Goal: Task Accomplishment & Management: Complete application form

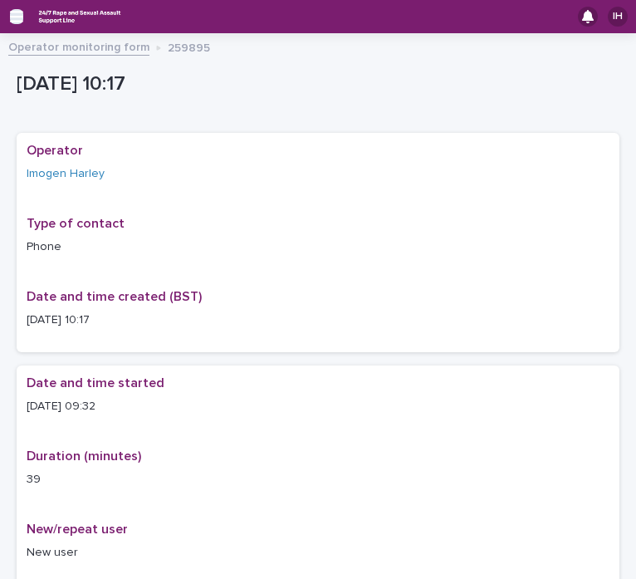
click at [13, 18] on icon "button" at bounding box center [16, 16] width 13 height 15
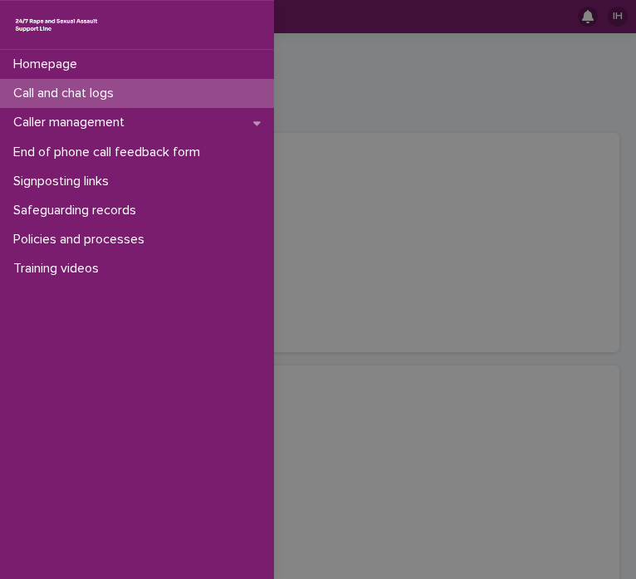
click at [105, 94] on p "Call and chat logs" at bounding box center [67, 93] width 120 height 16
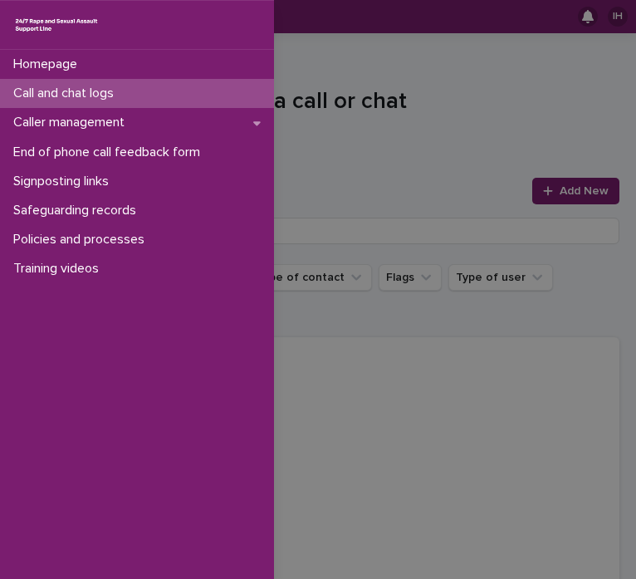
click at [454, 170] on div "Homepage Call and chat logs Caller management End of phone call feedback form S…" at bounding box center [318, 289] width 636 height 579
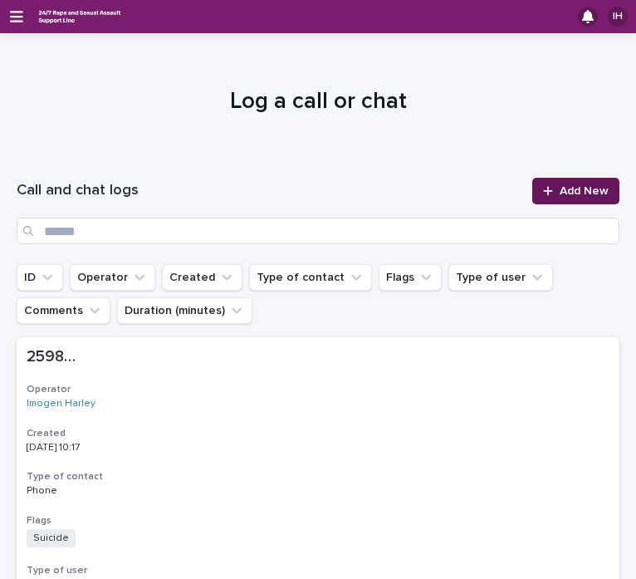
click at [564, 191] on span "Add New" at bounding box center [583, 191] width 49 height 12
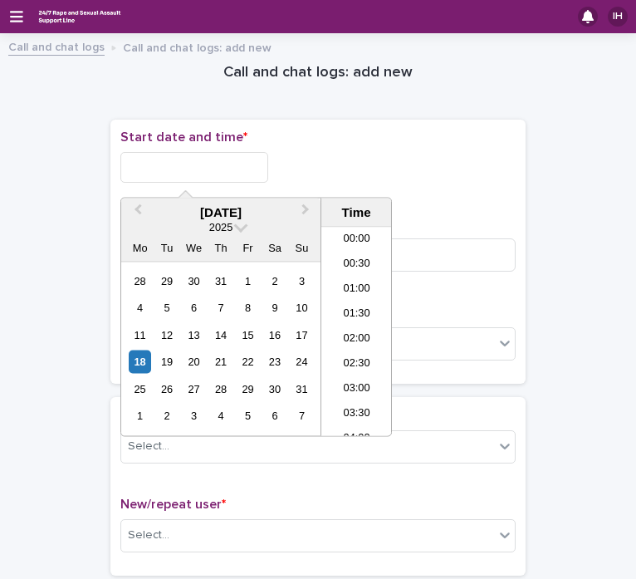
click at [178, 162] on input "text" at bounding box center [194, 167] width 148 height 31
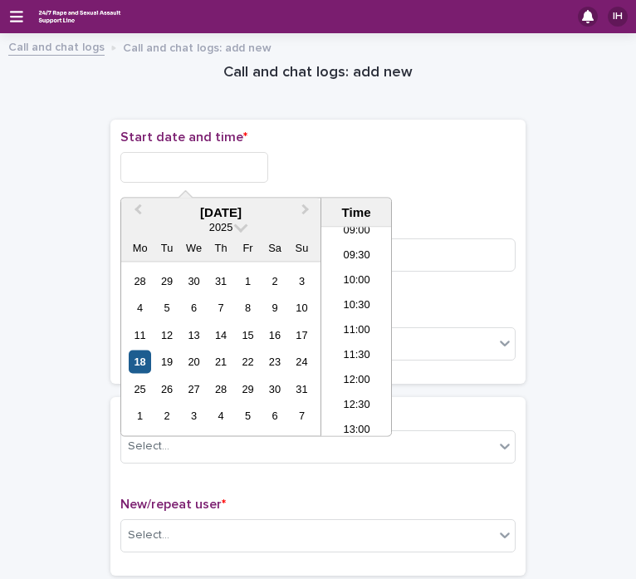
click at [142, 360] on div "18" at bounding box center [140, 361] width 22 height 22
click at [364, 287] on li "10:00" at bounding box center [356, 282] width 71 height 25
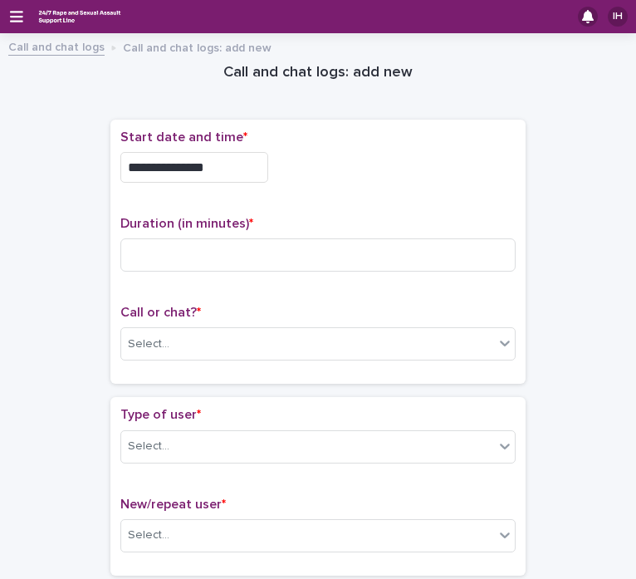
click at [232, 168] on input "**********" at bounding box center [194, 167] width 148 height 31
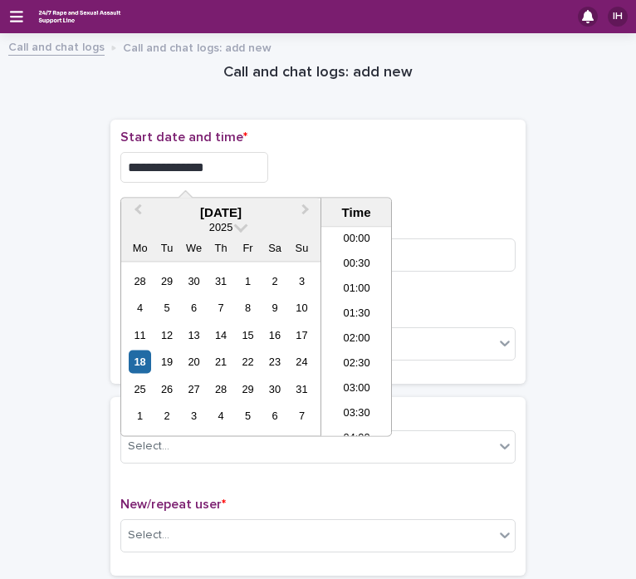
scroll to position [406, 0]
type input "**********"
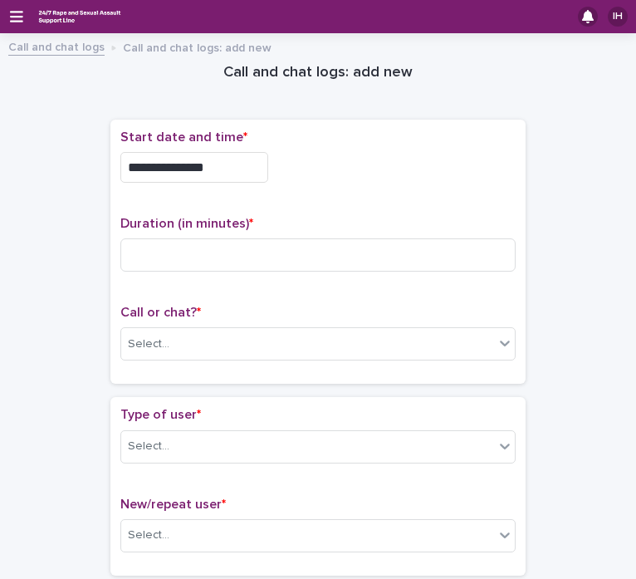
click at [363, 140] on p "Start date and time *" at bounding box center [317, 137] width 395 height 16
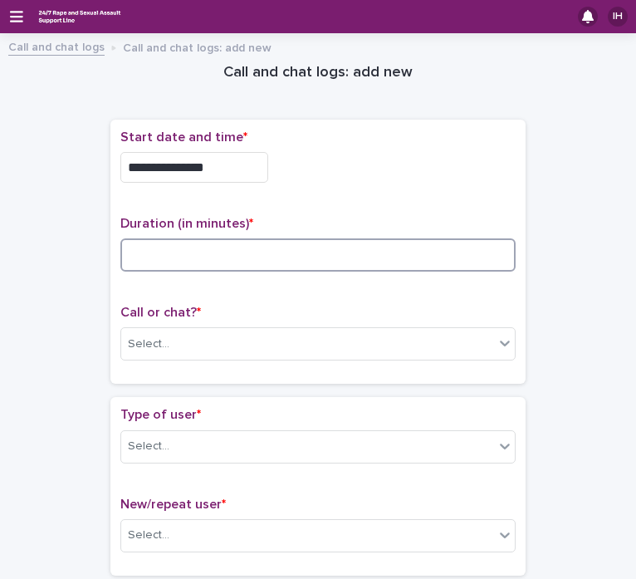
click at [276, 244] on input at bounding box center [317, 254] width 395 height 33
type input "**"
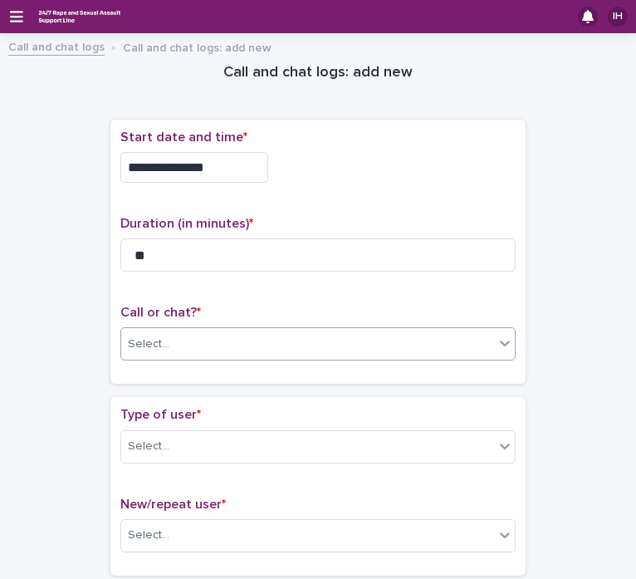
click at [197, 349] on div "Select..." at bounding box center [307, 343] width 373 height 27
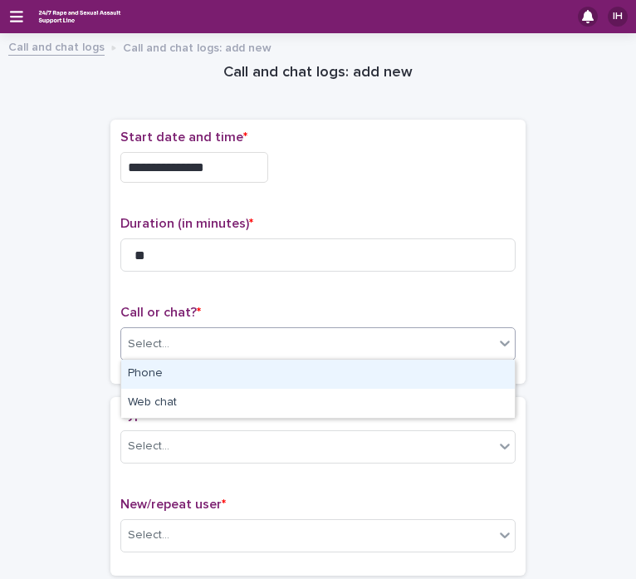
click at [193, 378] on div "Phone" at bounding box center [317, 373] width 393 height 29
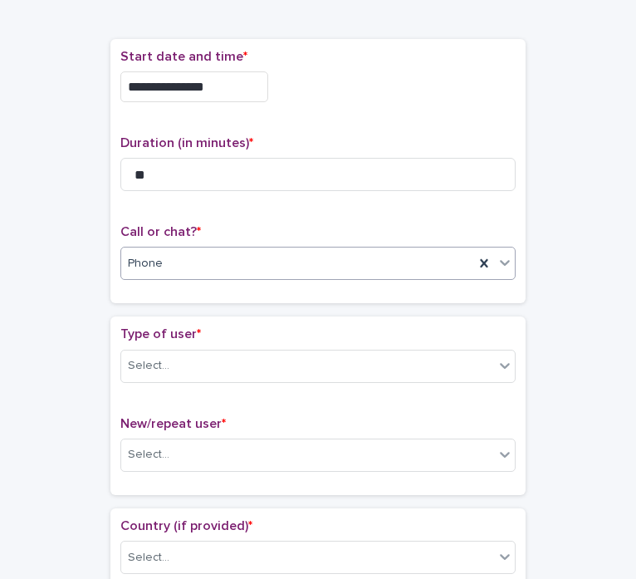
scroll to position [113, 0]
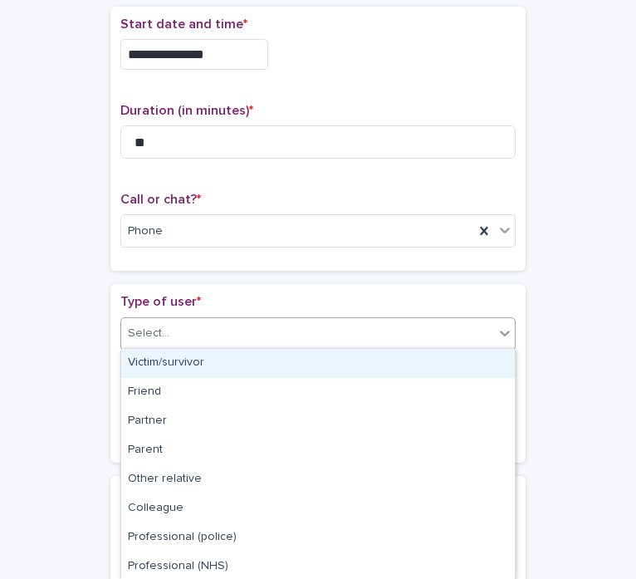
click at [188, 327] on div "Select..." at bounding box center [307, 333] width 373 height 27
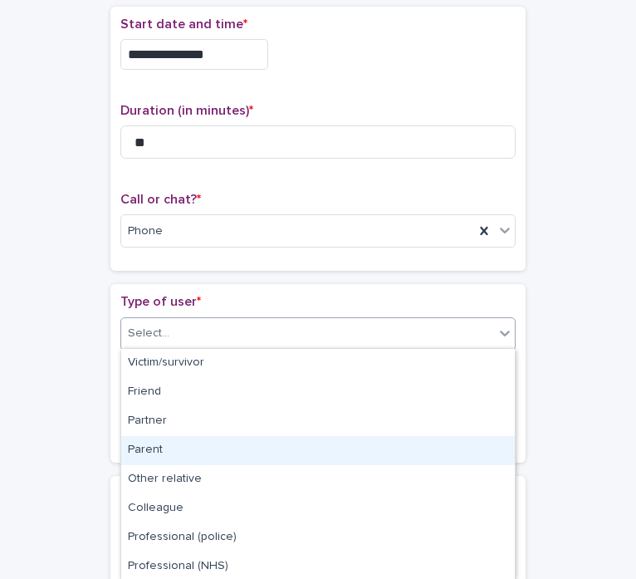
click at [170, 447] on div "Parent" at bounding box center [317, 450] width 393 height 29
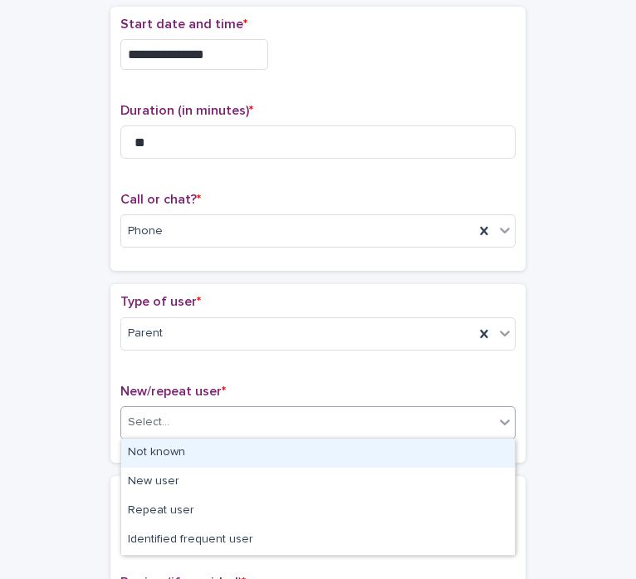
click at [183, 434] on div "Select..." at bounding box center [317, 422] width 395 height 33
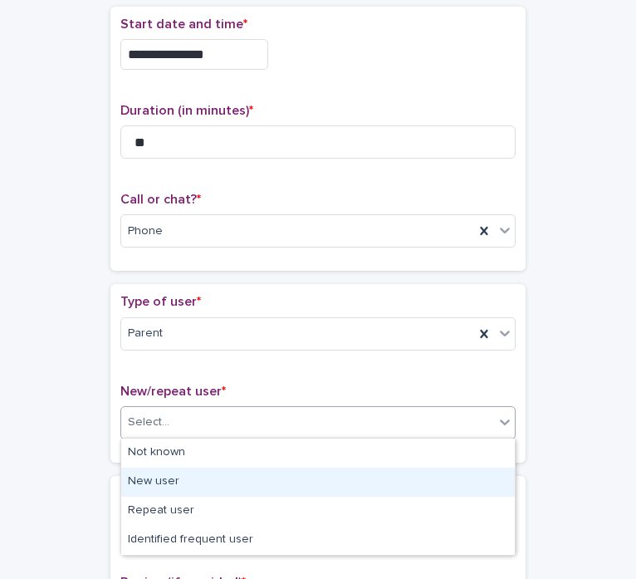
click at [190, 474] on div "New user" at bounding box center [317, 481] width 393 height 29
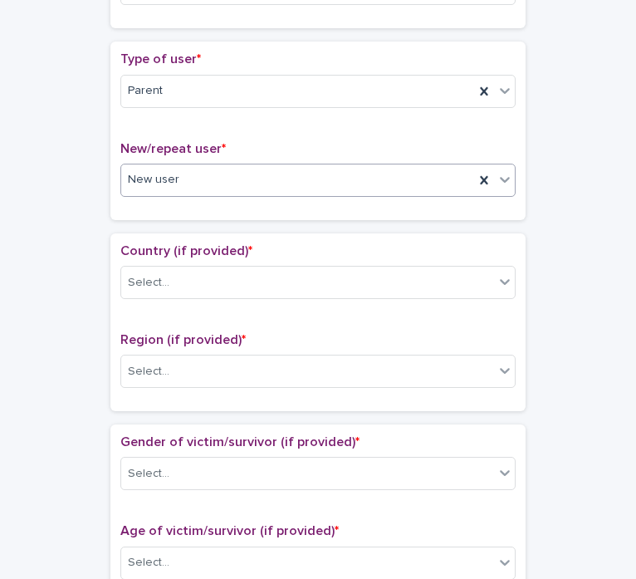
scroll to position [358, 0]
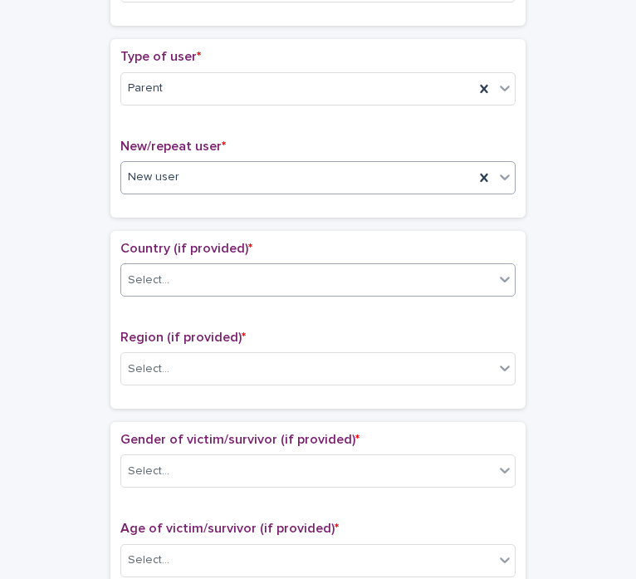
click at [228, 279] on div "Select..." at bounding box center [307, 279] width 373 height 27
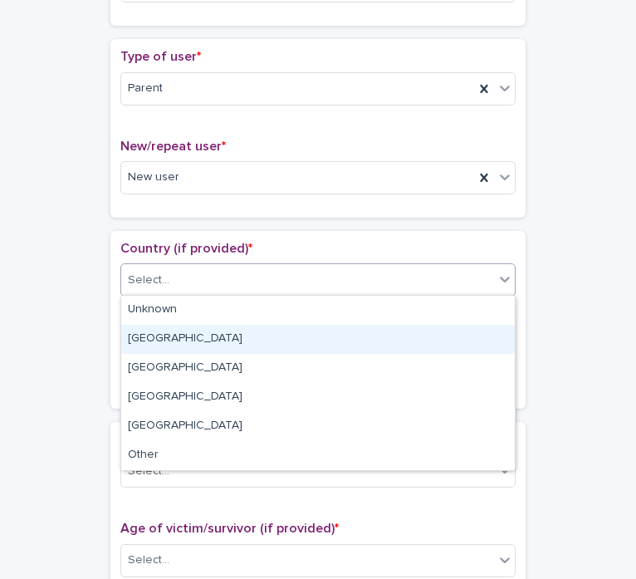
click at [203, 337] on div "[GEOGRAPHIC_DATA]" at bounding box center [317, 339] width 393 height 29
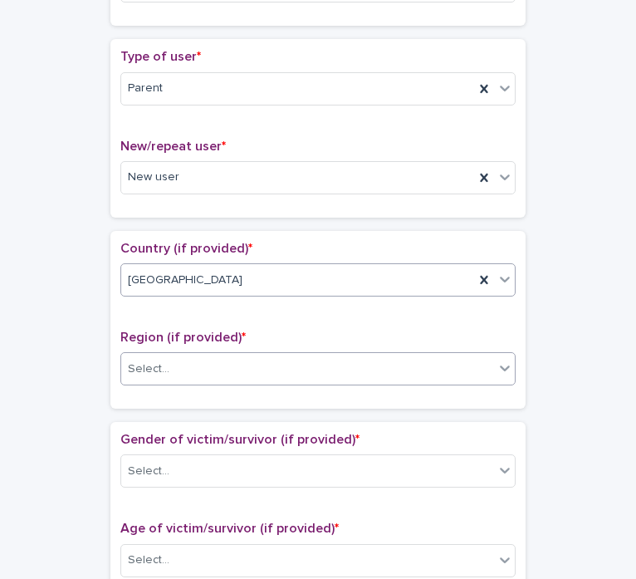
click at [206, 364] on div "Select..." at bounding box center [307, 368] width 373 height 27
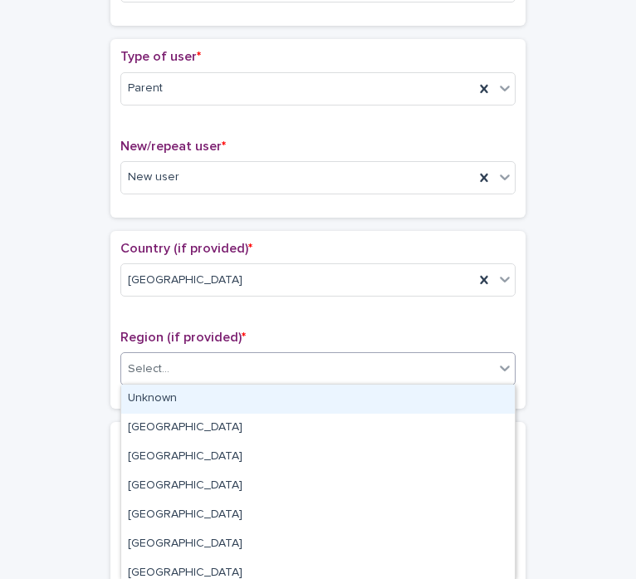
click at [204, 397] on div "Unknown" at bounding box center [317, 398] width 393 height 29
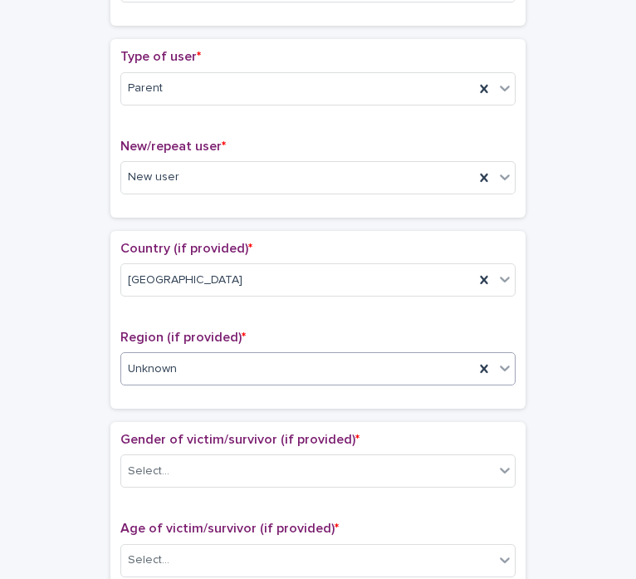
scroll to position [560, 0]
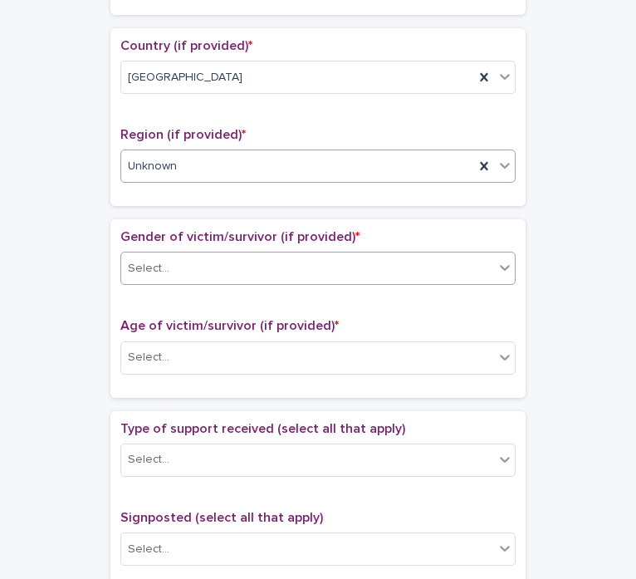
click at [267, 264] on div "Select..." at bounding box center [307, 268] width 373 height 27
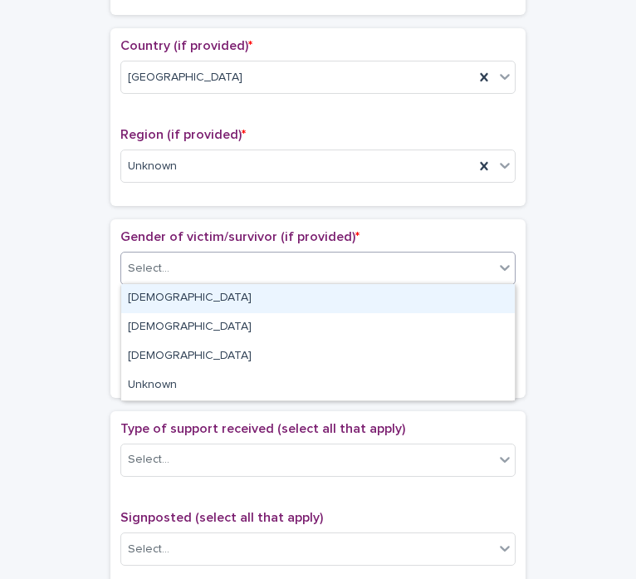
click at [203, 293] on div "[DEMOGRAPHIC_DATA]" at bounding box center [317, 298] width 393 height 29
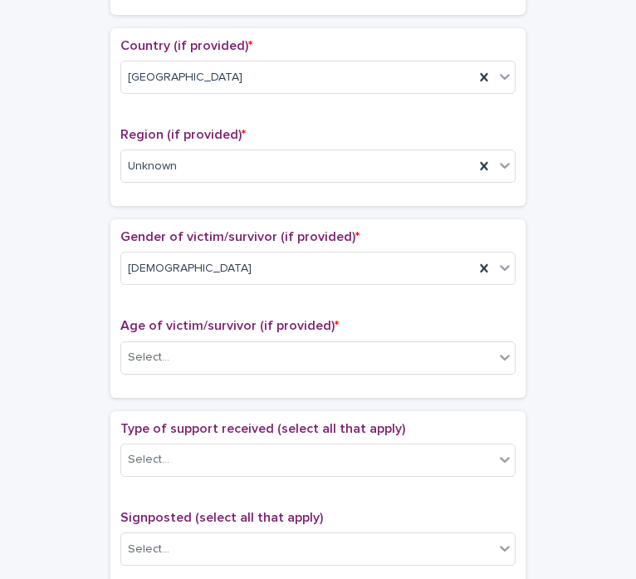
click at [198, 377] on div "Age of victim/survivor (if provided) * Select..." at bounding box center [317, 352] width 395 height 69
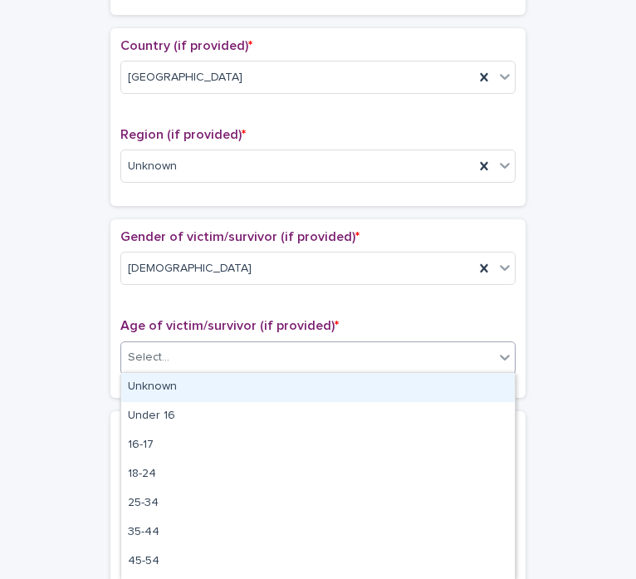
click at [198, 360] on div "Select..." at bounding box center [307, 357] width 373 height 27
click at [193, 384] on div "Unknown" at bounding box center [317, 387] width 393 height 29
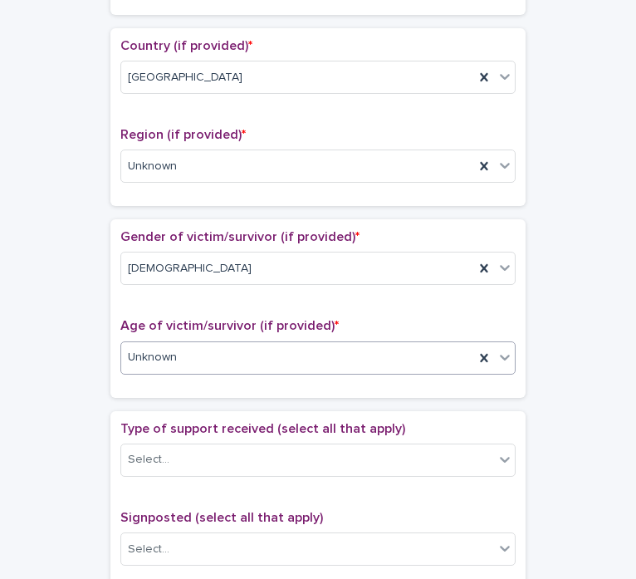
scroll to position [763, 0]
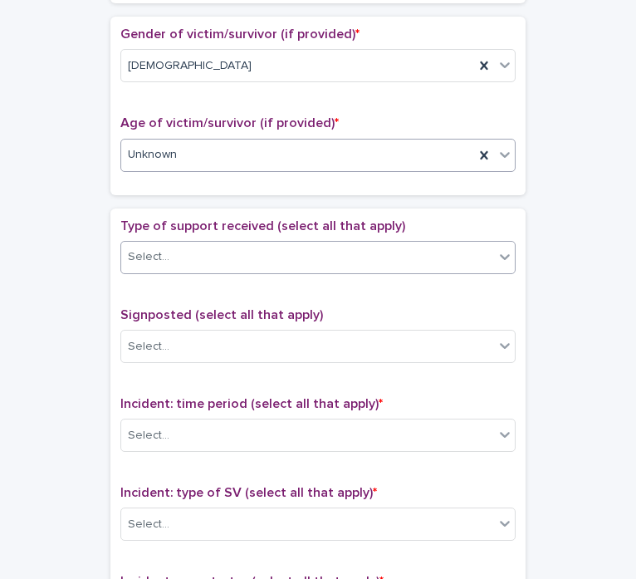
click at [222, 257] on div "Select..." at bounding box center [307, 256] width 373 height 27
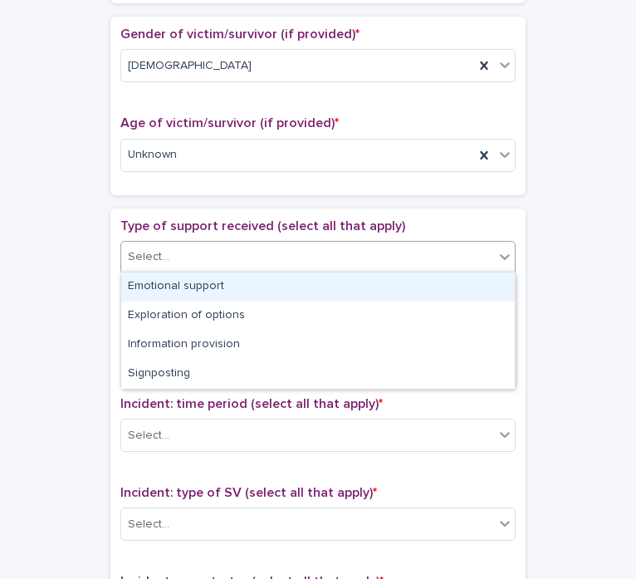
click at [218, 279] on div "Emotional support" at bounding box center [317, 286] width 393 height 29
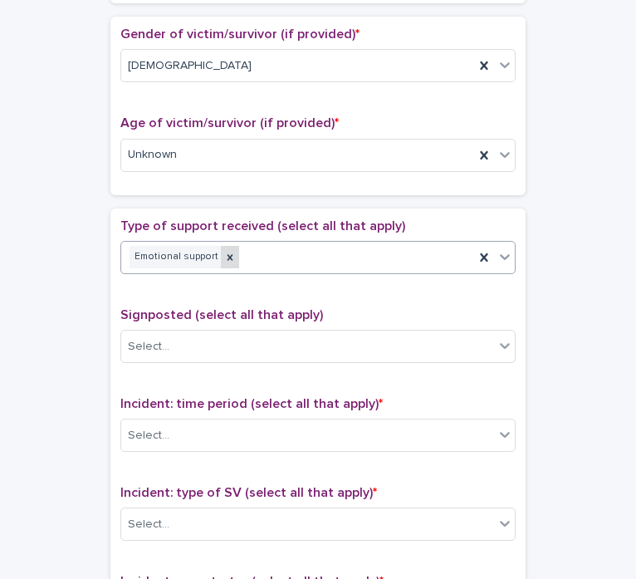
click at [224, 252] on icon at bounding box center [230, 258] width 12 height 12
click at [286, 260] on div "Select..." at bounding box center [307, 256] width 373 height 27
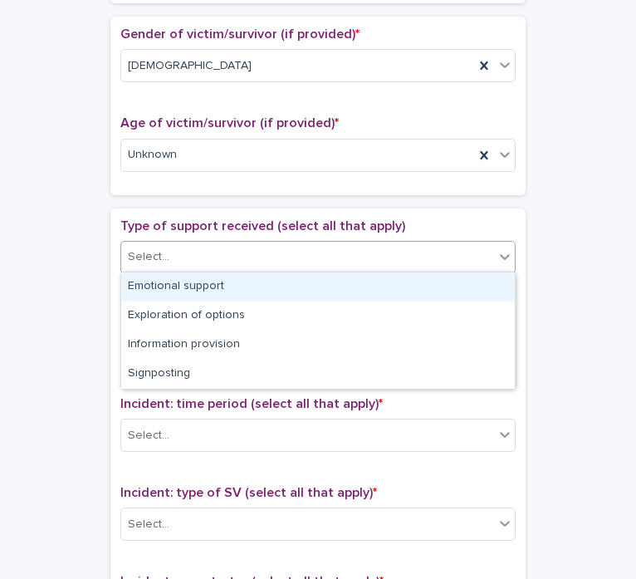
click at [280, 291] on div "Emotional support" at bounding box center [317, 286] width 393 height 29
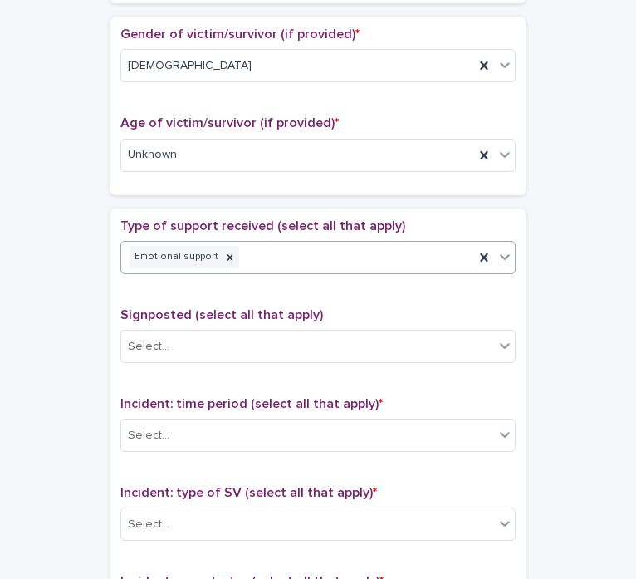
click at [330, 262] on div "Emotional support" at bounding box center [297, 256] width 353 height 29
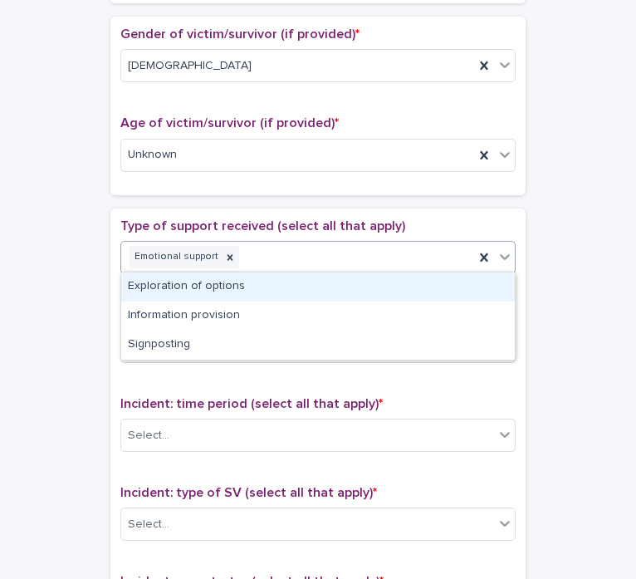
click at [311, 291] on div "Exploration of options" at bounding box center [317, 286] width 393 height 29
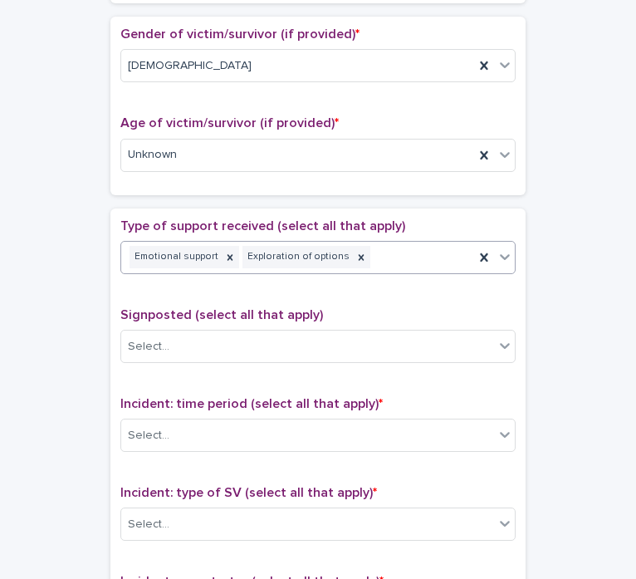
click at [393, 261] on div "Emotional support Exploration of options" at bounding box center [297, 256] width 353 height 29
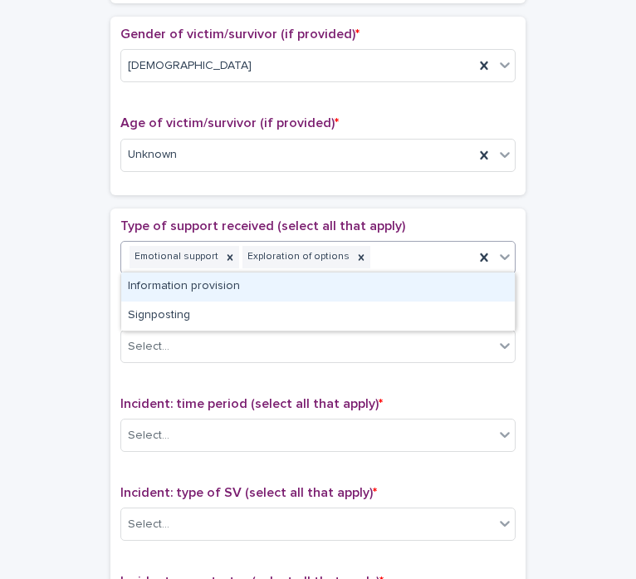
click at [383, 299] on div "Information provision" at bounding box center [317, 286] width 393 height 29
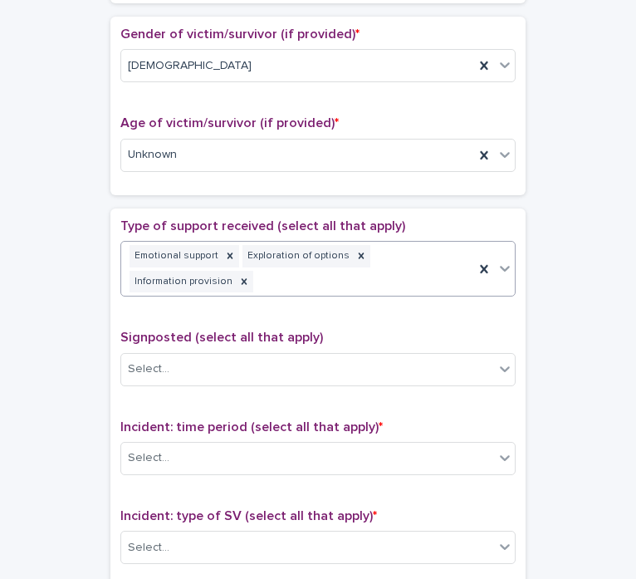
scroll to position [774, 0]
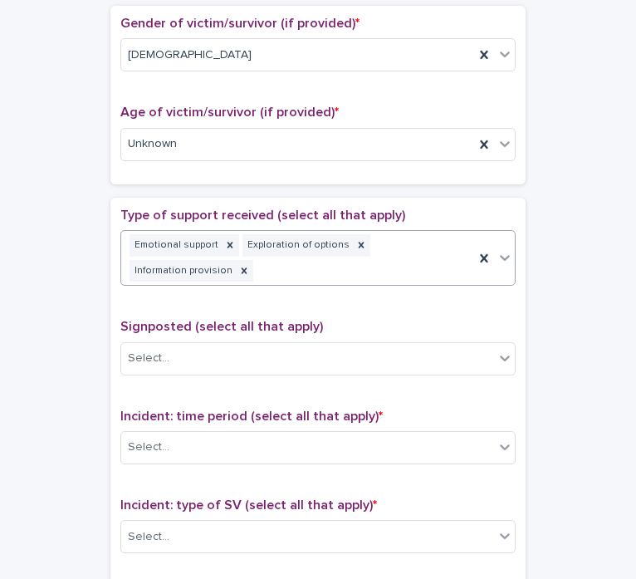
click at [394, 260] on div "Emotional support Exploration of options Information provision" at bounding box center [297, 258] width 353 height 55
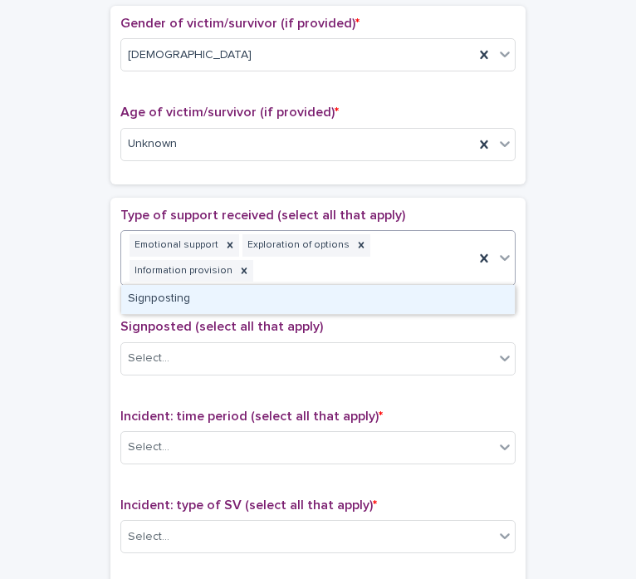
click at [359, 300] on div "Signposting" at bounding box center [317, 299] width 393 height 29
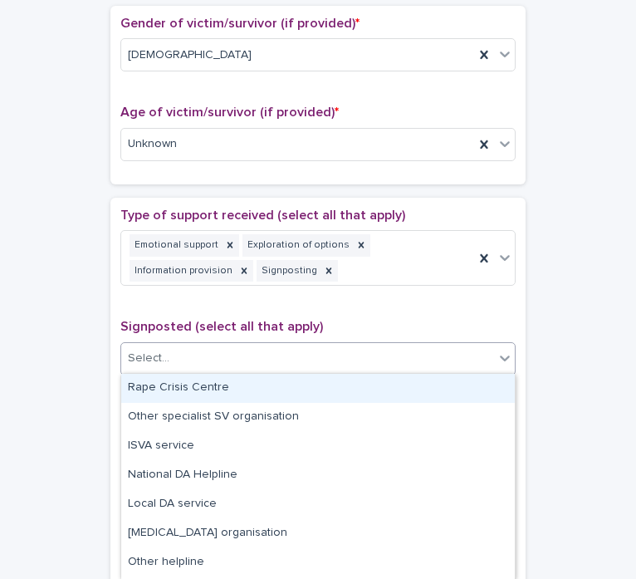
click at [237, 354] on div "Select..." at bounding box center [307, 357] width 373 height 27
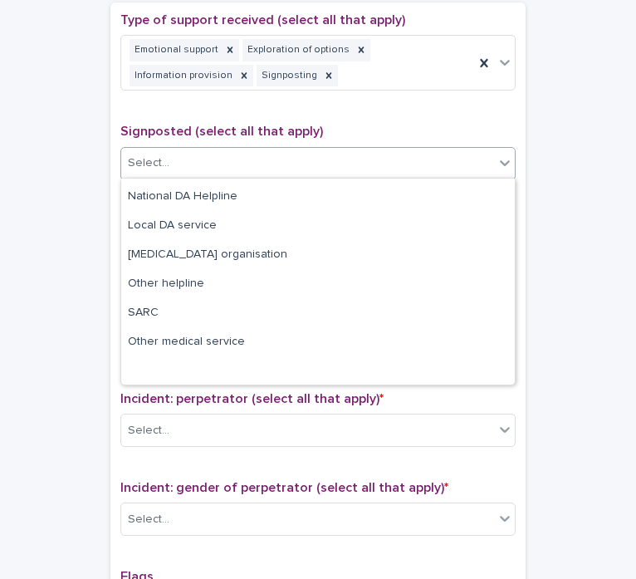
scroll to position [0, 0]
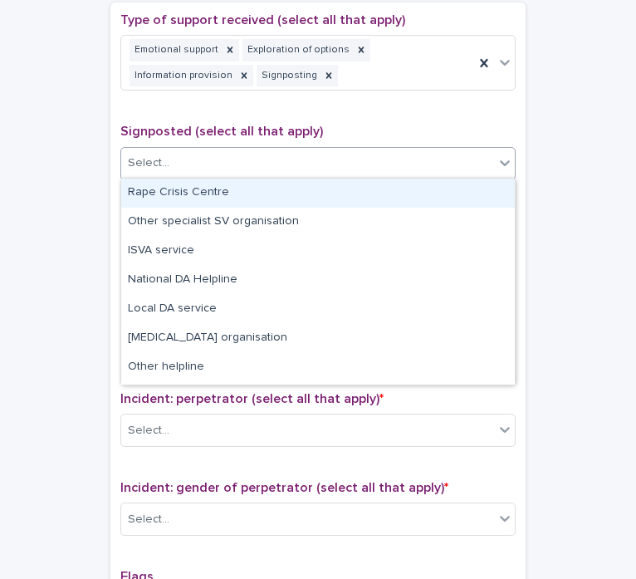
click at [247, 188] on div "Rape Crisis Centre" at bounding box center [317, 192] width 393 height 29
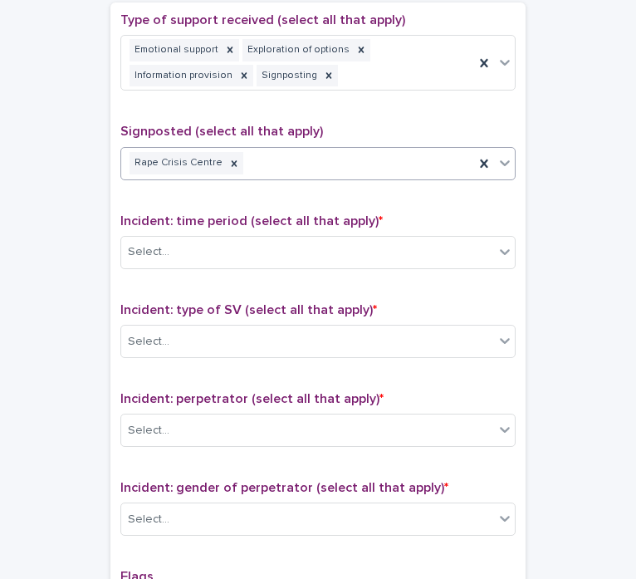
click at [301, 163] on div "Rape Crisis Centre" at bounding box center [297, 163] width 353 height 29
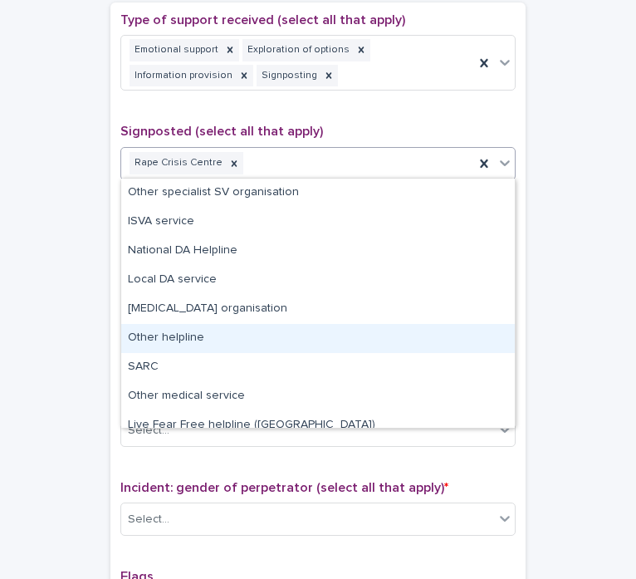
click at [248, 330] on div "Other helpline" at bounding box center [317, 338] width 393 height 29
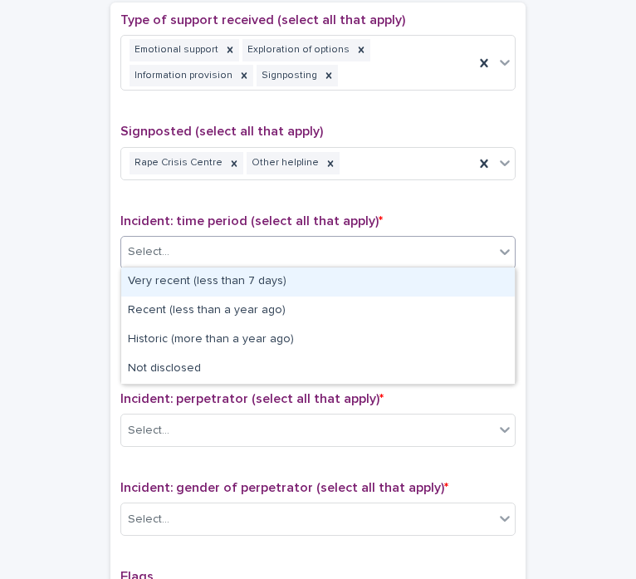
click at [269, 249] on div "Select..." at bounding box center [307, 251] width 373 height 27
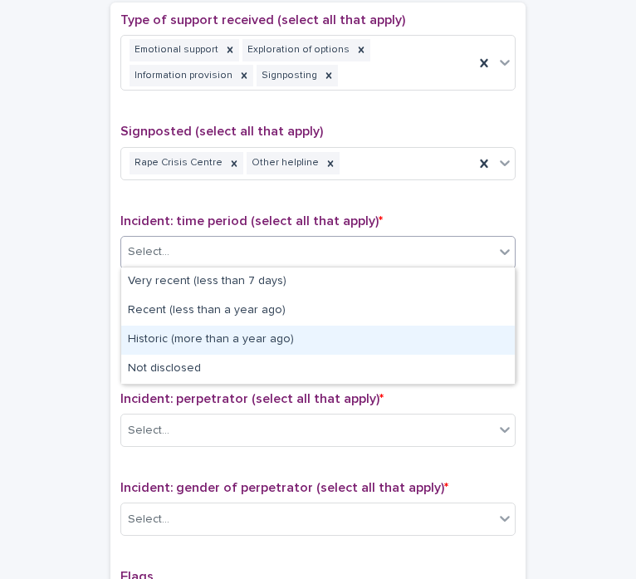
click at [280, 336] on div "Historic (more than a year ago)" at bounding box center [317, 339] width 393 height 29
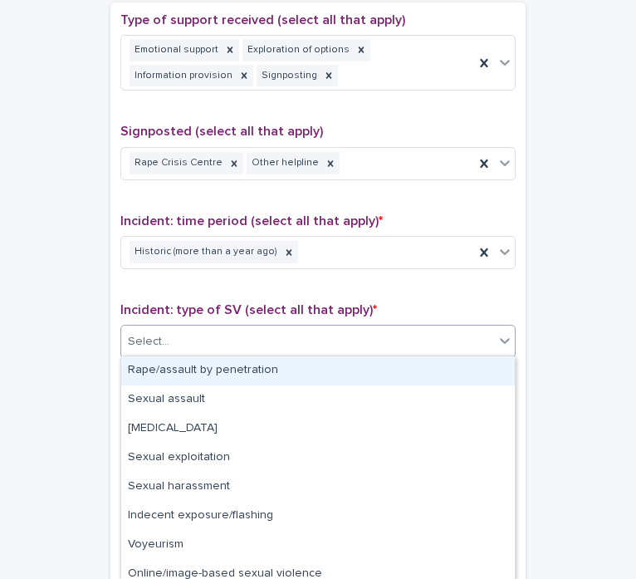
click at [280, 336] on div "Select..." at bounding box center [307, 341] width 373 height 27
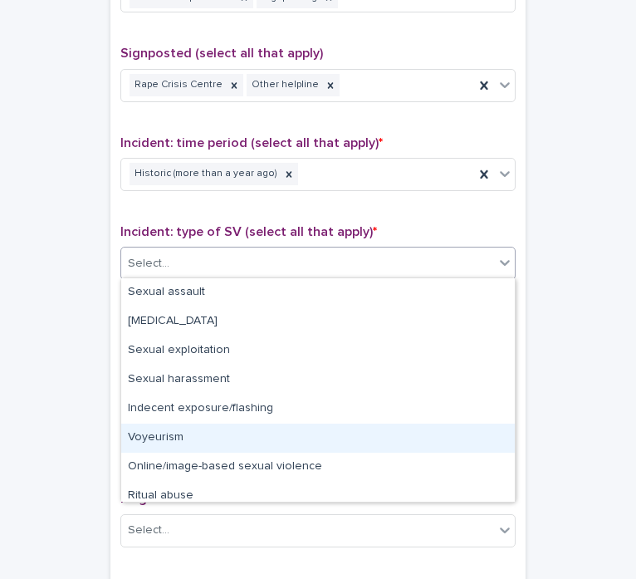
scroll to position [31, 0]
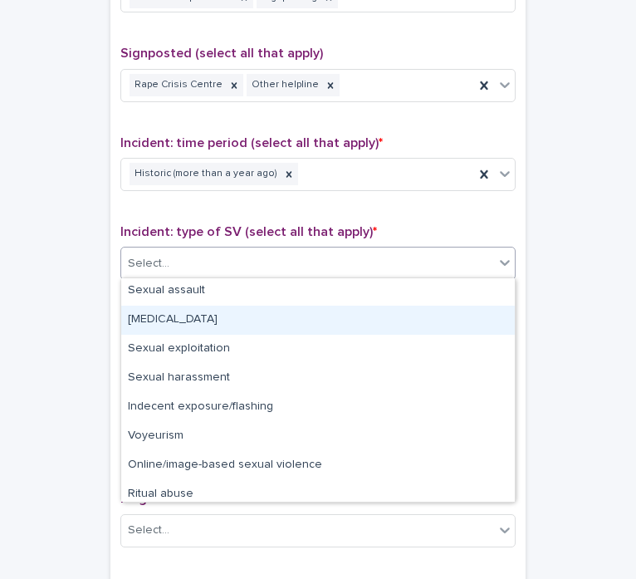
click at [198, 329] on div "[MEDICAL_DATA]" at bounding box center [317, 319] width 393 height 29
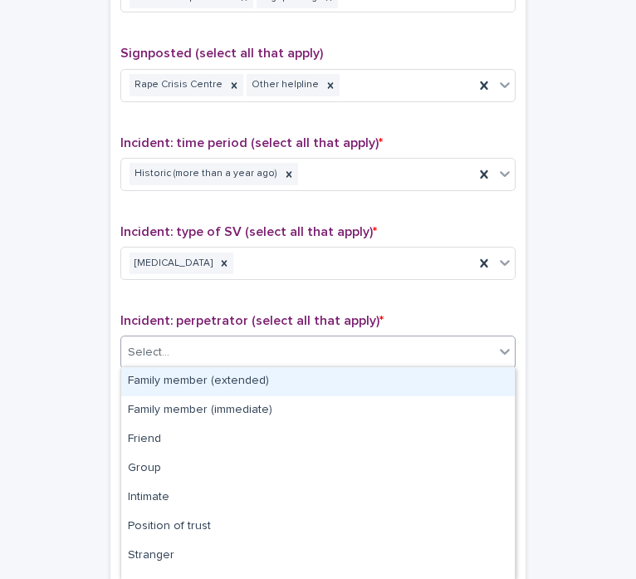
click at [282, 339] on div "Select..." at bounding box center [307, 352] width 373 height 27
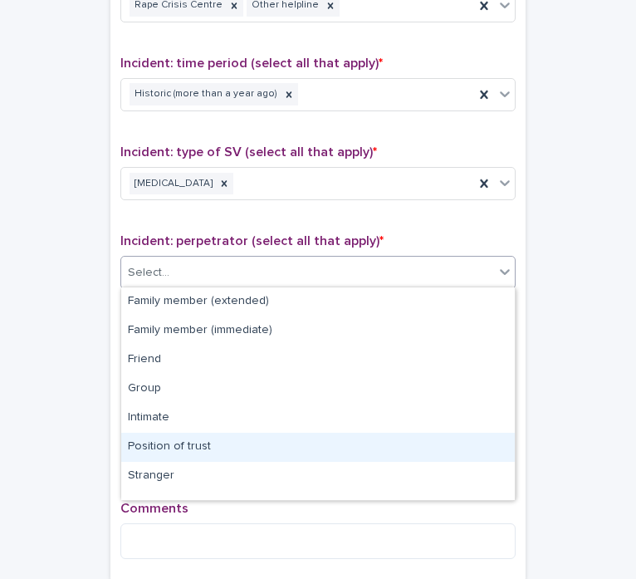
scroll to position [13, 0]
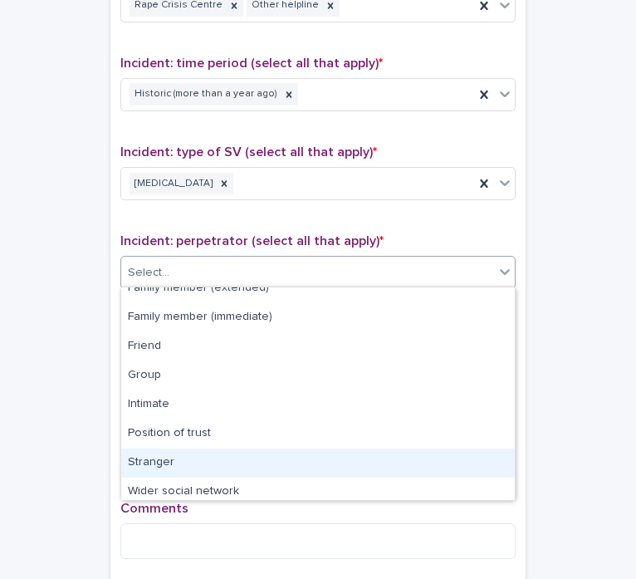
click at [203, 462] on div "Stranger" at bounding box center [317, 462] width 393 height 29
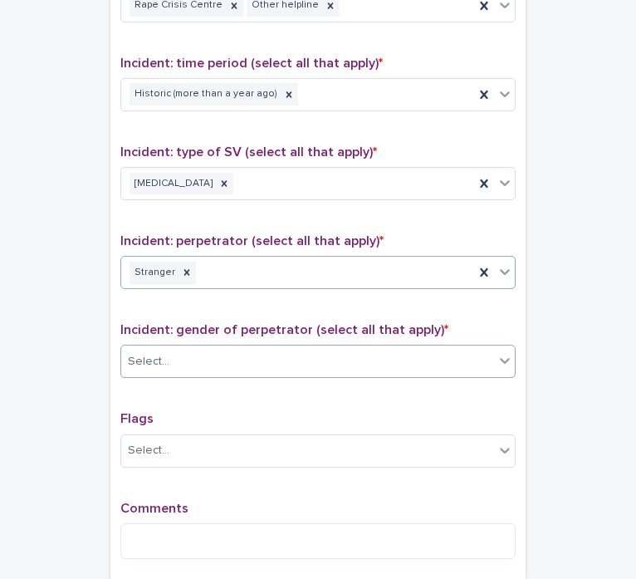
click at [226, 361] on div "Select..." at bounding box center [307, 361] width 373 height 27
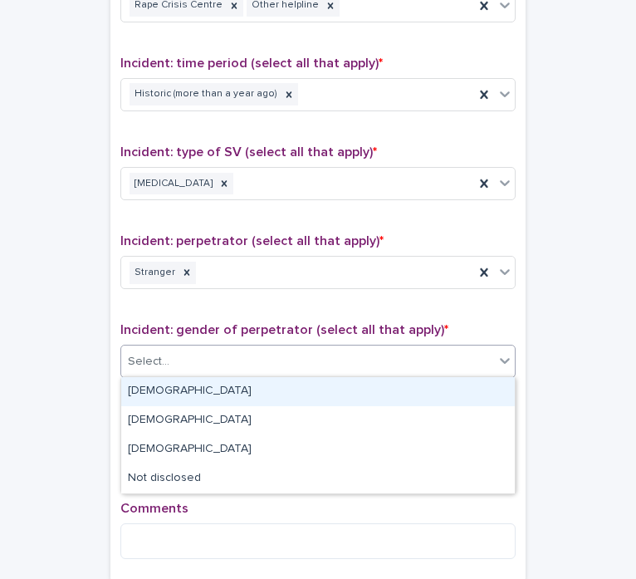
click at [178, 397] on div "[DEMOGRAPHIC_DATA]" at bounding box center [317, 391] width 393 height 29
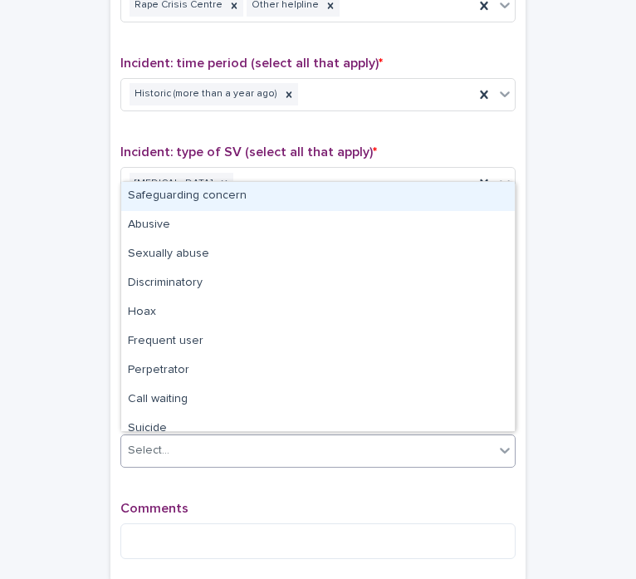
click at [193, 452] on div "Select..." at bounding box center [307, 450] width 373 height 27
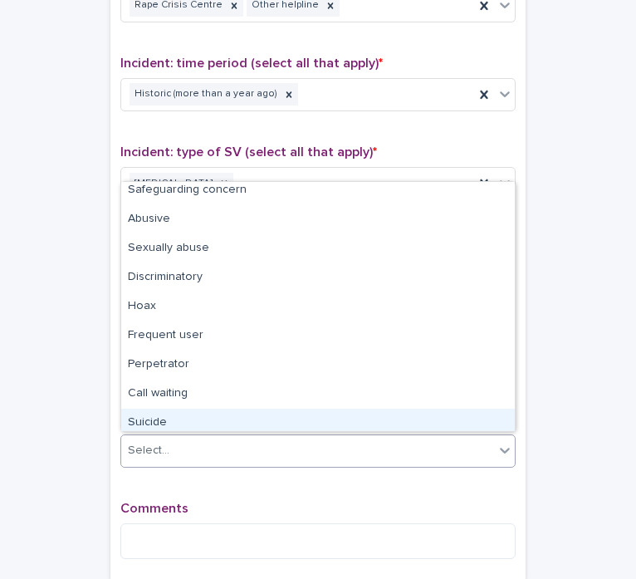
scroll to position [0, 0]
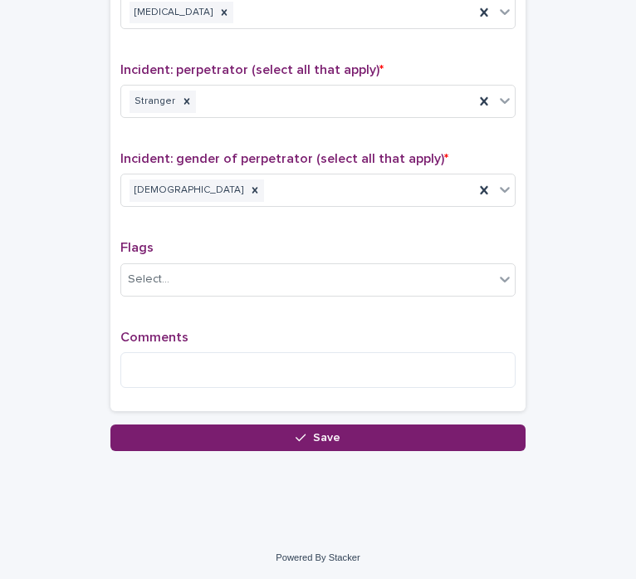
scroll to position [1292, 0]
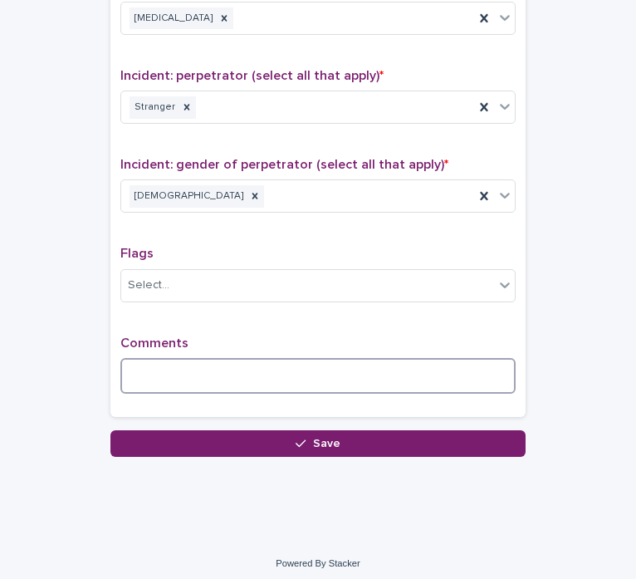
click at [188, 370] on textarea at bounding box center [317, 376] width 395 height 36
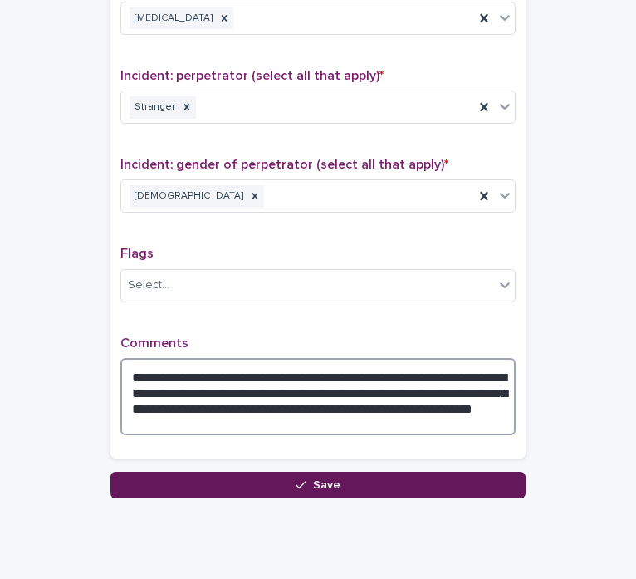
type textarea "**********"
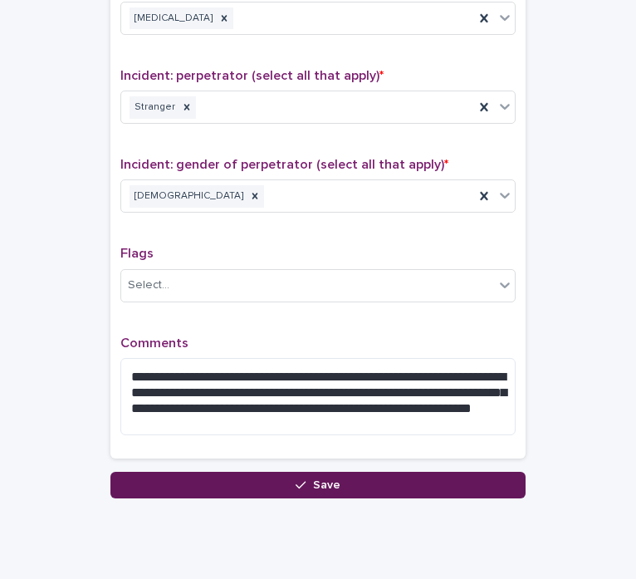
click at [369, 486] on button "Save" at bounding box center [317, 484] width 415 height 27
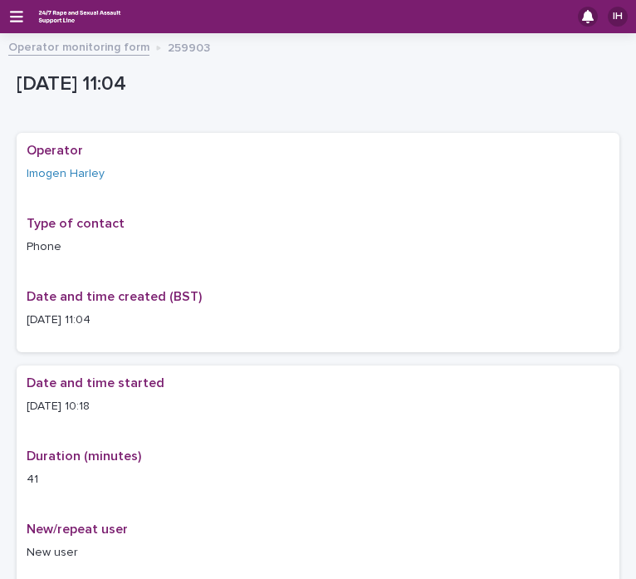
click at [22, 12] on div "IH" at bounding box center [318, 16] width 636 height 33
click at [21, 15] on icon "button" at bounding box center [16, 16] width 13 height 15
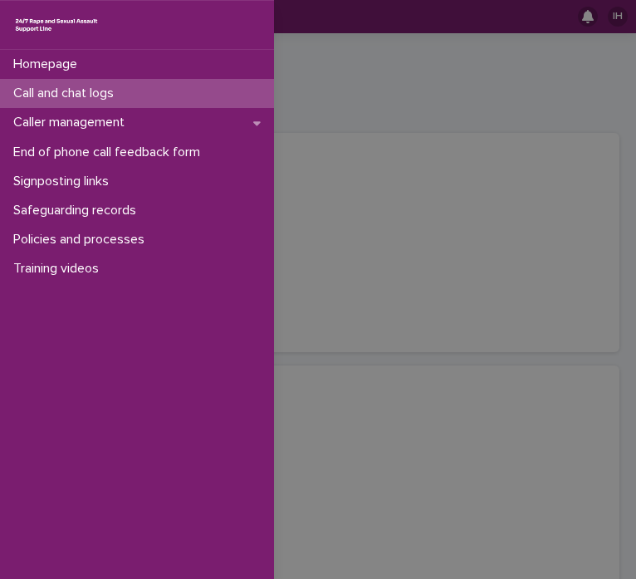
click at [96, 90] on p "Call and chat logs" at bounding box center [67, 93] width 120 height 16
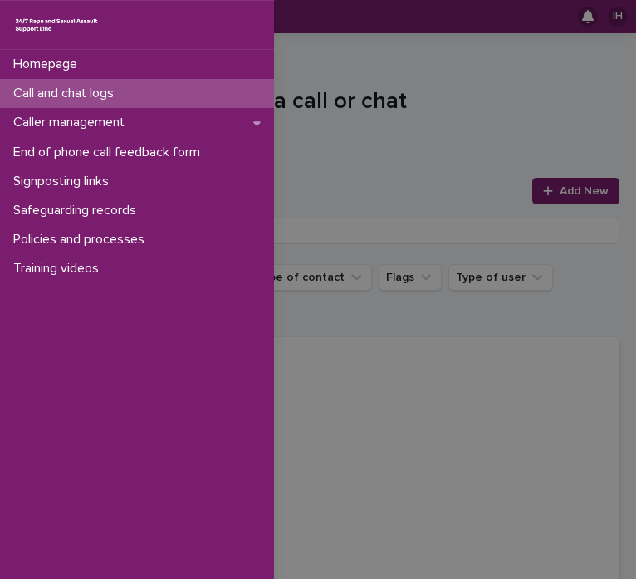
click at [410, 149] on div "Homepage Call and chat logs Caller management End of phone call feedback form S…" at bounding box center [318, 289] width 636 height 579
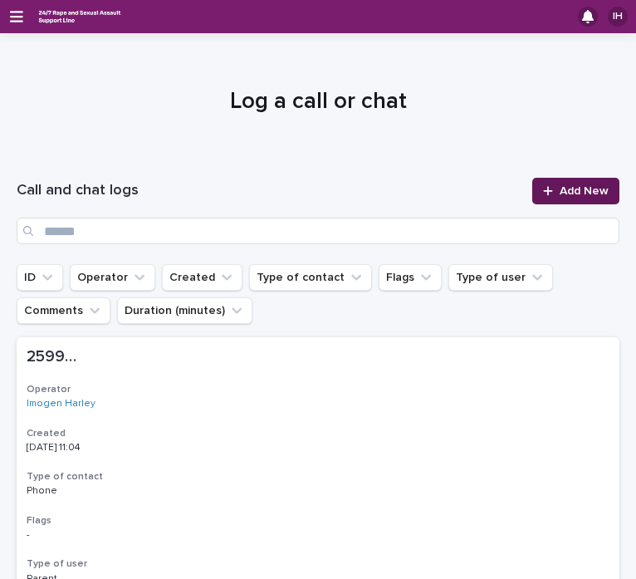
click at [583, 188] on span "Add New" at bounding box center [583, 191] width 49 height 12
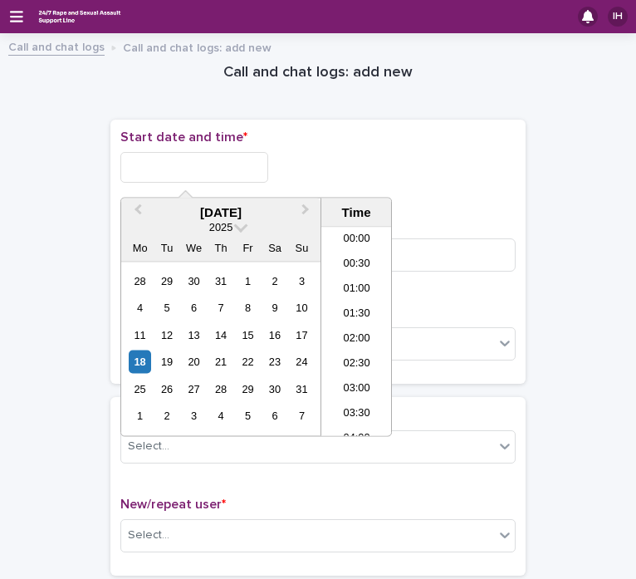
click at [183, 164] on input "text" at bounding box center [194, 167] width 148 height 31
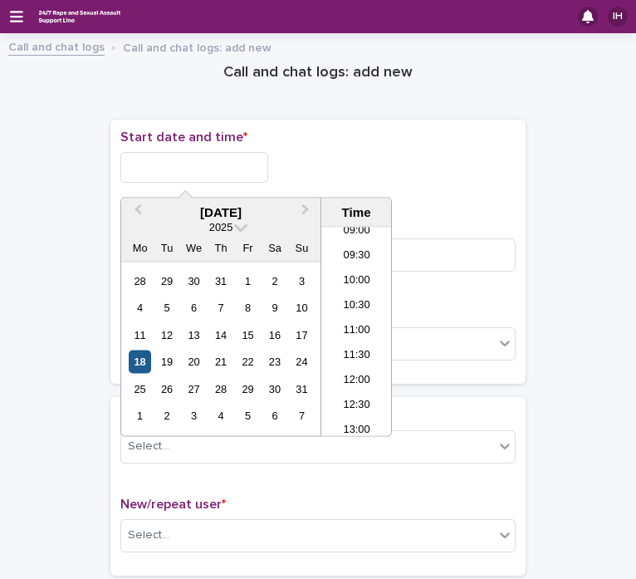
click at [138, 361] on div "18" at bounding box center [140, 361] width 22 height 22
click at [368, 357] on li "11:30" at bounding box center [356, 356] width 71 height 25
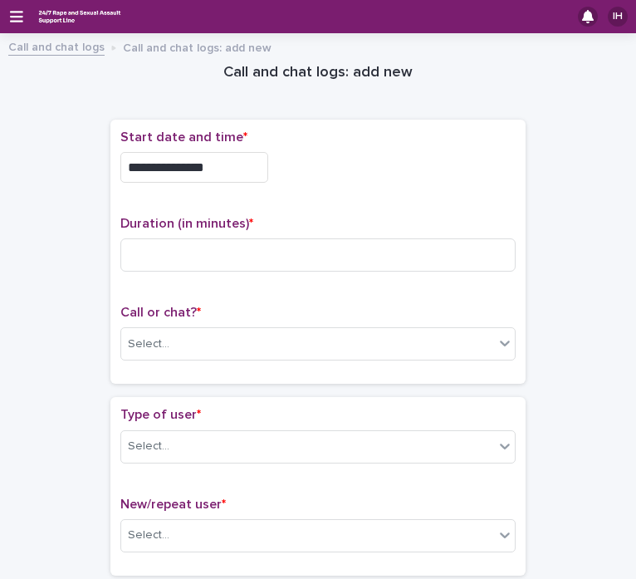
click at [212, 169] on input "**********" at bounding box center [194, 167] width 148 height 31
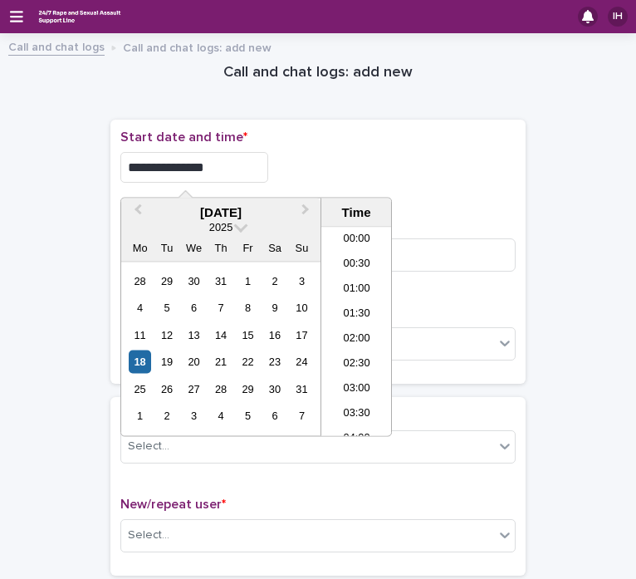
scroll to position [481, 0]
type input "**********"
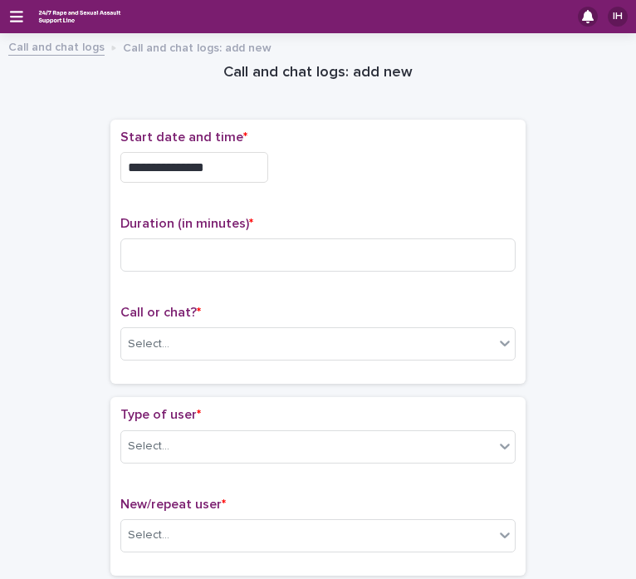
click at [244, 276] on div "Duration (in minutes) *" at bounding box center [317, 250] width 395 height 69
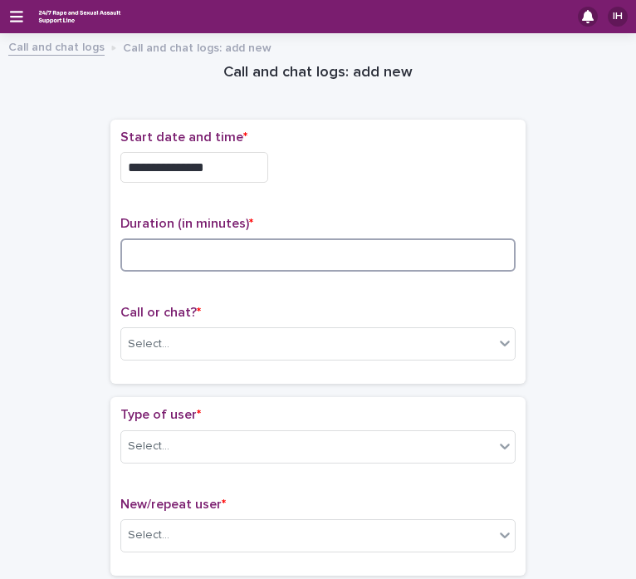
click at [245, 262] on input at bounding box center [317, 254] width 395 height 33
type input "*"
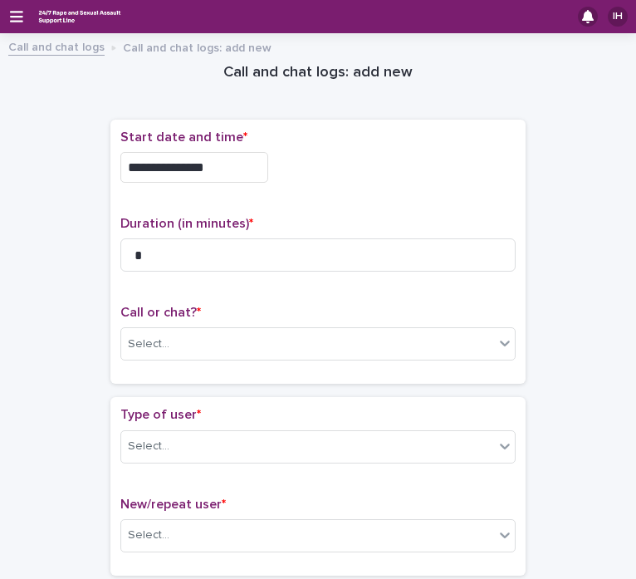
click at [204, 359] on div "Call or chat? * Select..." at bounding box center [317, 339] width 395 height 69
click at [203, 339] on div "Select..." at bounding box center [307, 343] width 373 height 27
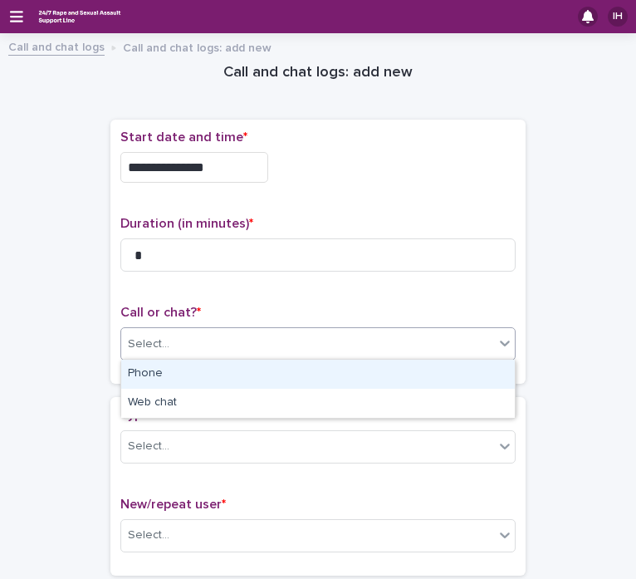
click at [193, 374] on div "Phone" at bounding box center [317, 373] width 393 height 29
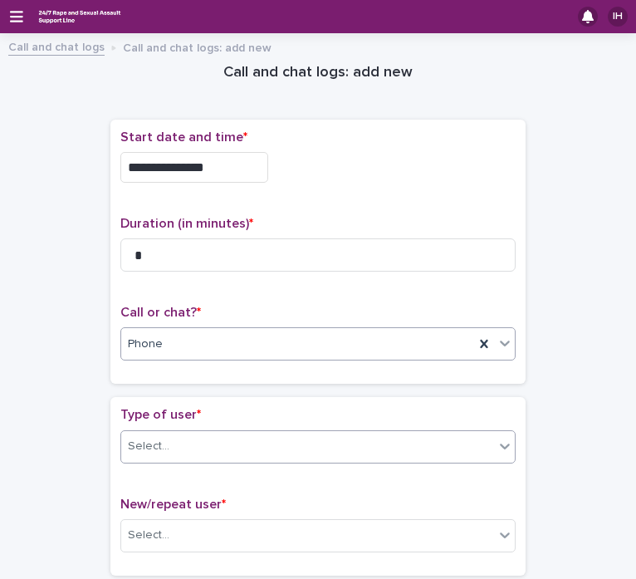
click at [198, 443] on div "Select..." at bounding box center [307, 445] width 373 height 27
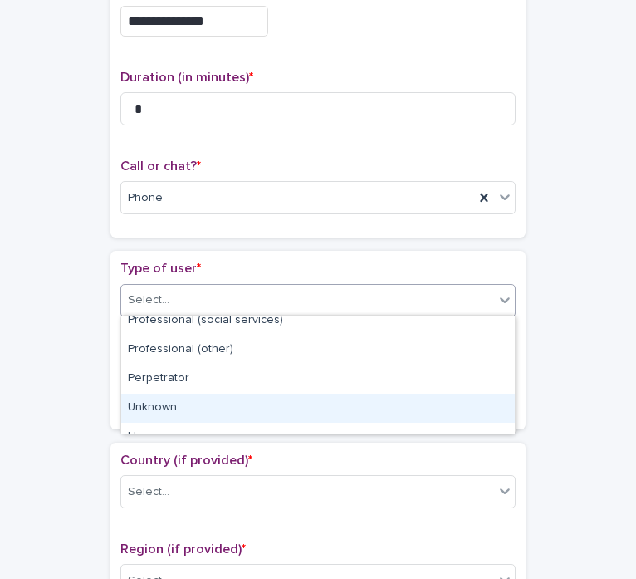
scroll to position [318, 0]
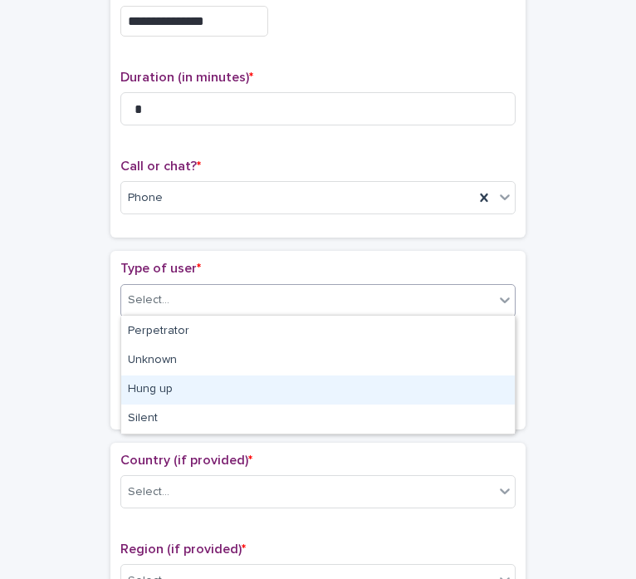
click at [234, 400] on div "Hung up" at bounding box center [317, 389] width 393 height 29
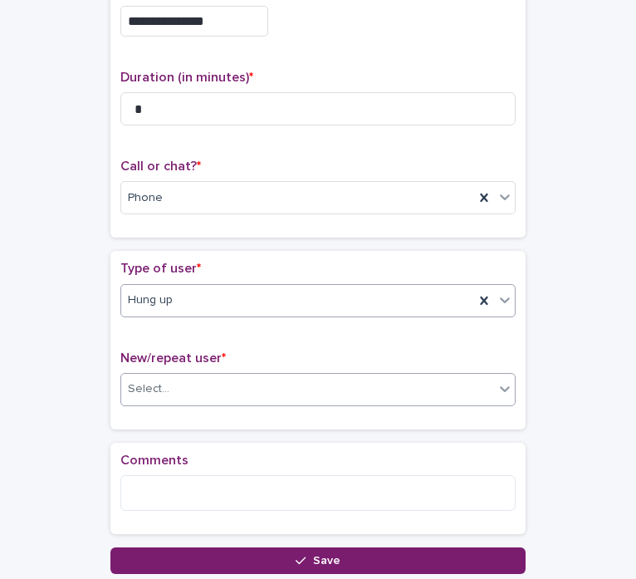
click at [237, 383] on div "Select..." at bounding box center [307, 388] width 373 height 27
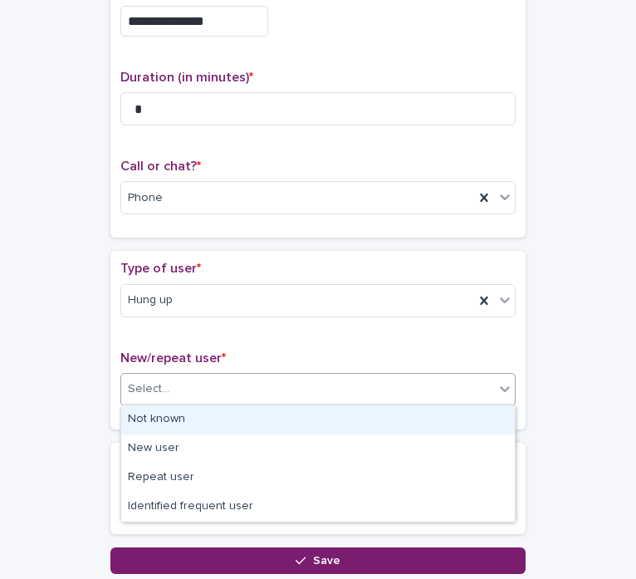
click at [220, 418] on div "Not known" at bounding box center [317, 419] width 393 height 29
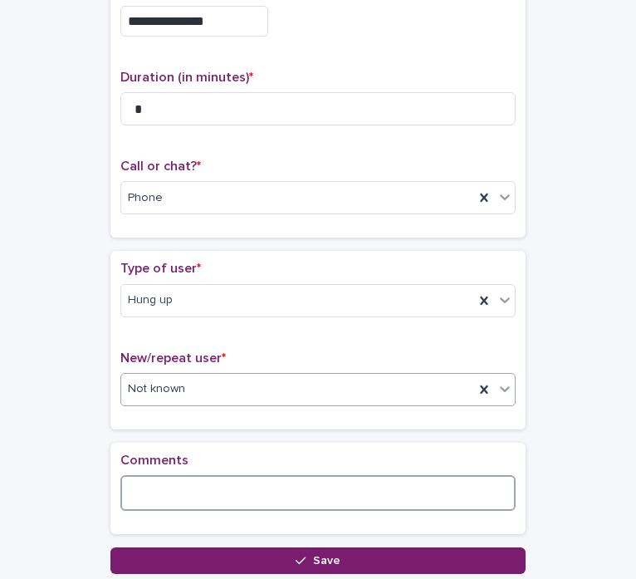
click at [216, 481] on textarea at bounding box center [317, 493] width 395 height 36
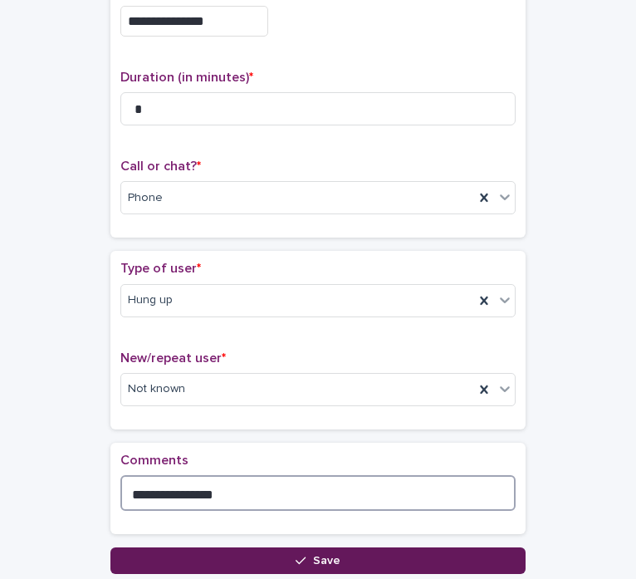
type textarea "**********"
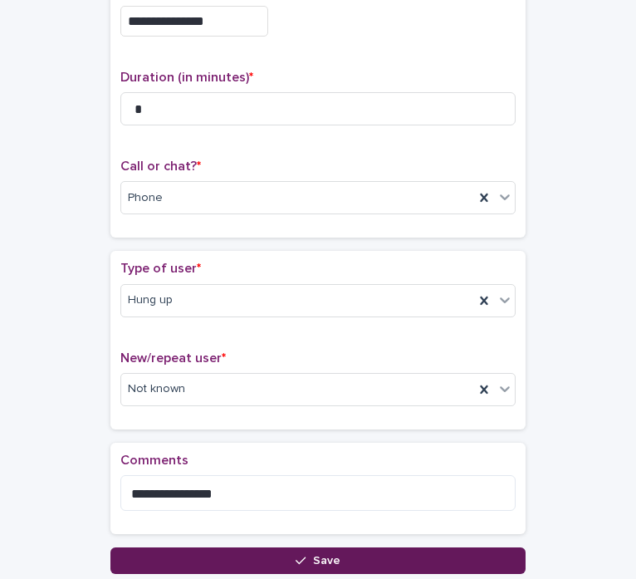
click at [330, 564] on button "Save" at bounding box center [317, 560] width 415 height 27
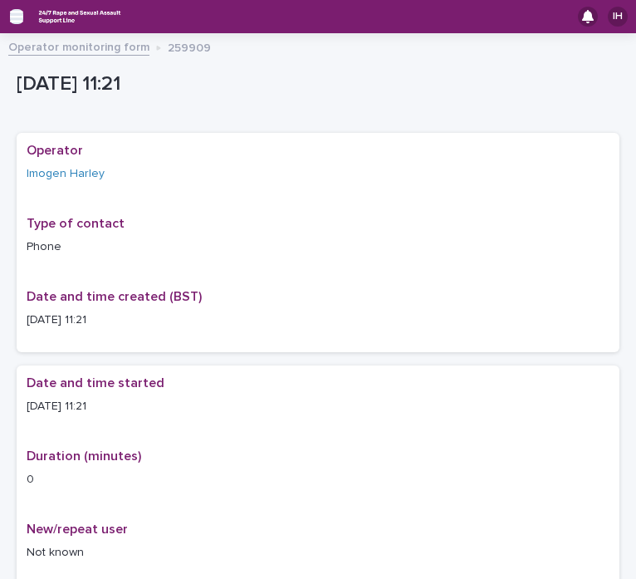
click at [13, 16] on icon "button" at bounding box center [16, 17] width 13 height 12
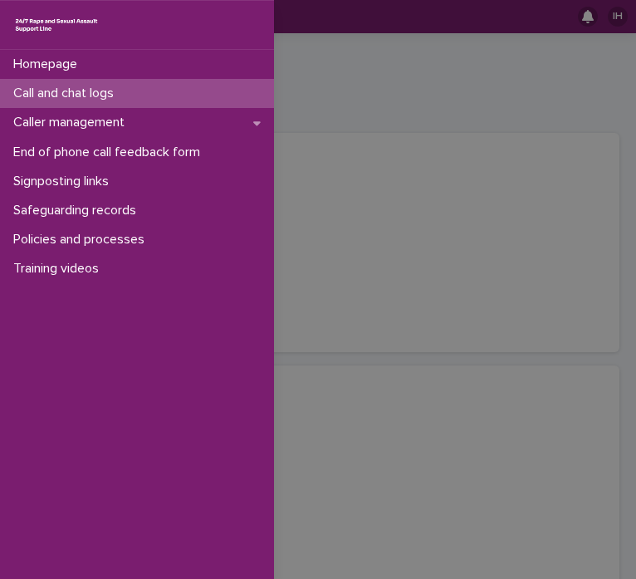
click at [89, 90] on p "Call and chat logs" at bounding box center [67, 93] width 120 height 16
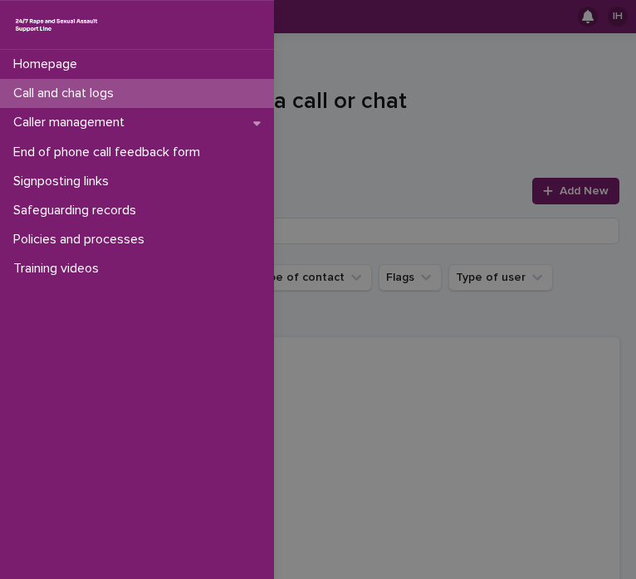
click at [405, 128] on div "Homepage Call and chat logs Caller management End of phone call feedback form S…" at bounding box center [318, 289] width 636 height 579
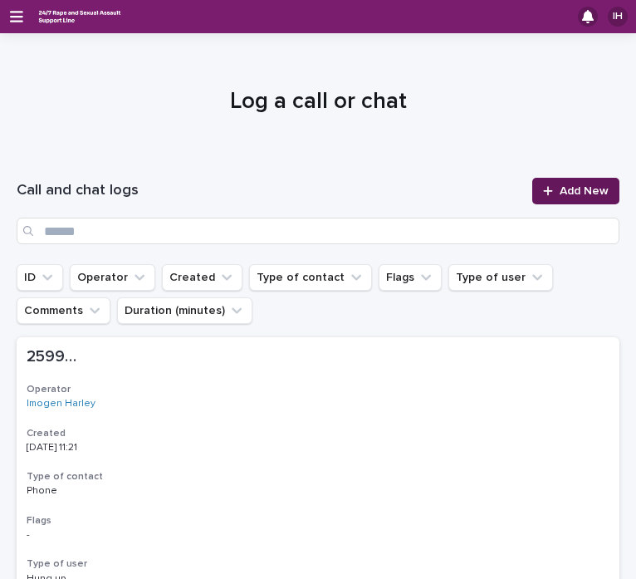
click at [593, 191] on span "Add New" at bounding box center [583, 191] width 49 height 12
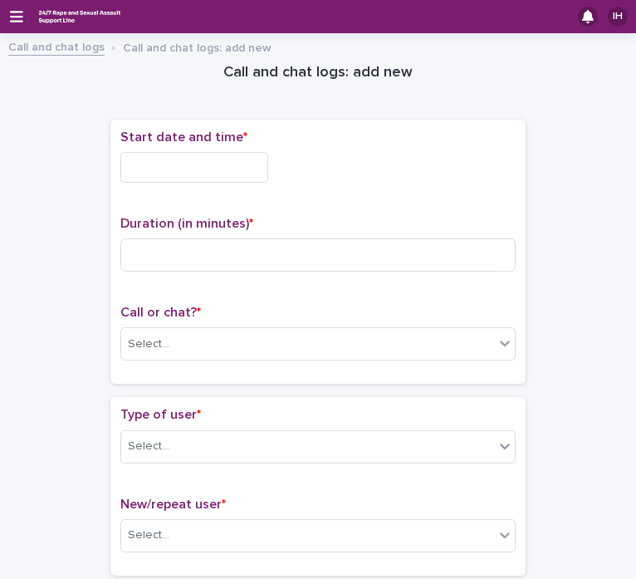
click at [174, 164] on input "text" at bounding box center [194, 167] width 148 height 31
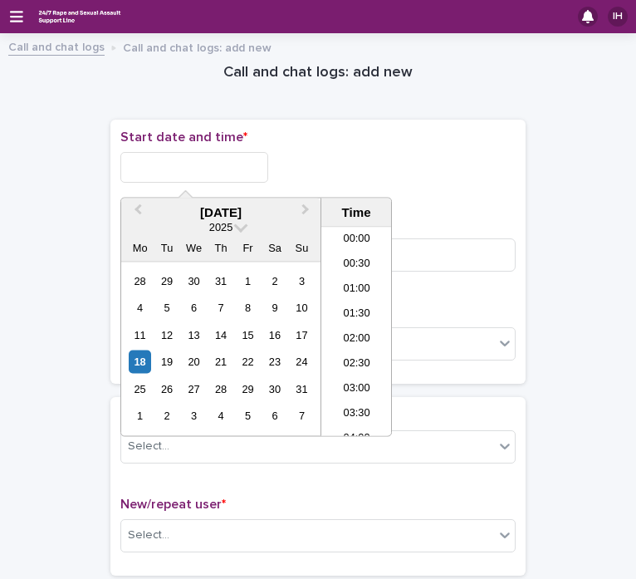
scroll to position [456, 0]
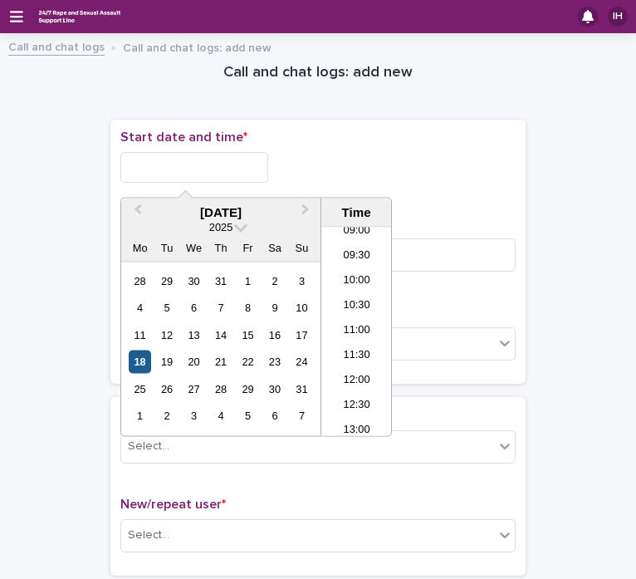
click at [142, 362] on div "18" at bounding box center [140, 361] width 22 height 22
click at [371, 333] on li "11:00" at bounding box center [356, 332] width 71 height 25
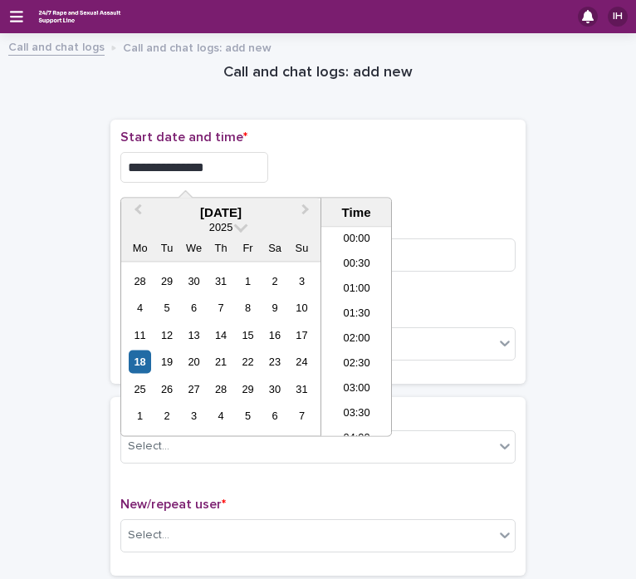
click at [232, 167] on input "**********" at bounding box center [194, 167] width 148 height 31
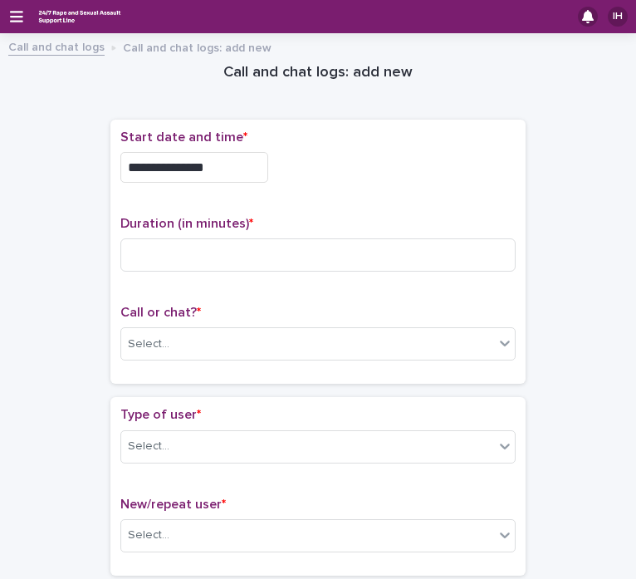
type input "**********"
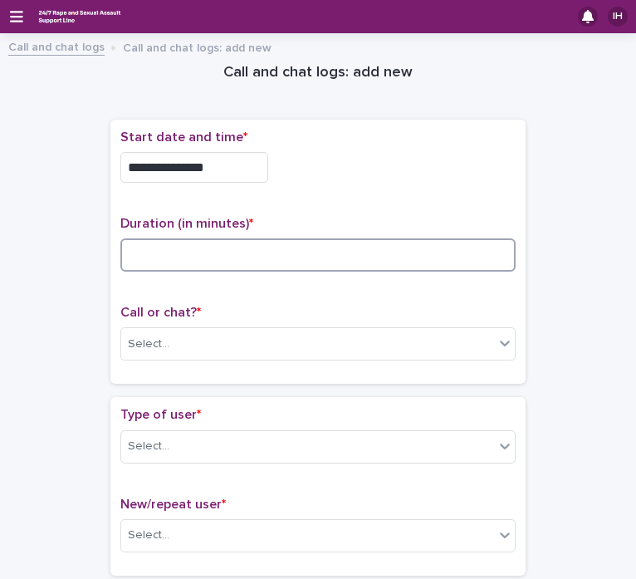
click at [204, 253] on input at bounding box center [317, 254] width 395 height 33
type input "*"
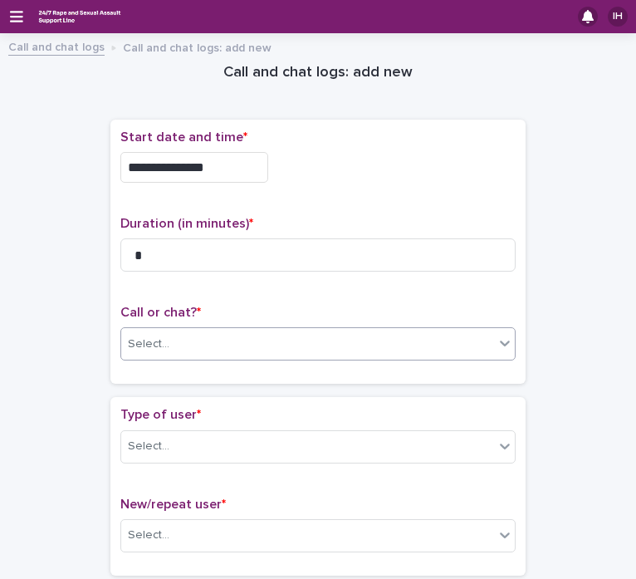
click at [189, 344] on div "Select..." at bounding box center [307, 343] width 373 height 27
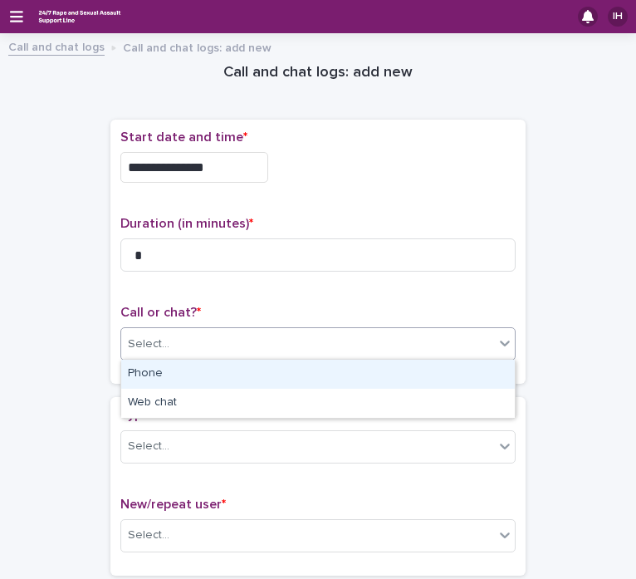
click at [184, 376] on div "Phone" at bounding box center [317, 373] width 393 height 29
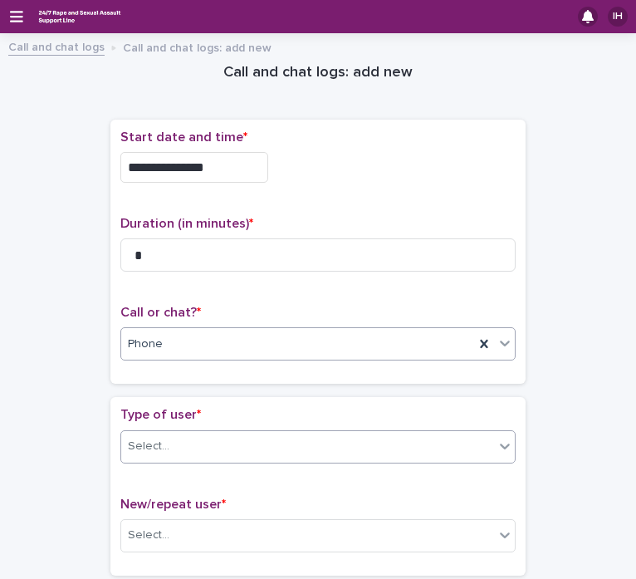
click at [193, 444] on div "Select..." at bounding box center [307, 445] width 373 height 27
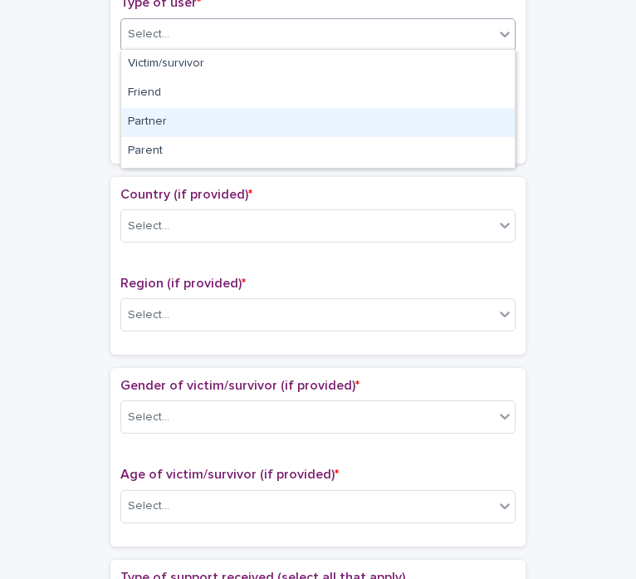
scroll to position [318, 0]
click at [178, 119] on div "Hung up" at bounding box center [317, 124] width 393 height 29
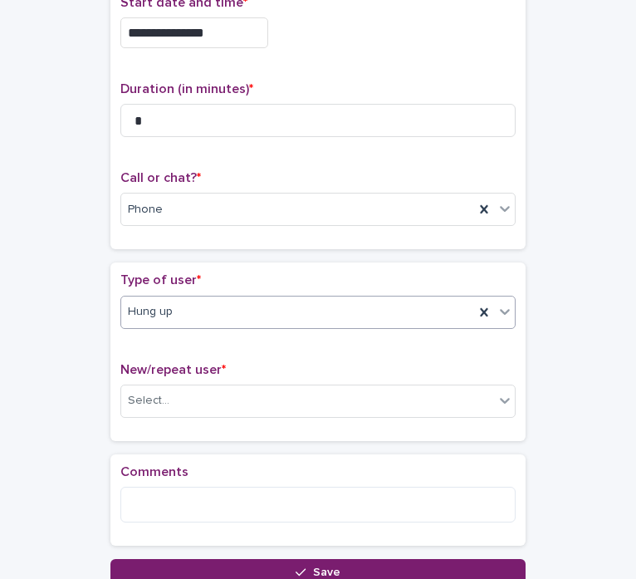
scroll to position [139, 0]
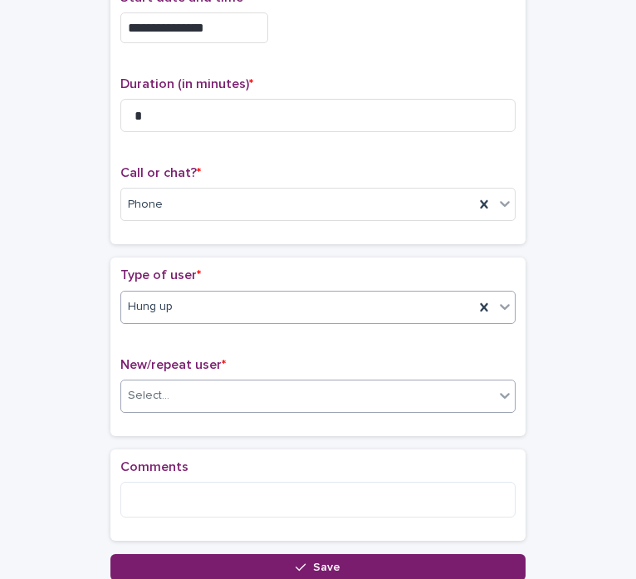
click at [225, 389] on div "Select..." at bounding box center [307, 395] width 373 height 27
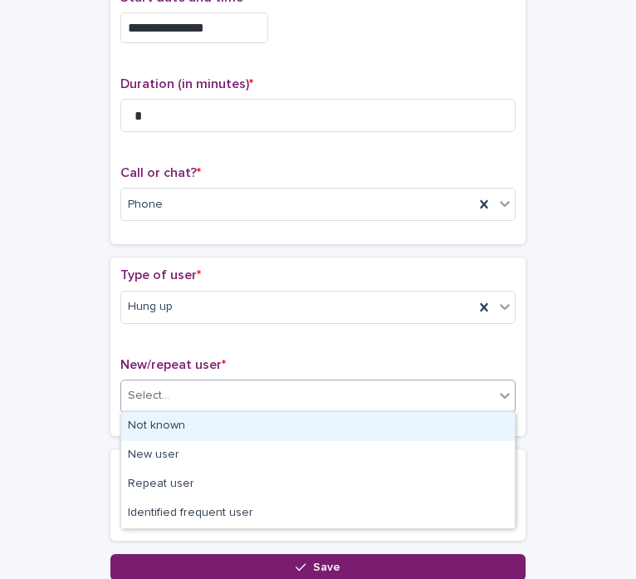
click at [210, 427] on div "Not known" at bounding box center [317, 426] width 393 height 29
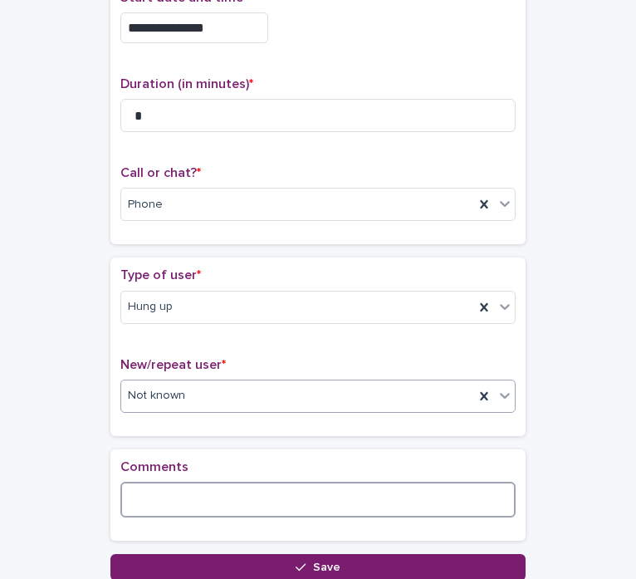
click at [225, 500] on textarea at bounding box center [317, 499] width 395 height 36
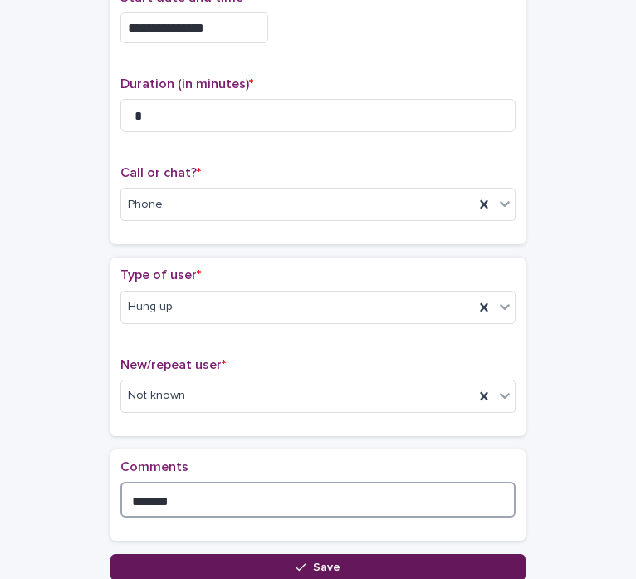
type textarea "*******"
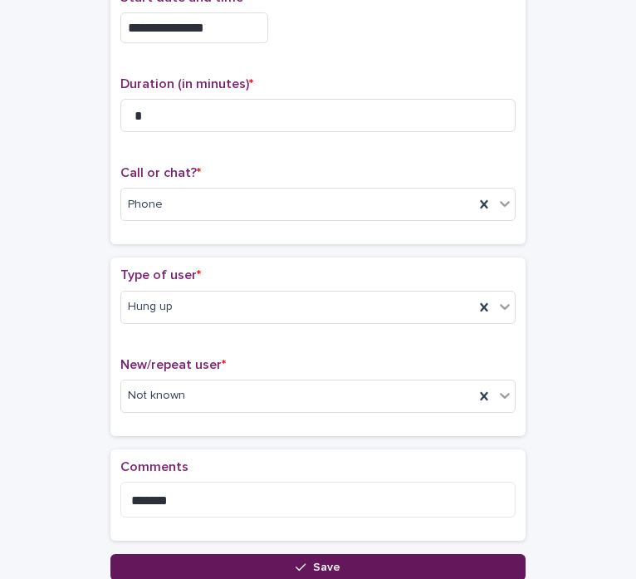
click at [395, 564] on button "Save" at bounding box center [317, 567] width 415 height 27
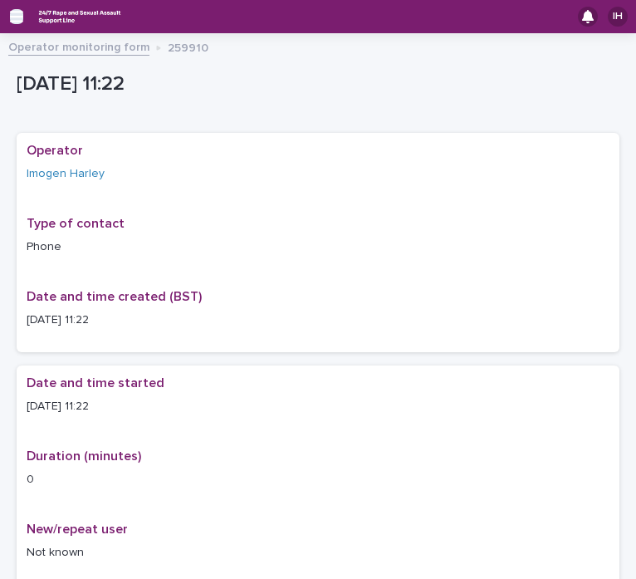
click at [15, 19] on icon "button" at bounding box center [16, 16] width 13 height 15
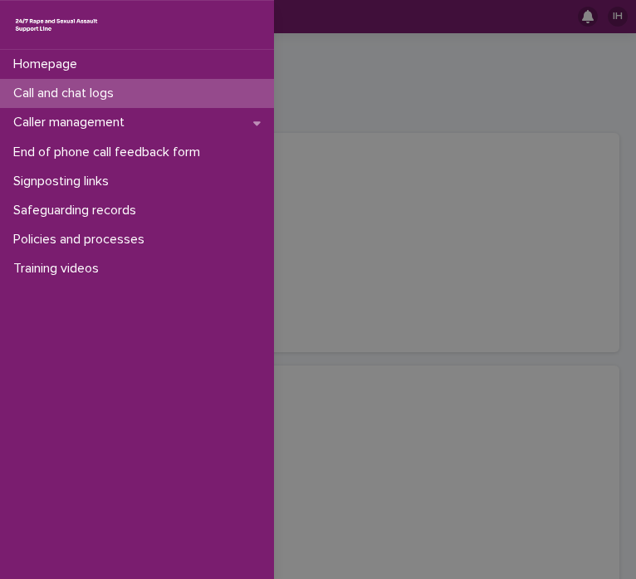
click at [120, 99] on p "Call and chat logs" at bounding box center [67, 93] width 120 height 16
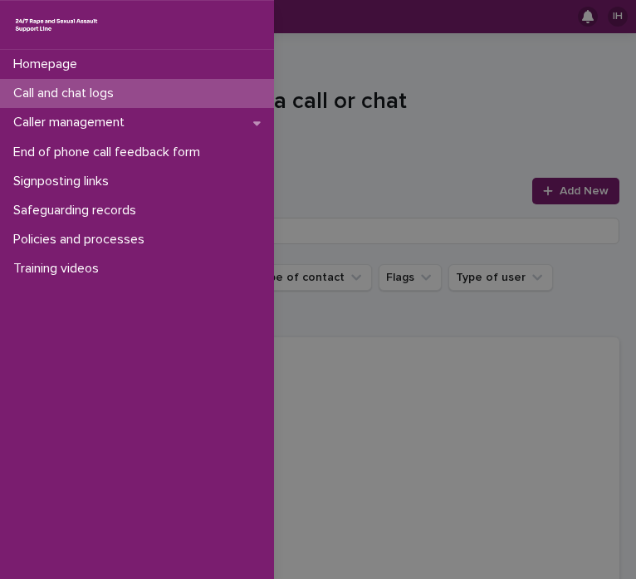
click at [411, 143] on div "Homepage Call and chat logs Caller management End of phone call feedback form S…" at bounding box center [318, 289] width 636 height 579
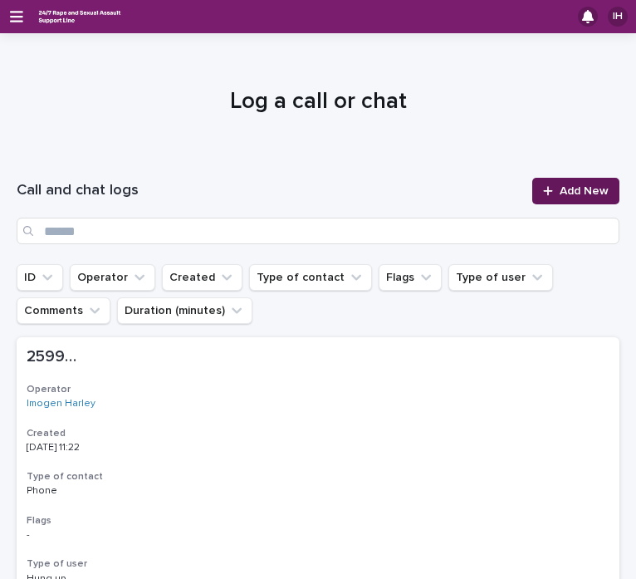
click at [568, 188] on span "Add New" at bounding box center [583, 191] width 49 height 12
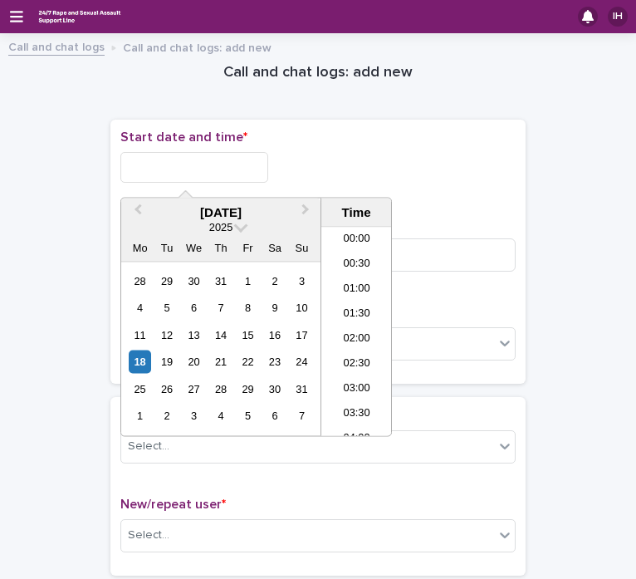
click at [197, 164] on input "text" at bounding box center [194, 167] width 148 height 31
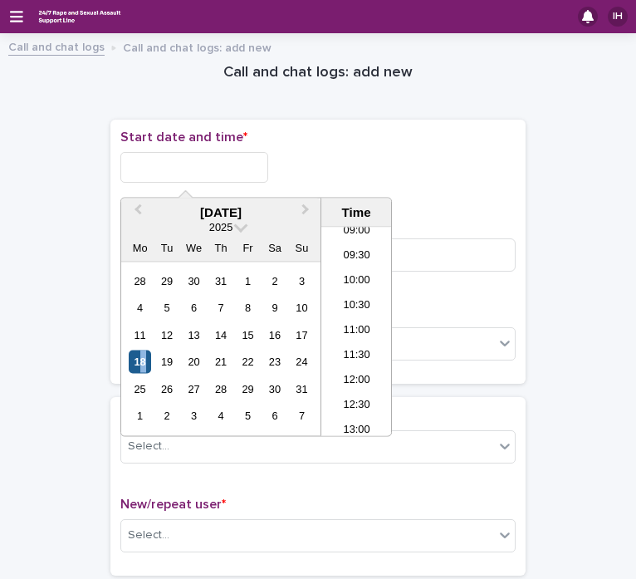
click at [143, 361] on div "18" at bounding box center [140, 361] width 22 height 22
click at [235, 167] on input "**********" at bounding box center [194, 167] width 148 height 31
click at [352, 334] on li "11:00" at bounding box center [356, 332] width 71 height 25
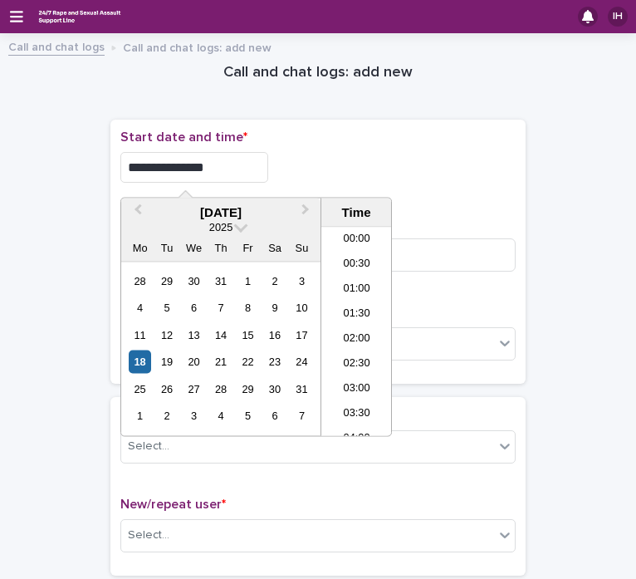
click at [235, 168] on input "**********" at bounding box center [194, 167] width 148 height 31
type input "**********"
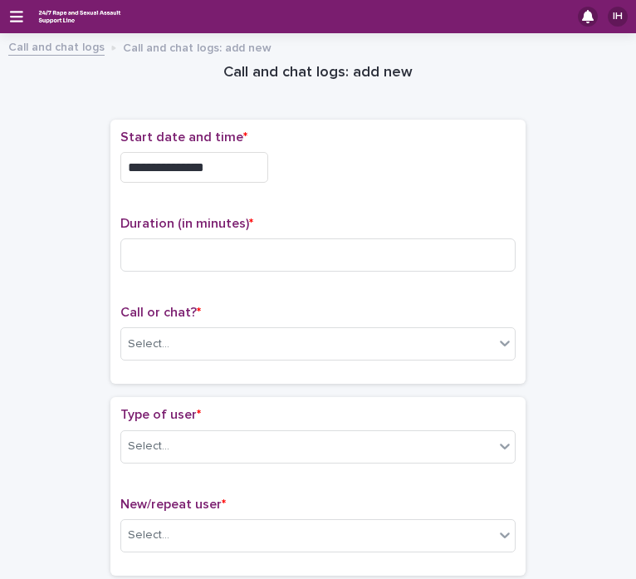
click at [381, 136] on p "Start date and time *" at bounding box center [317, 137] width 395 height 16
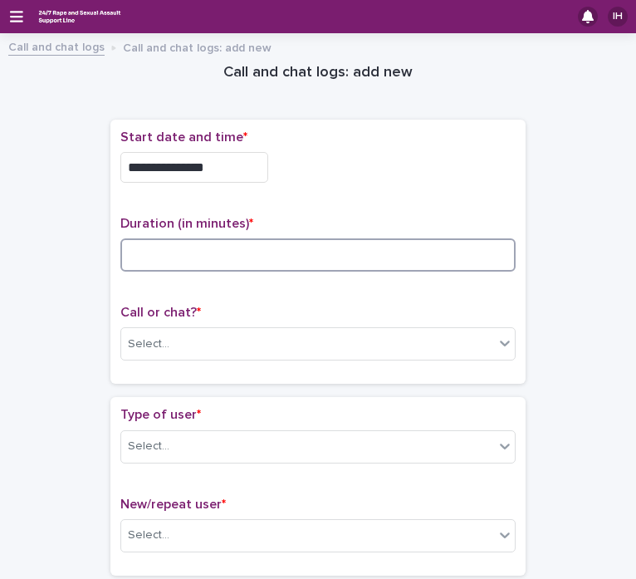
click at [300, 268] on input at bounding box center [317, 254] width 395 height 33
type input "*"
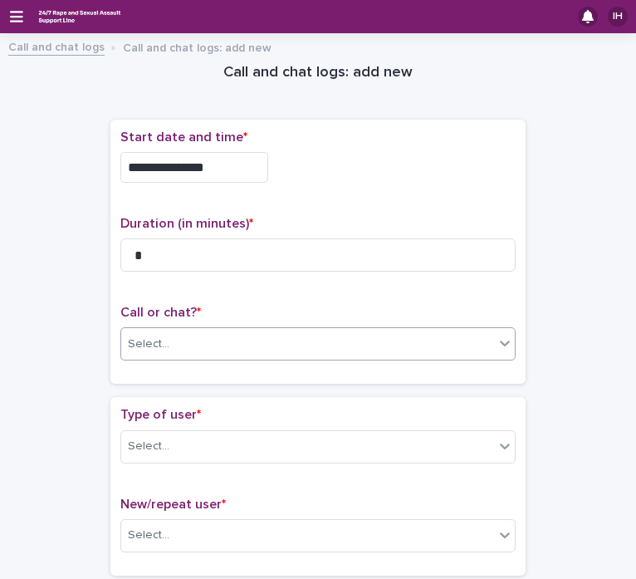
click at [272, 344] on div "Select..." at bounding box center [307, 343] width 373 height 27
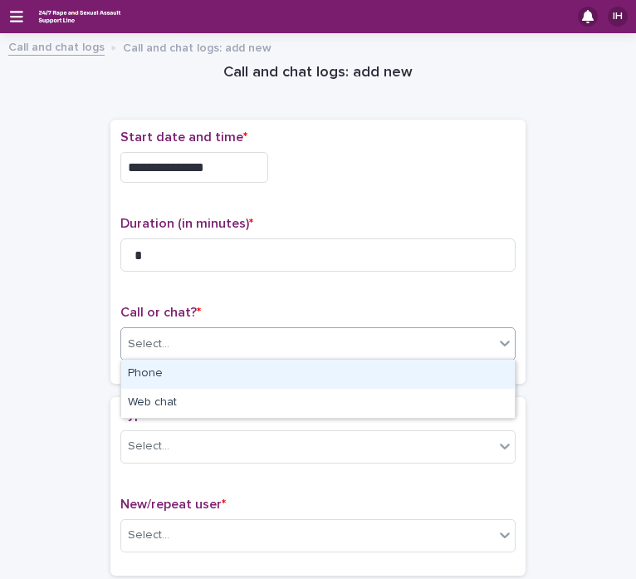
click at [260, 374] on div "Phone" at bounding box center [317, 373] width 393 height 29
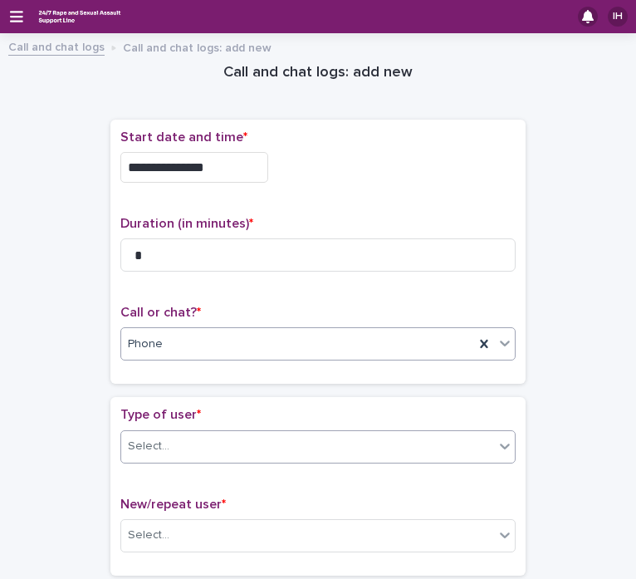
click at [227, 434] on div "Select..." at bounding box center [307, 445] width 373 height 27
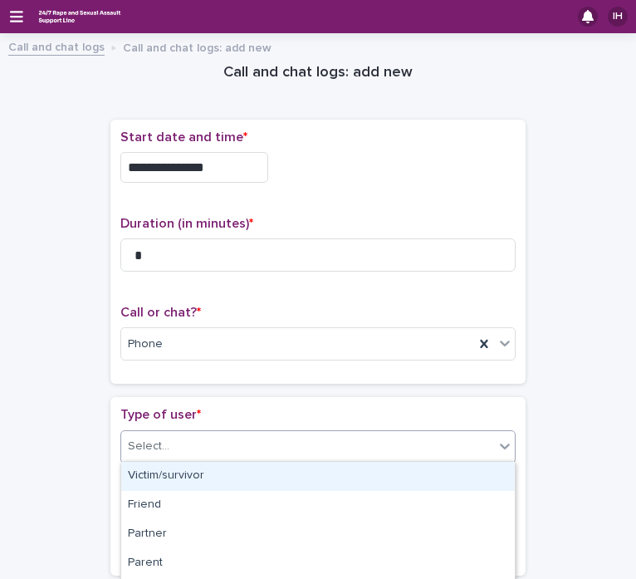
scroll to position [318, 0]
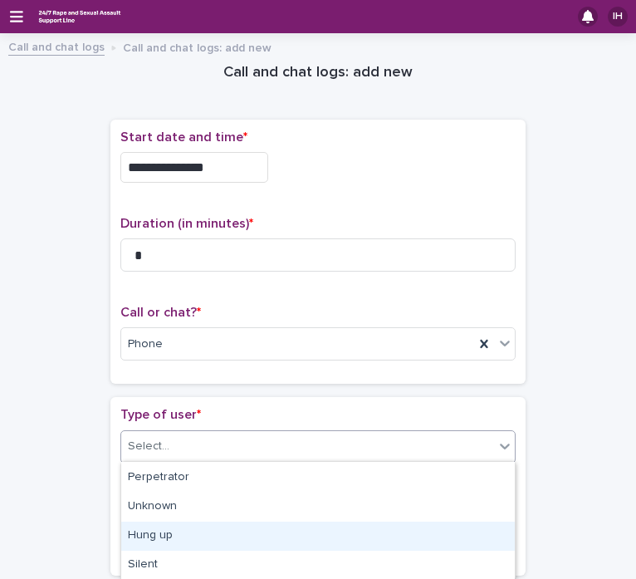
click at [199, 531] on div "Hung up" at bounding box center [317, 535] width 393 height 29
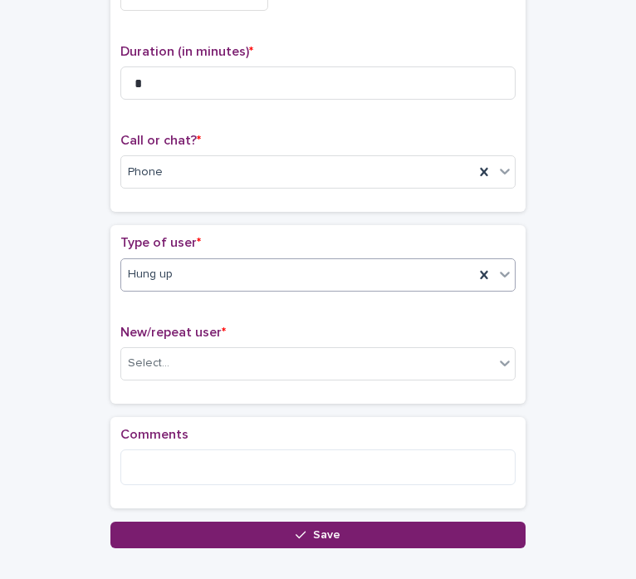
scroll to position [184, 0]
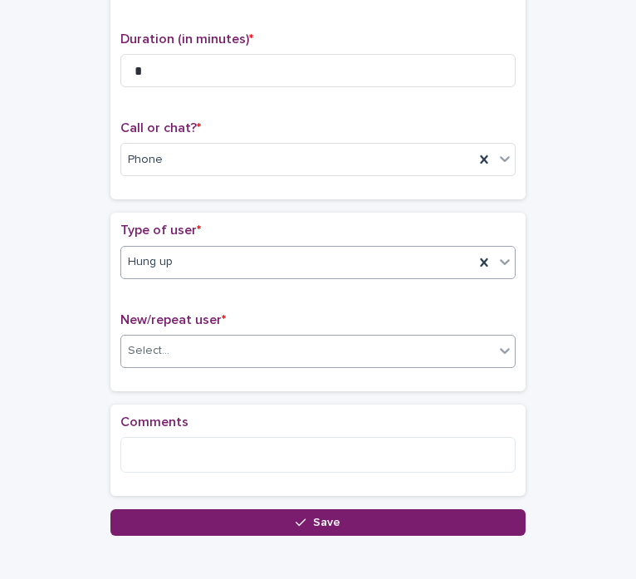
click at [264, 347] on div "Select..." at bounding box center [307, 350] width 373 height 27
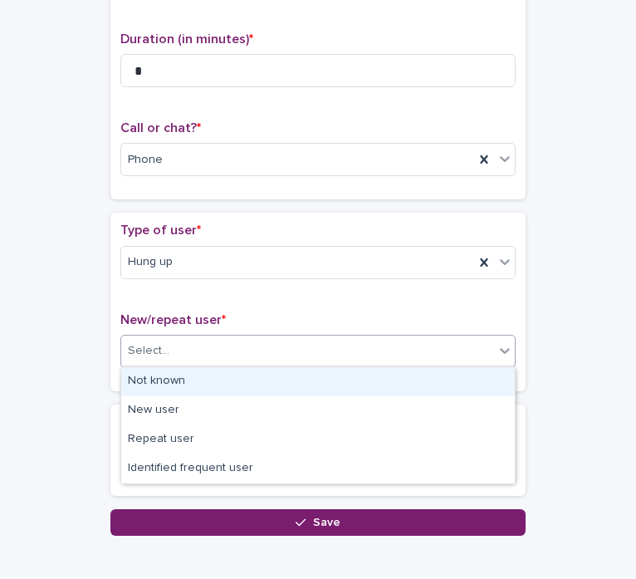
click at [229, 385] on div "Not known" at bounding box center [317, 381] width 393 height 29
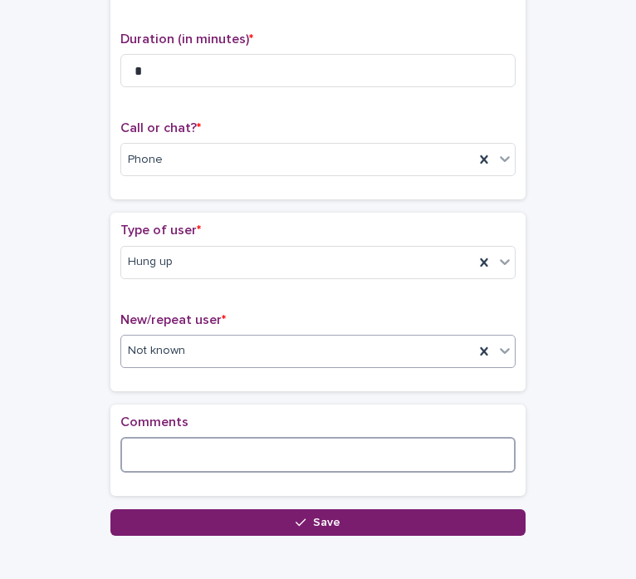
click at [216, 449] on textarea at bounding box center [317, 455] width 395 height 36
click at [149, 449] on textarea "**********" at bounding box center [317, 455] width 395 height 36
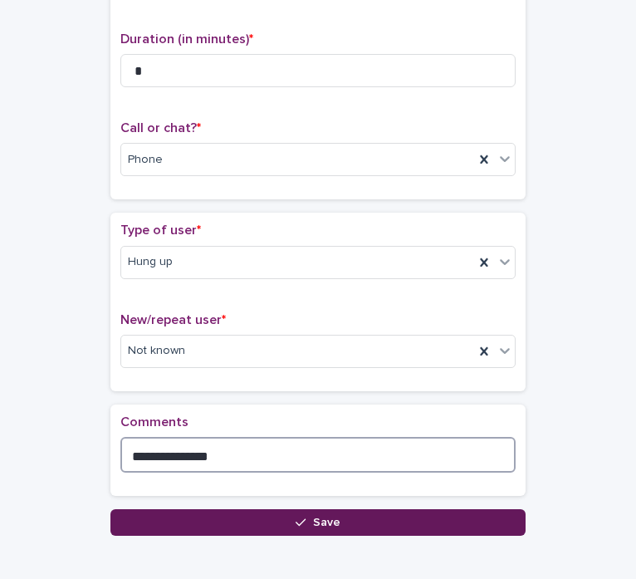
type textarea "**********"
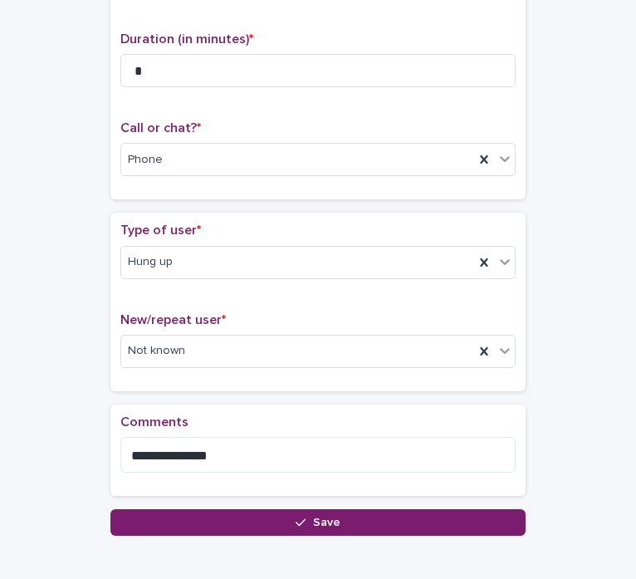
click at [225, 515] on button "Save" at bounding box center [317, 522] width 415 height 27
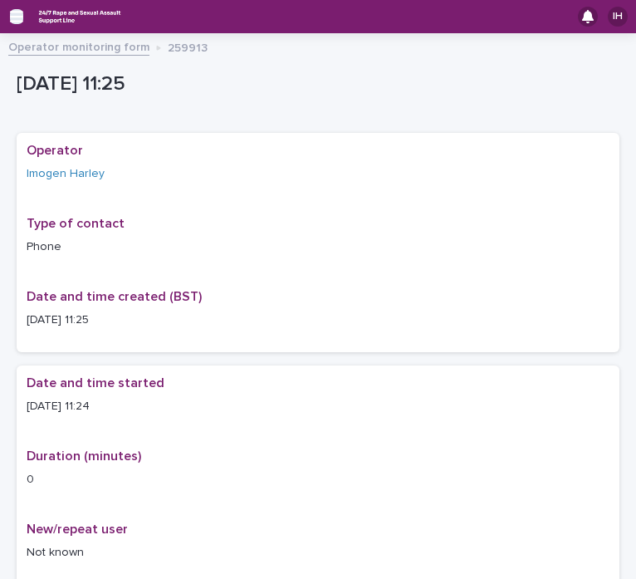
click at [19, 17] on icon "button" at bounding box center [16, 17] width 13 height 12
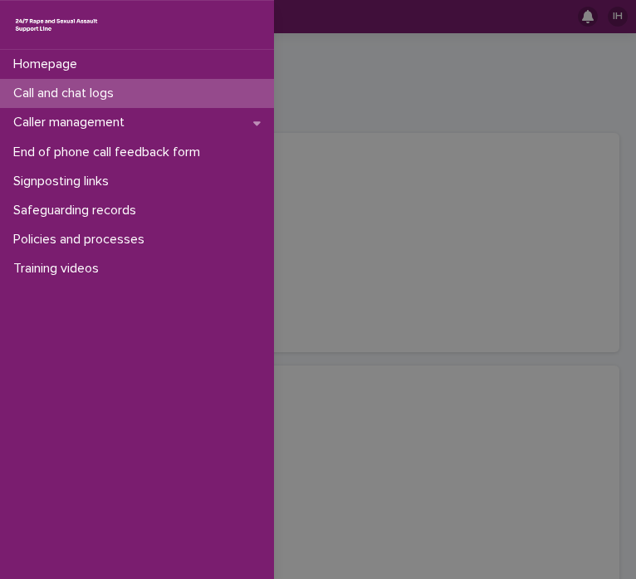
click at [127, 95] on p "Call and chat logs" at bounding box center [67, 93] width 120 height 16
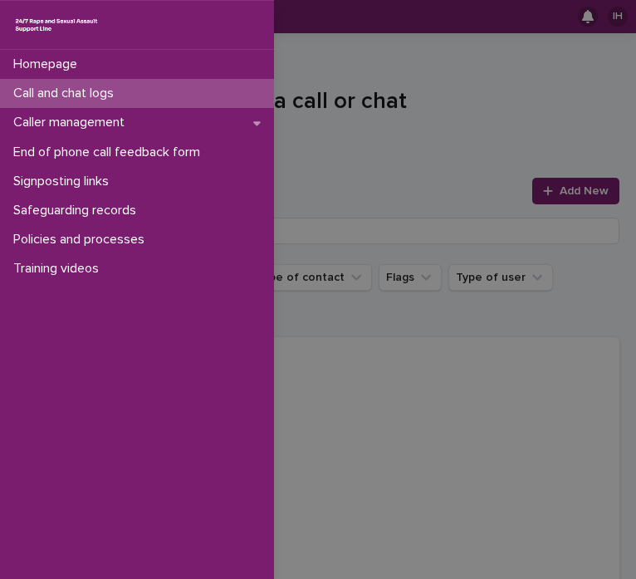
click at [403, 107] on div "Homepage Call and chat logs Caller management End of phone call feedback form S…" at bounding box center [318, 289] width 636 height 579
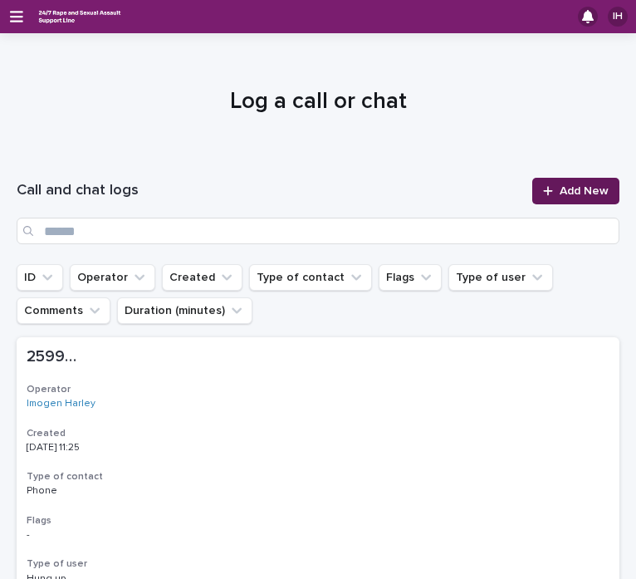
click at [585, 188] on span "Add New" at bounding box center [583, 191] width 49 height 12
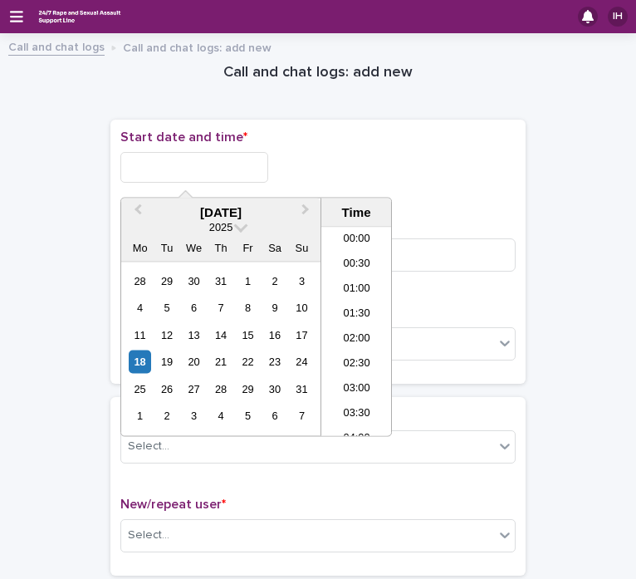
click at [198, 170] on input "text" at bounding box center [194, 167] width 148 height 31
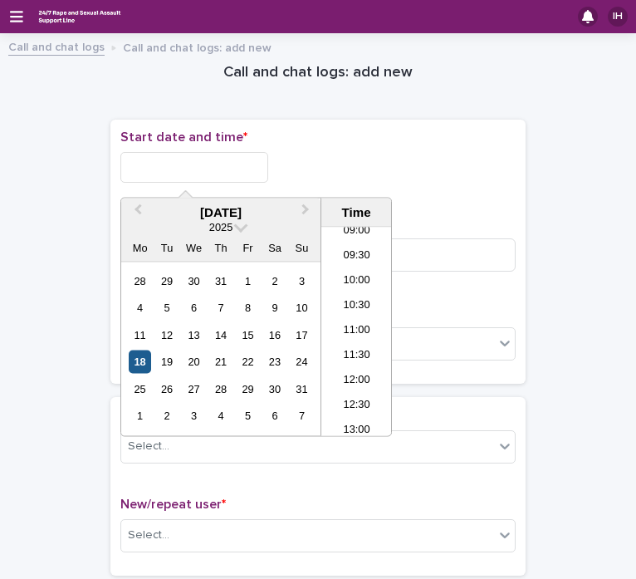
click at [141, 361] on div "18" at bounding box center [140, 361] width 22 height 22
click at [359, 330] on li "11:00" at bounding box center [356, 332] width 71 height 25
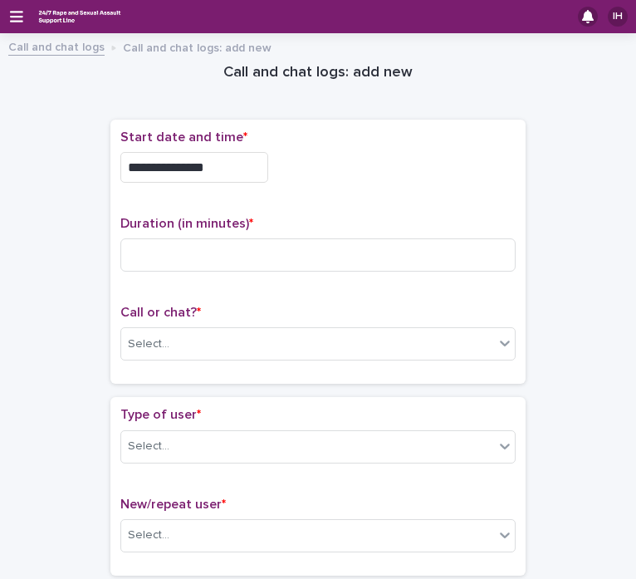
click at [227, 163] on input "**********" at bounding box center [194, 167] width 148 height 31
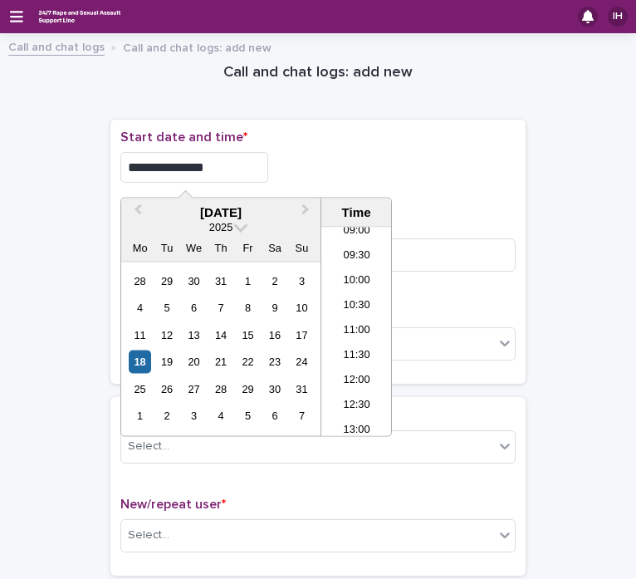
type input "**********"
click at [404, 166] on div "**********" at bounding box center [317, 167] width 395 height 31
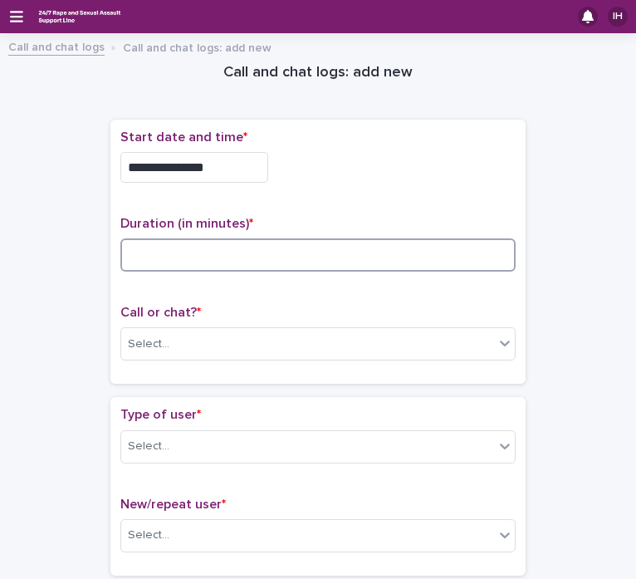
click at [273, 259] on input at bounding box center [317, 254] width 395 height 33
type input "*"
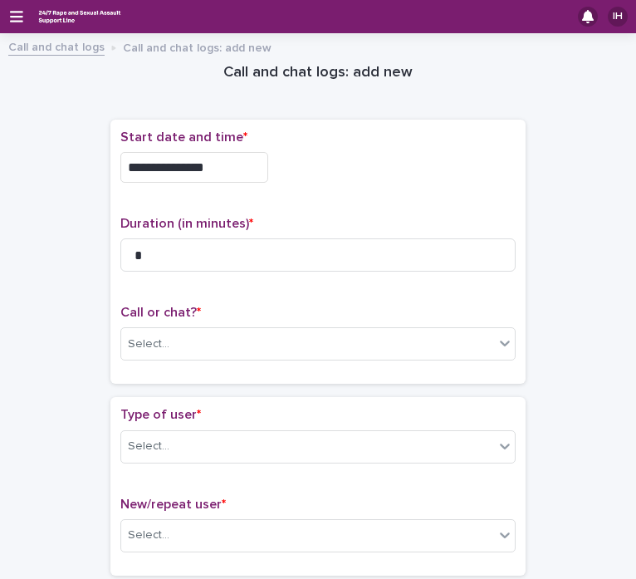
click at [334, 188] on div "**********" at bounding box center [317, 162] width 395 height 66
click at [254, 344] on div "Select..." at bounding box center [307, 343] width 373 height 27
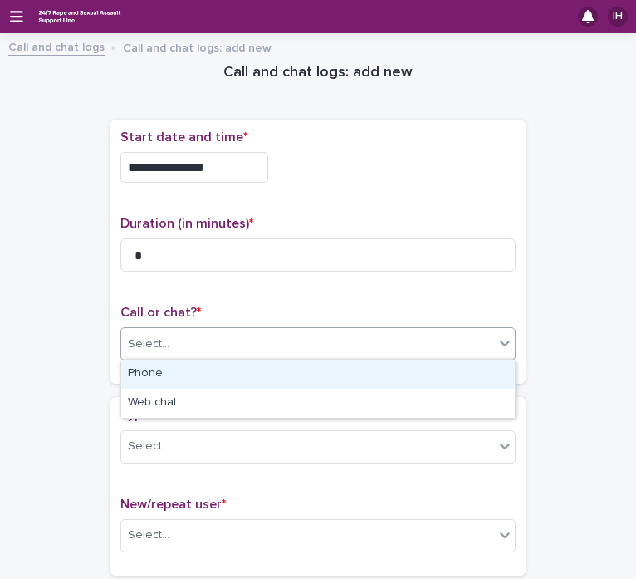
click at [248, 374] on div "Phone" at bounding box center [317, 373] width 393 height 29
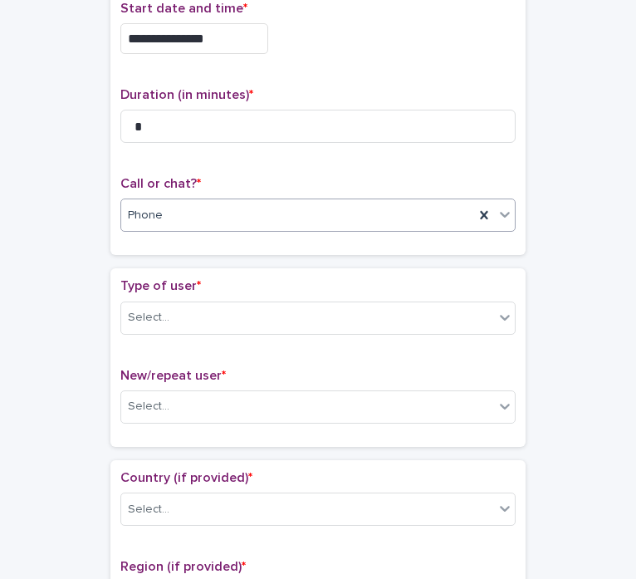
scroll to position [130, 0]
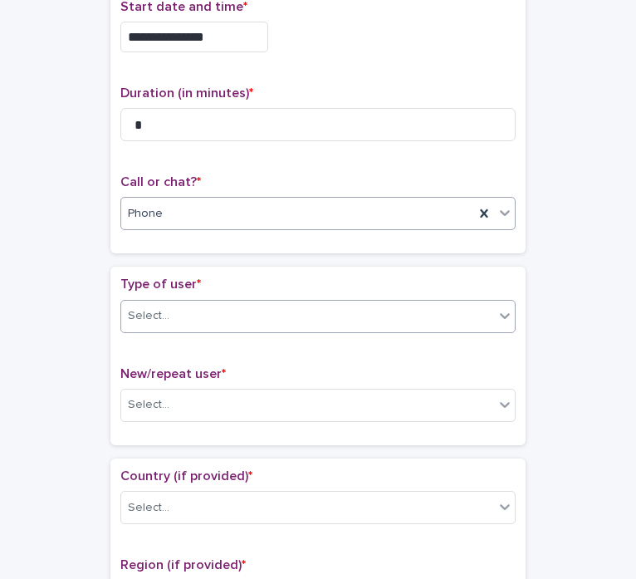
click at [235, 313] on div "Select..." at bounding box center [307, 315] width 373 height 27
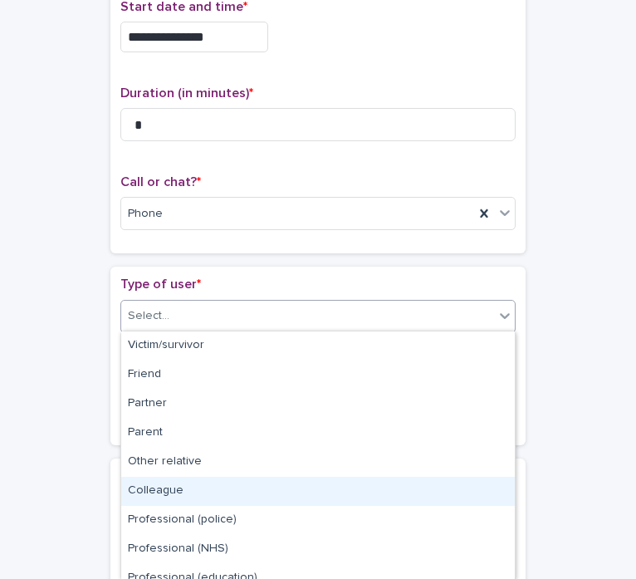
scroll to position [188, 0]
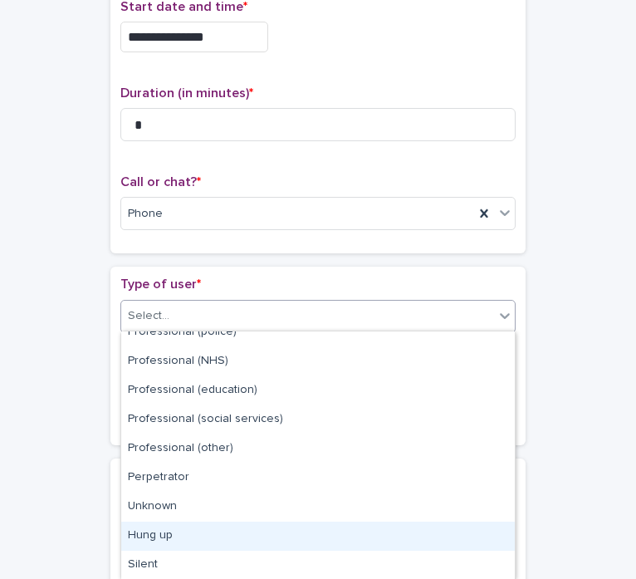
click at [182, 531] on div "Hung up" at bounding box center [317, 535] width 393 height 29
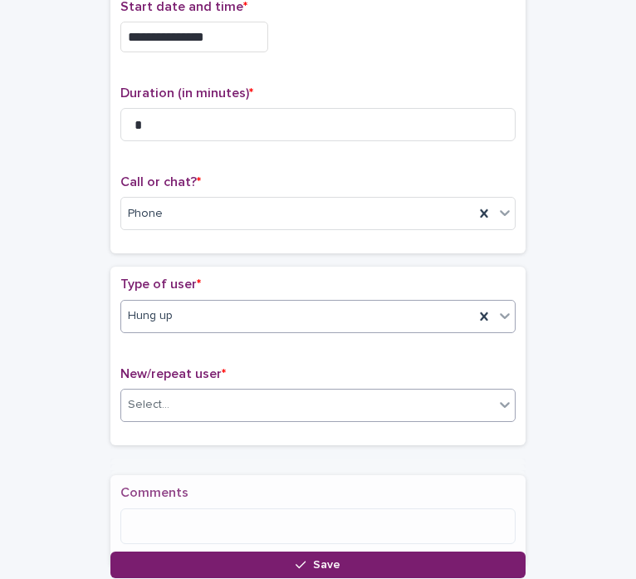
click at [236, 405] on div "Select..." at bounding box center [307, 404] width 373 height 27
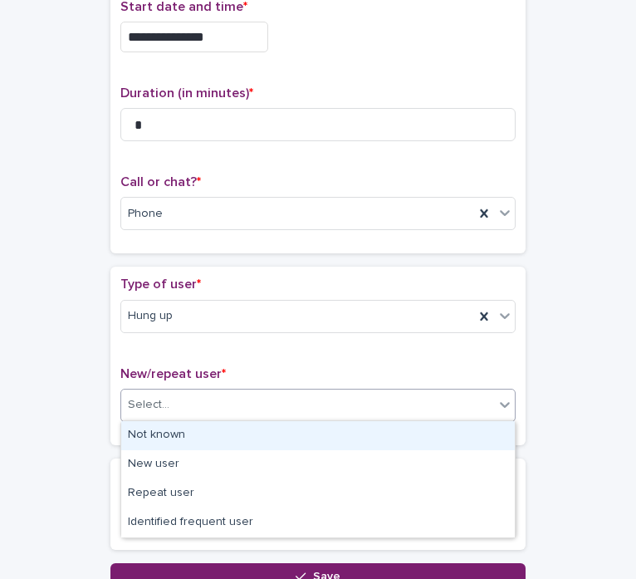
click at [243, 437] on div "Not known" at bounding box center [317, 435] width 393 height 29
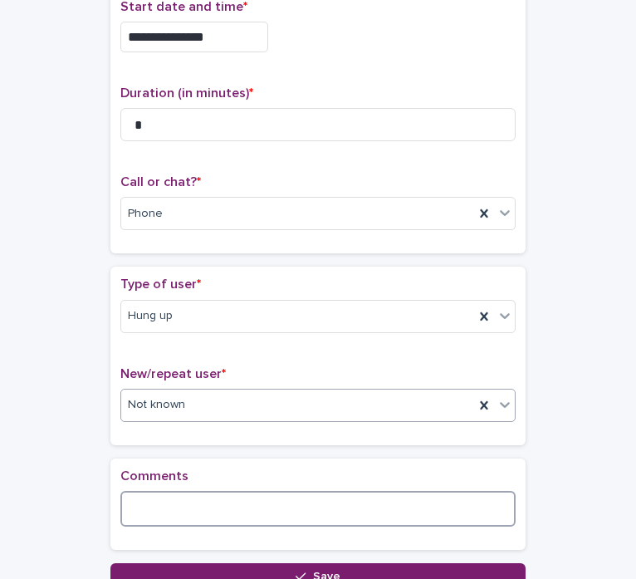
click at [197, 510] on textarea at bounding box center [317, 509] width 395 height 36
type textarea "**********"
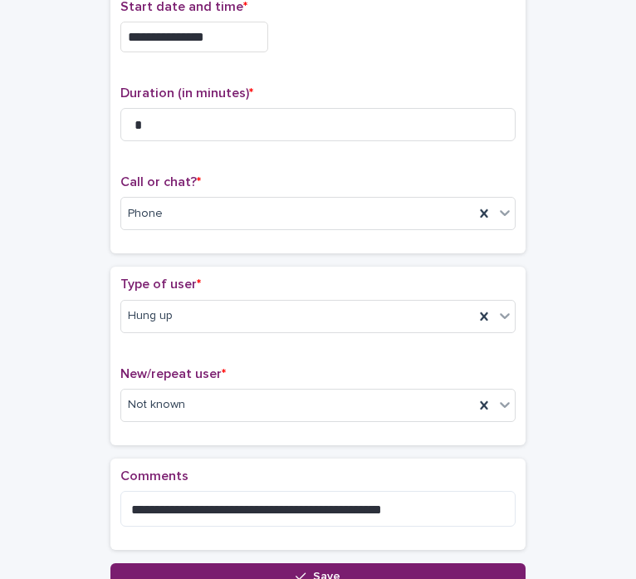
click at [569, 413] on div "**********" at bounding box center [318, 251] width 603 height 676
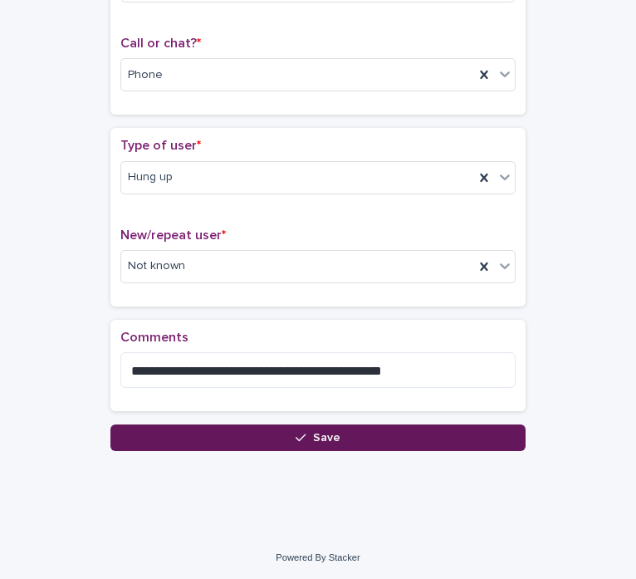
click at [408, 437] on button "Save" at bounding box center [317, 437] width 415 height 27
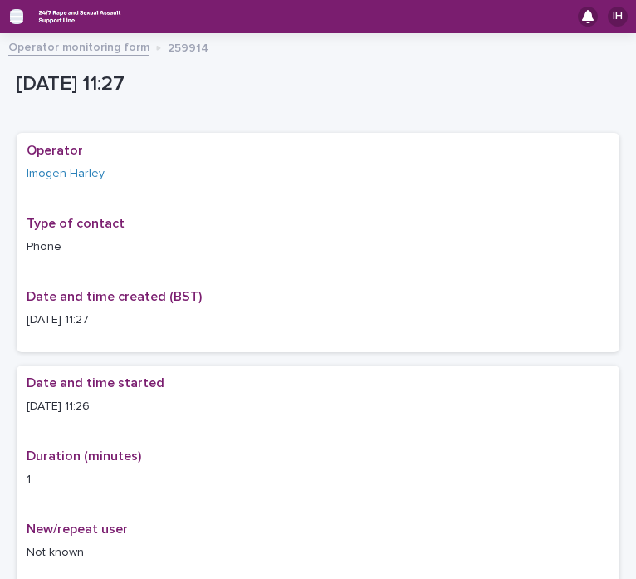
click at [21, 17] on icon "button" at bounding box center [16, 17] width 13 height 12
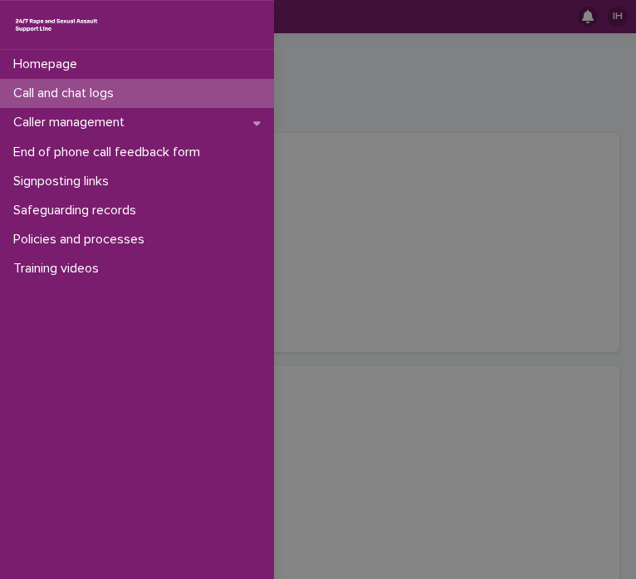
click at [78, 92] on p "Call and chat logs" at bounding box center [67, 93] width 120 height 16
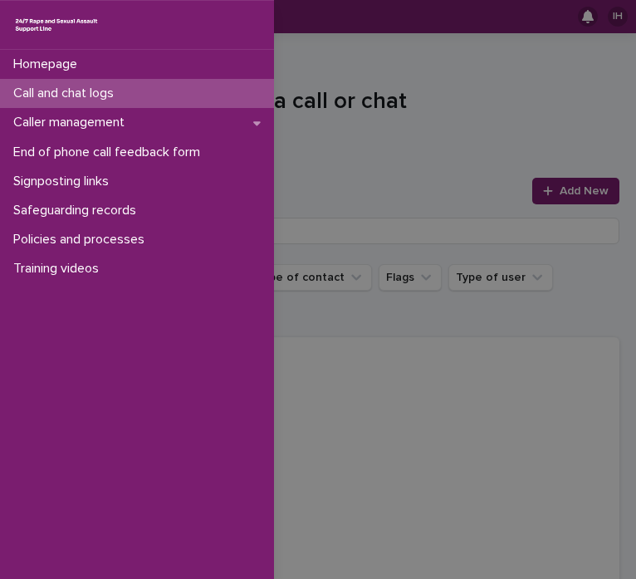
click at [398, 114] on div "Homepage Call and chat logs Caller management End of phone call feedback form S…" at bounding box center [318, 289] width 636 height 579
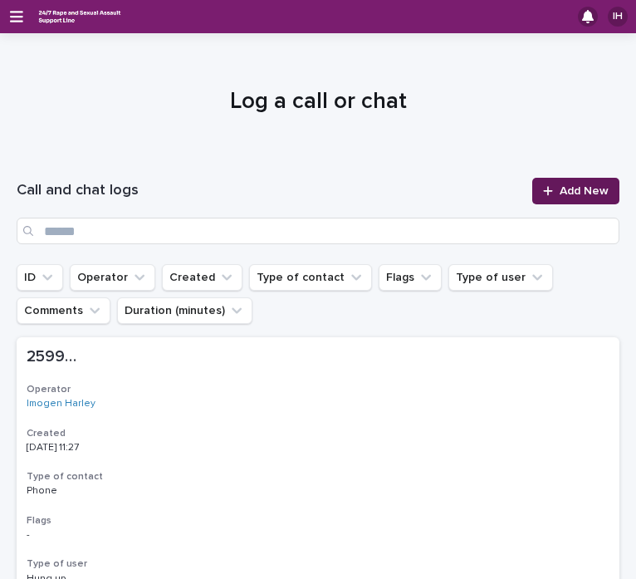
click at [585, 187] on span "Add New" at bounding box center [583, 191] width 49 height 12
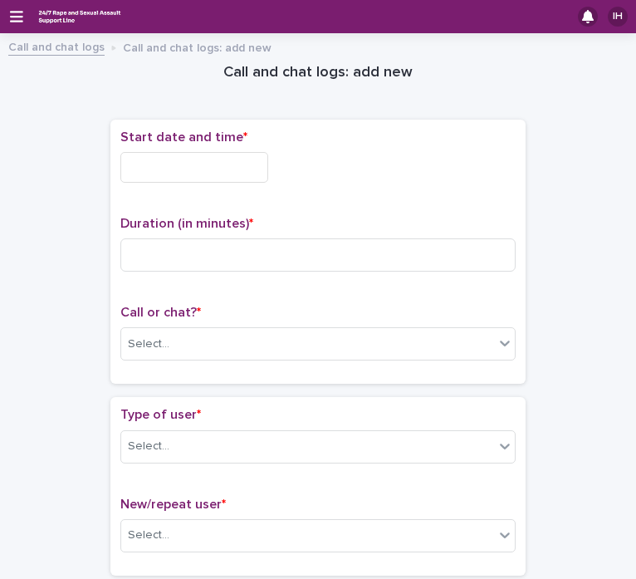
click at [147, 166] on input "text" at bounding box center [194, 167] width 148 height 31
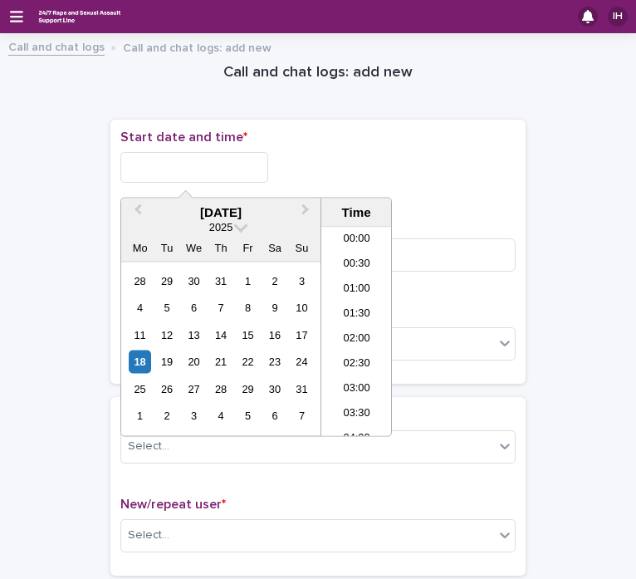
scroll to position [456, 0]
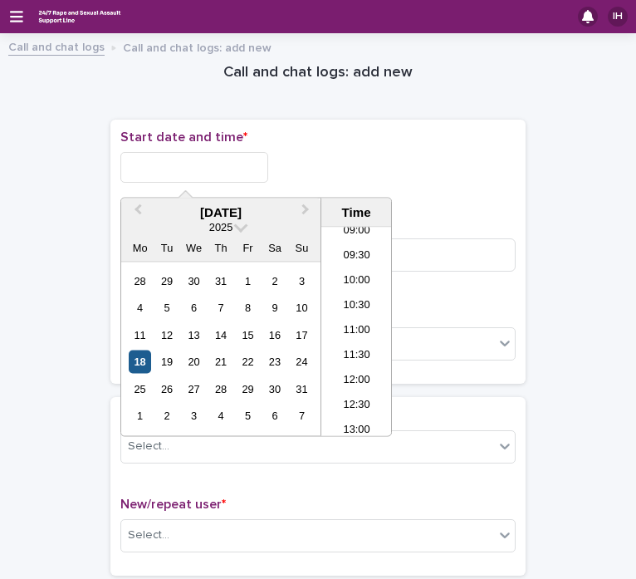
click at [142, 363] on div "18" at bounding box center [140, 361] width 22 height 22
click at [366, 335] on li "11:00" at bounding box center [356, 332] width 71 height 25
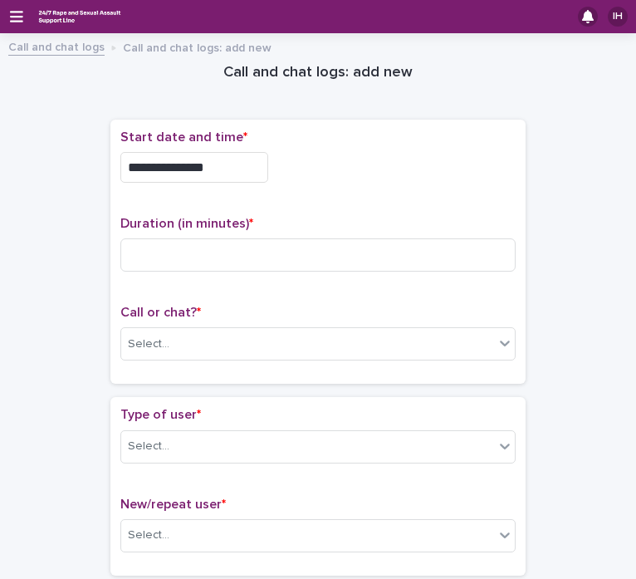
click at [225, 167] on input "**********" at bounding box center [194, 167] width 148 height 31
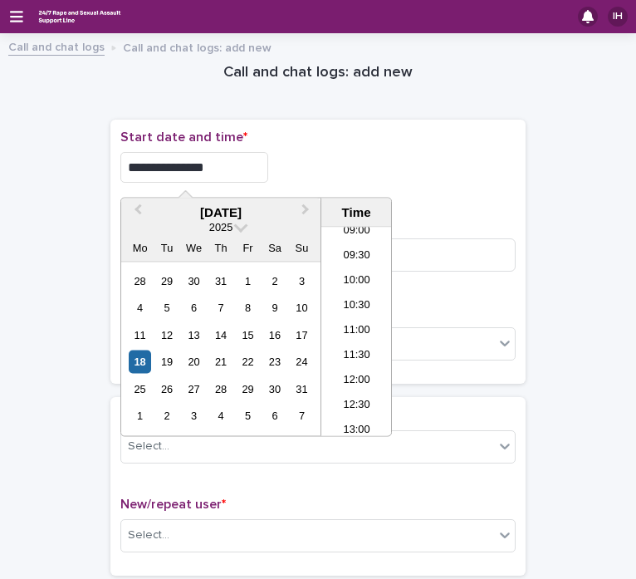
type input "**********"
click at [357, 154] on div "**********" at bounding box center [317, 167] width 395 height 31
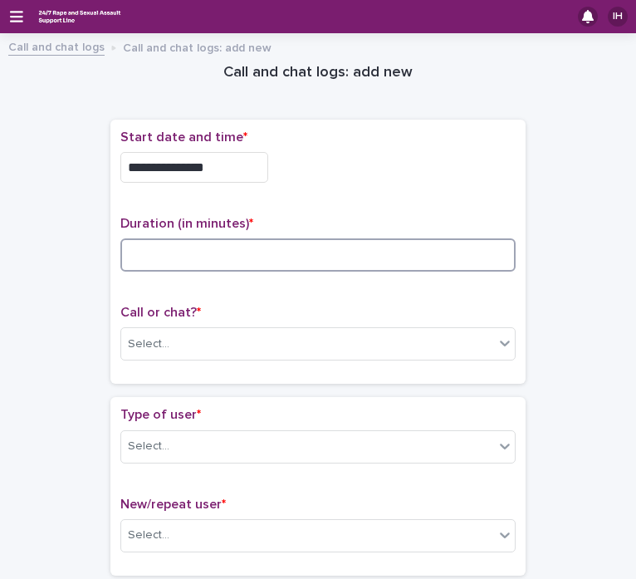
click at [318, 255] on input at bounding box center [317, 254] width 395 height 33
type input "*"
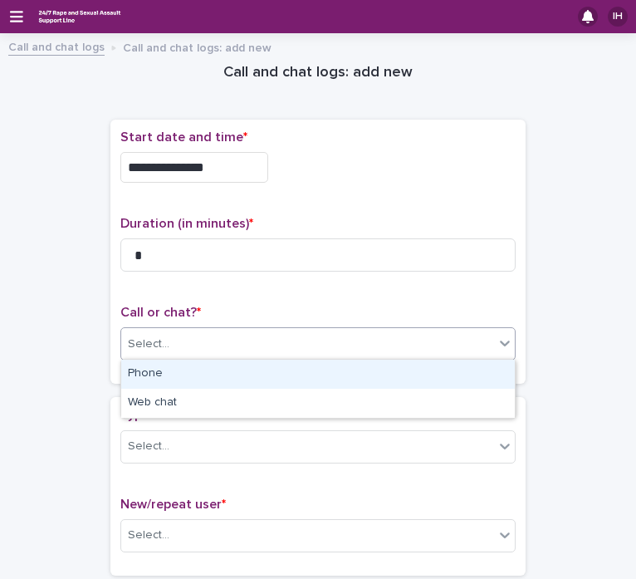
click at [260, 341] on div "Select..." at bounding box center [307, 343] width 373 height 27
click at [237, 372] on div "Phone" at bounding box center [317, 373] width 393 height 29
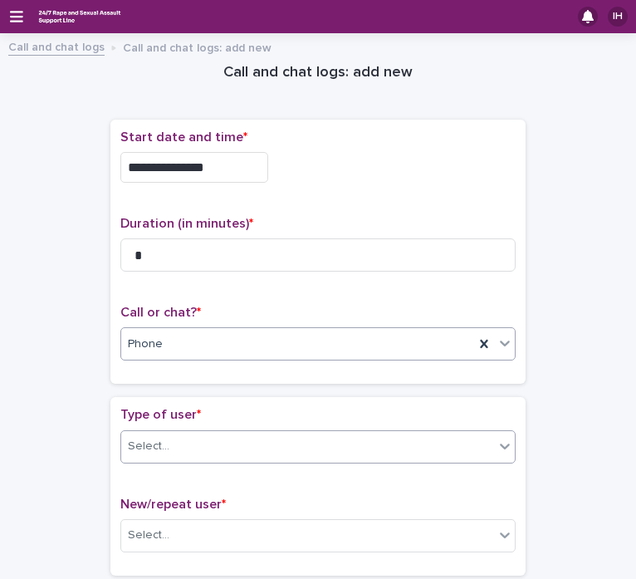
click at [208, 451] on div "Select..." at bounding box center [307, 445] width 373 height 27
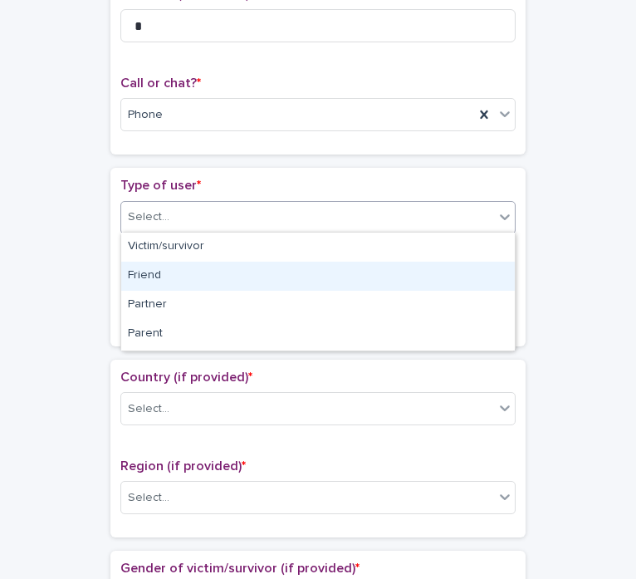
scroll to position [318, 0]
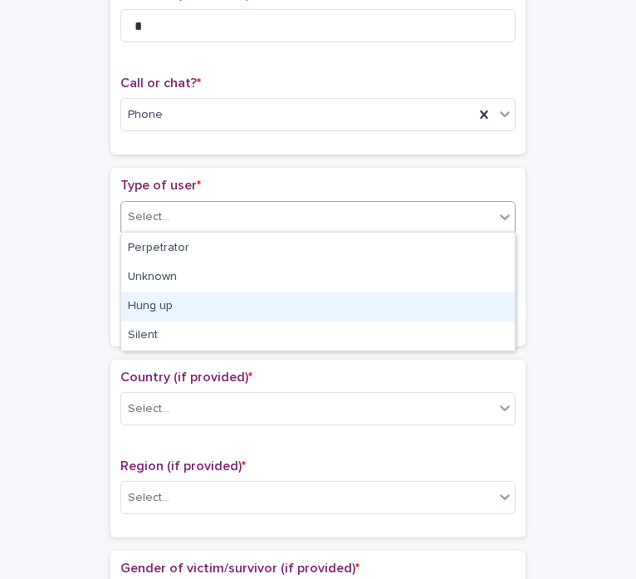
click at [175, 308] on div "Hung up" at bounding box center [317, 306] width 393 height 29
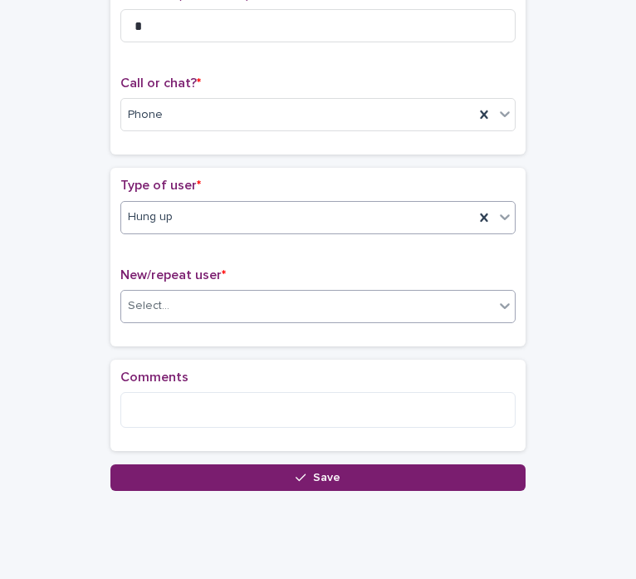
click at [207, 295] on div "Select..." at bounding box center [307, 305] width 373 height 27
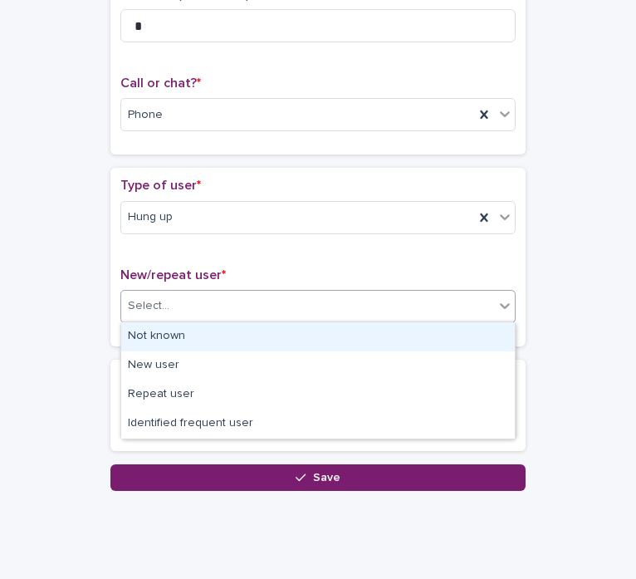
click at [188, 336] on div "Not known" at bounding box center [317, 336] width 393 height 29
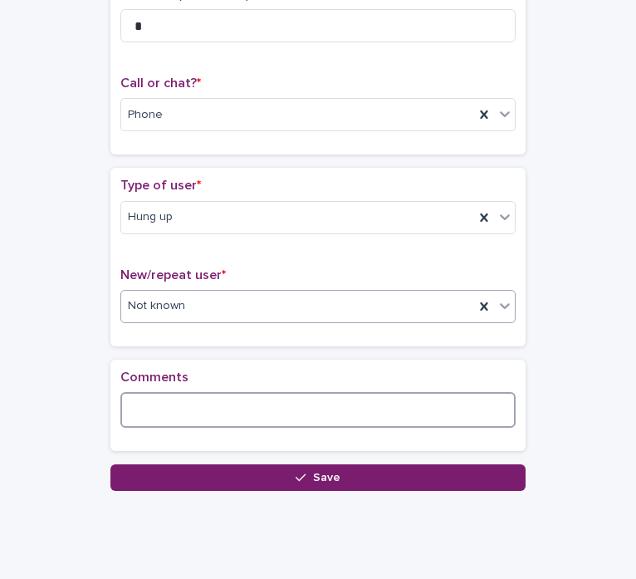
click at [211, 401] on textarea at bounding box center [317, 410] width 395 height 36
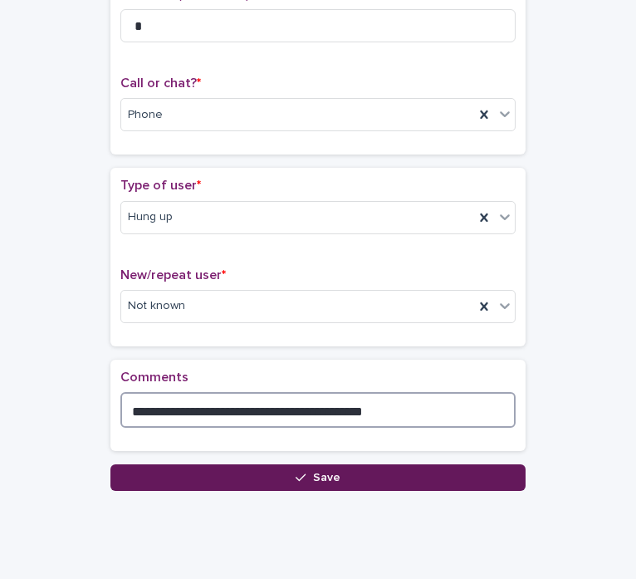
type textarea "**********"
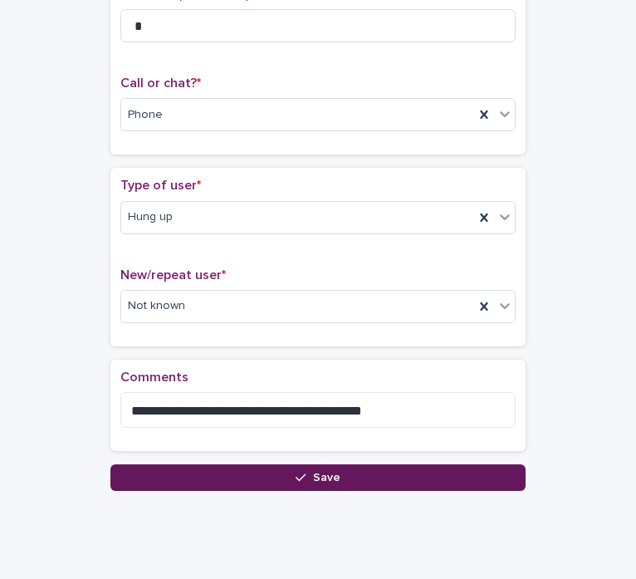
click at [300, 476] on icon "button" at bounding box center [300, 477] width 10 height 12
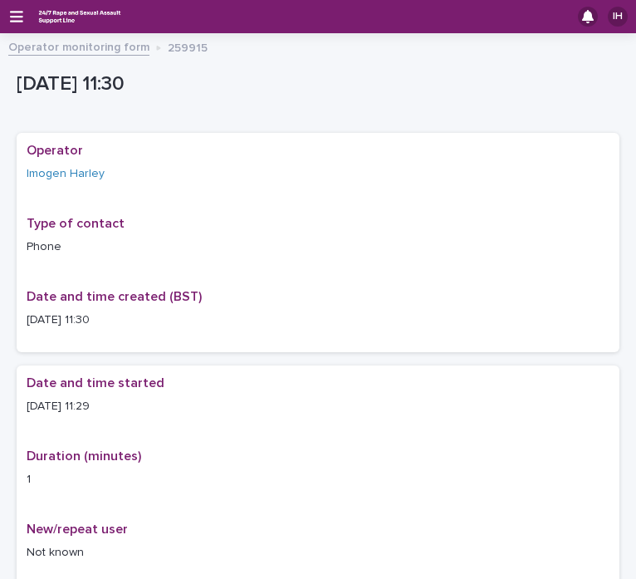
click at [7, 19] on div "IH" at bounding box center [318, 16] width 636 height 33
click at [22, 17] on icon "button" at bounding box center [16, 16] width 13 height 15
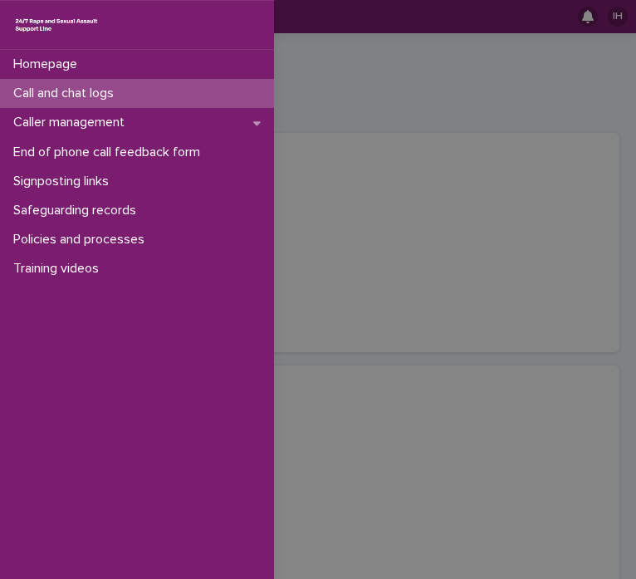
click at [53, 95] on p "Call and chat logs" at bounding box center [67, 93] width 120 height 16
click at [397, 125] on div "Homepage Call and chat logs Caller management End of phone call feedback form S…" at bounding box center [318, 289] width 636 height 579
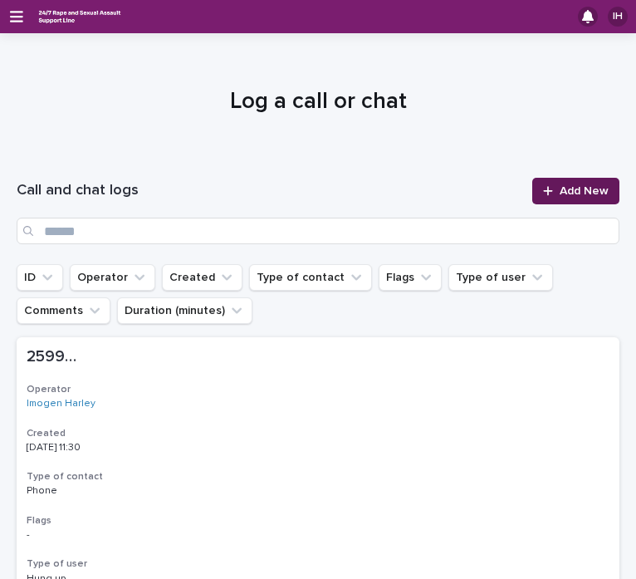
click at [570, 192] on span "Add New" at bounding box center [583, 191] width 49 height 12
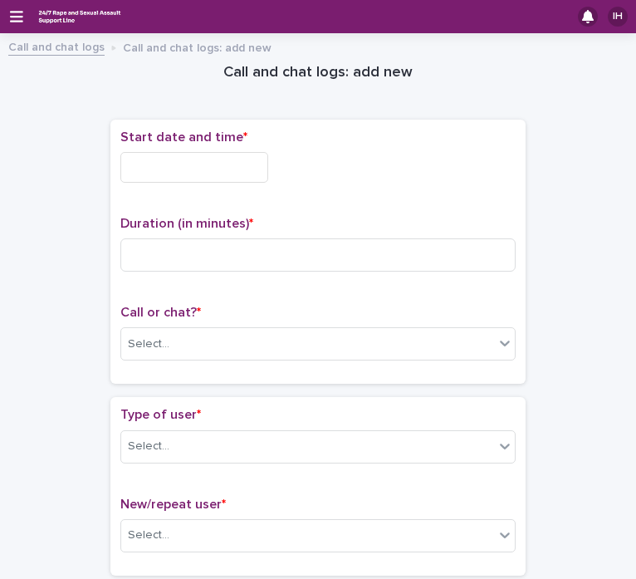
click at [206, 166] on input "text" at bounding box center [194, 167] width 148 height 31
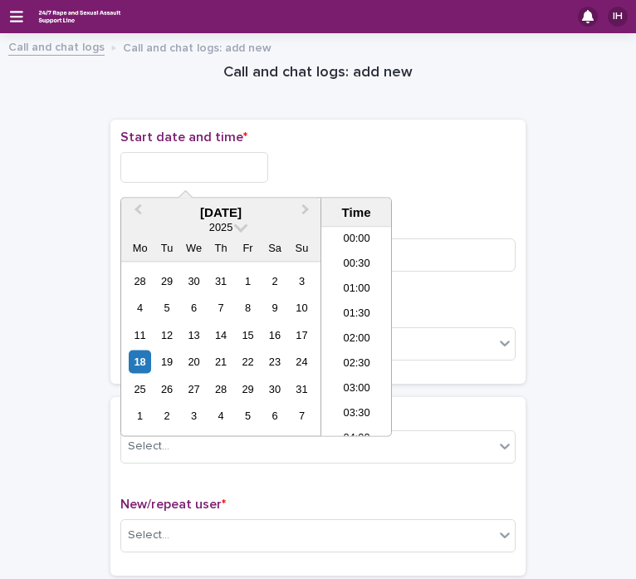
scroll to position [481, 0]
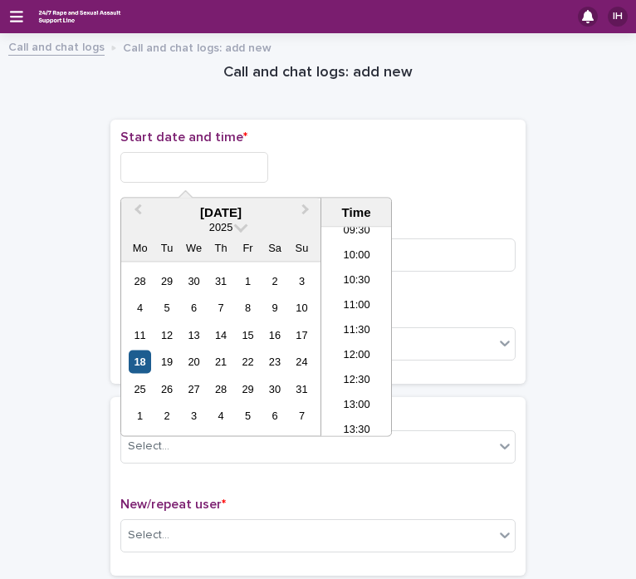
click at [141, 366] on div "18" at bounding box center [140, 361] width 22 height 22
click at [344, 334] on li "11:30" at bounding box center [356, 332] width 71 height 25
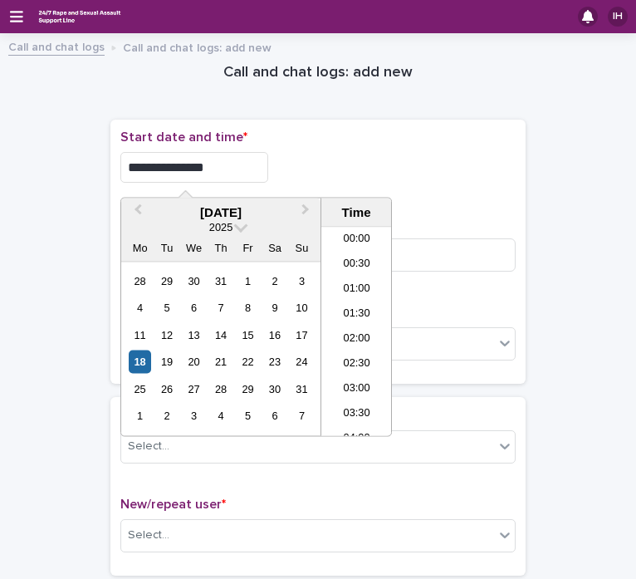
click at [217, 162] on input "**********" at bounding box center [194, 167] width 148 height 31
type input "**********"
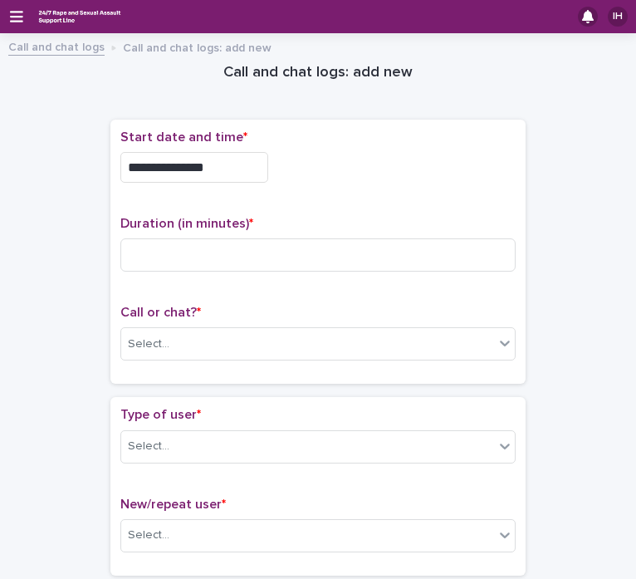
click at [349, 164] on div "**********" at bounding box center [317, 167] width 395 height 31
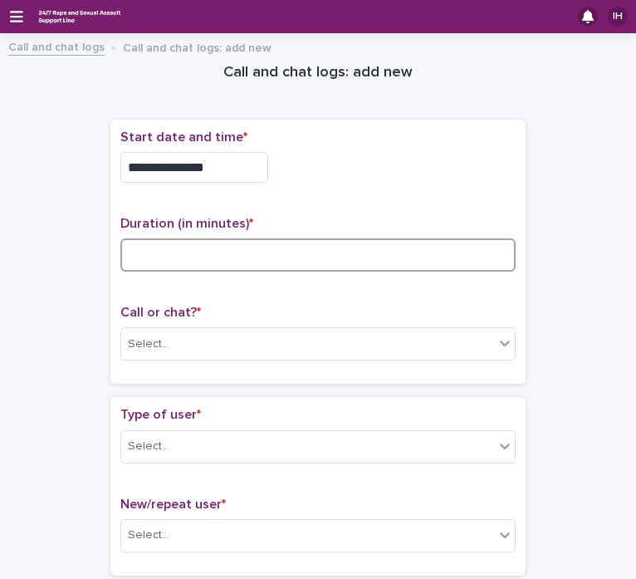
click at [235, 254] on input at bounding box center [317, 254] width 395 height 33
type input "*"
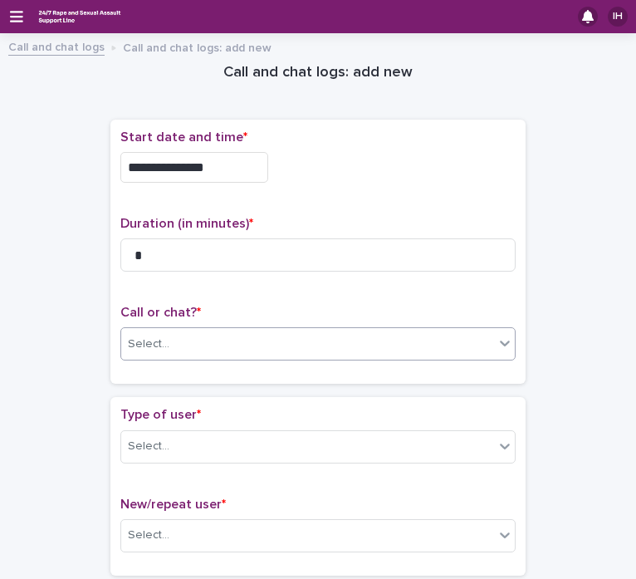
click at [183, 346] on div "Select..." at bounding box center [307, 343] width 373 height 27
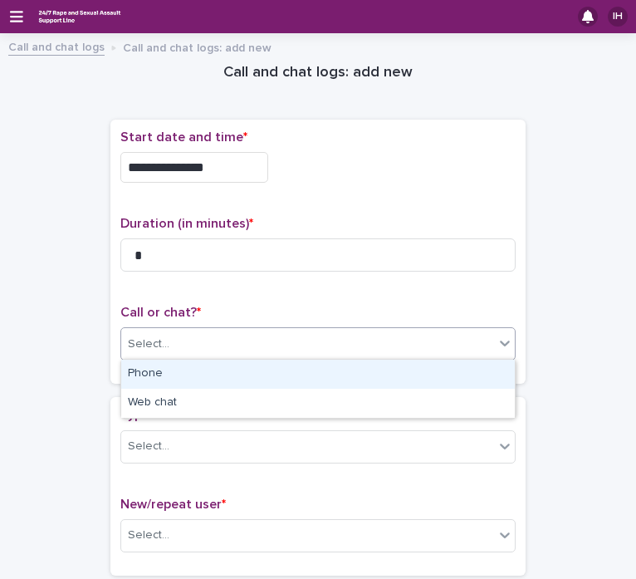
click at [178, 374] on div "Phone" at bounding box center [317, 373] width 393 height 29
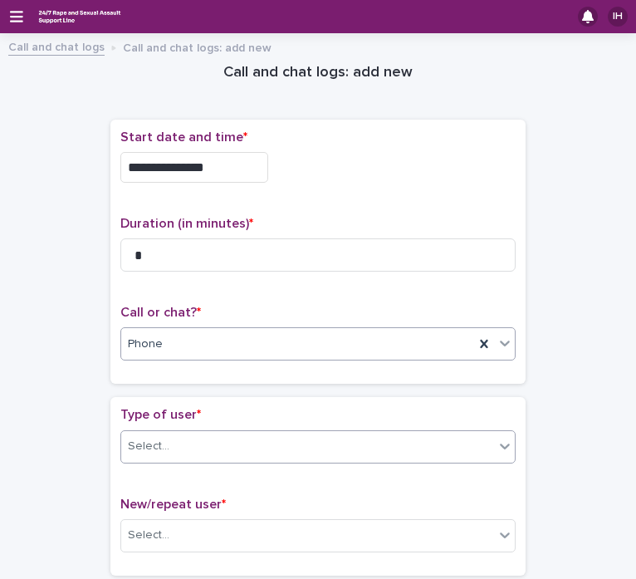
click at [181, 455] on div "Select..." at bounding box center [307, 445] width 373 height 27
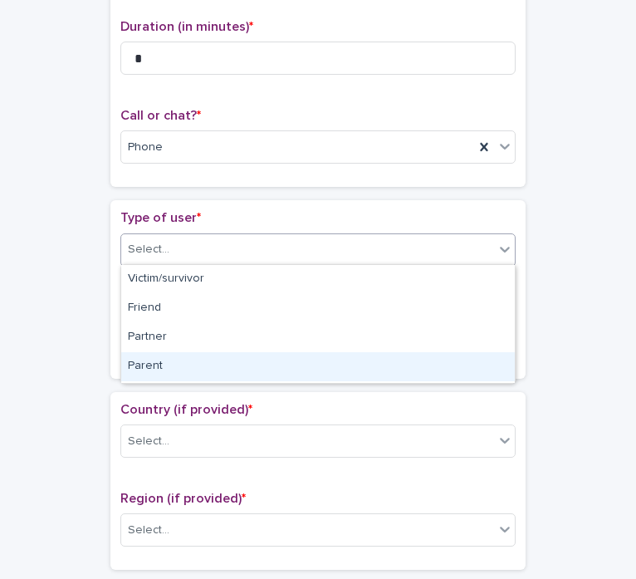
scroll to position [318, 0]
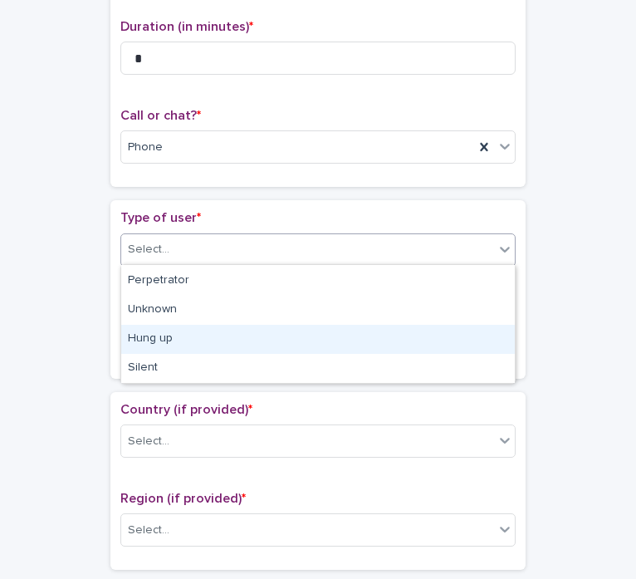
click at [173, 332] on div "Hung up" at bounding box center [317, 339] width 393 height 29
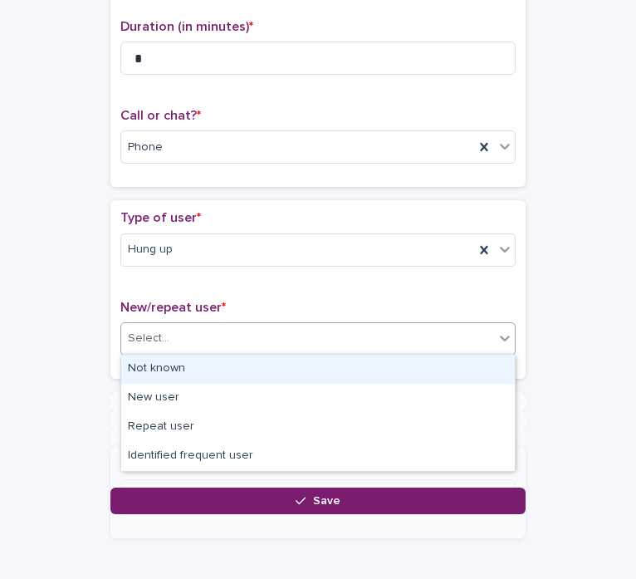
click at [180, 344] on div "Select..." at bounding box center [307, 338] width 373 height 27
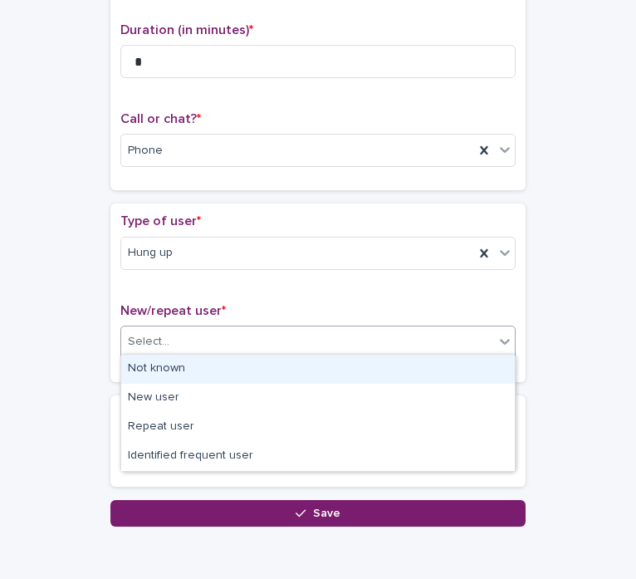
scroll to position [200, 0]
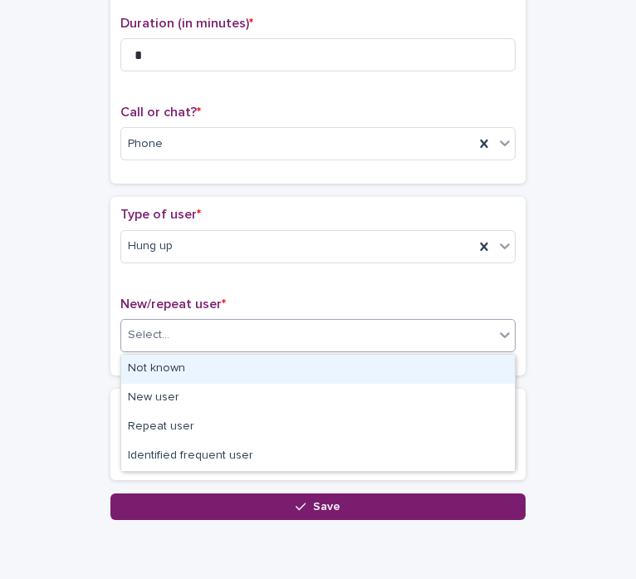
click at [187, 366] on div "Not known" at bounding box center [317, 368] width 393 height 29
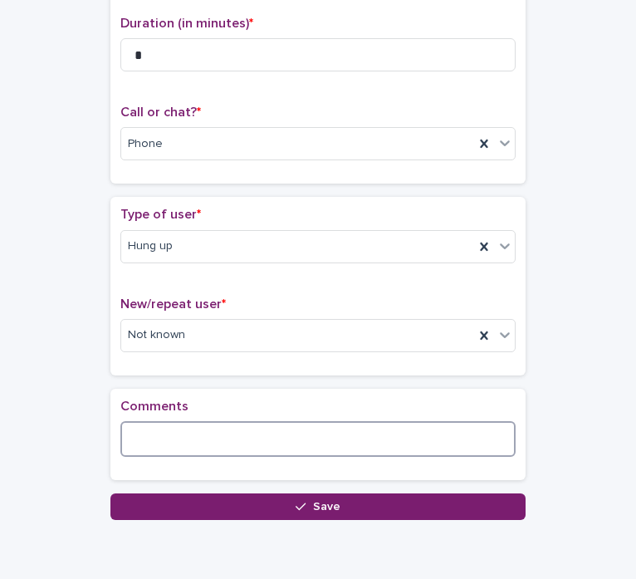
click at [183, 431] on textarea at bounding box center [317, 439] width 395 height 36
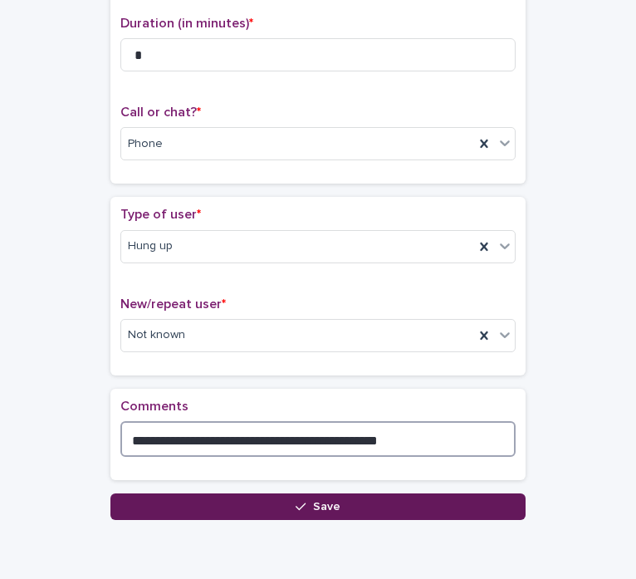
type textarea "**********"
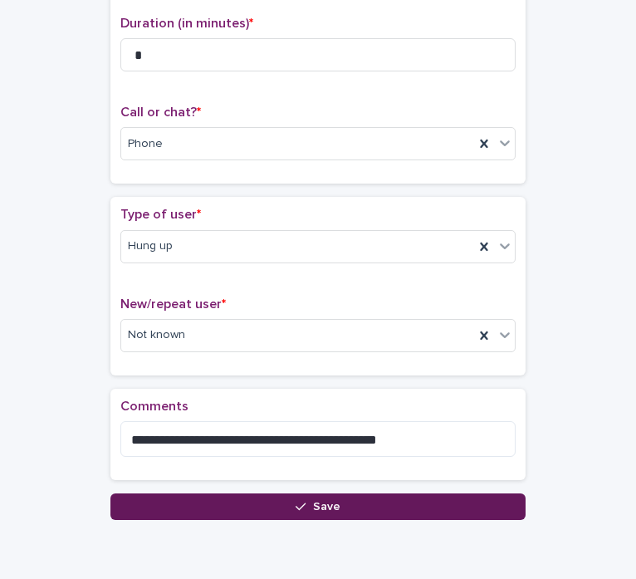
click at [273, 509] on button "Save" at bounding box center [317, 506] width 415 height 27
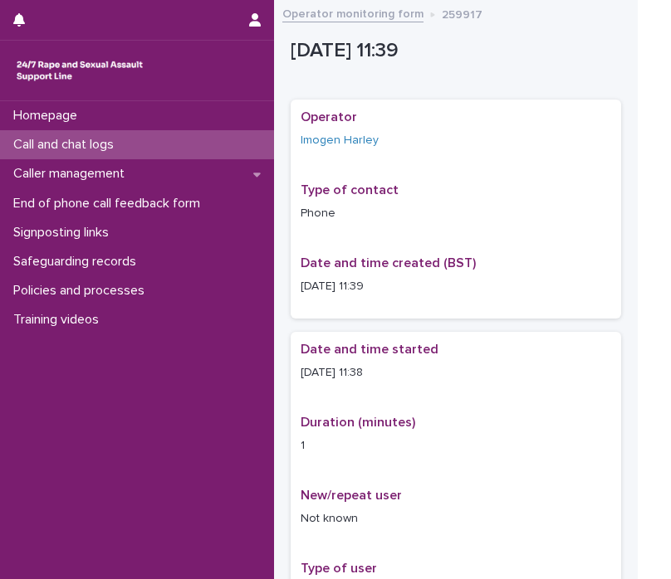
click at [410, 102] on div "Operator Imogen Harley Type of contact Phone Date and time created (BST) [DATE]…" at bounding box center [456, 209] width 330 height 219
click at [199, 145] on div "Call and chat logs" at bounding box center [137, 144] width 274 height 29
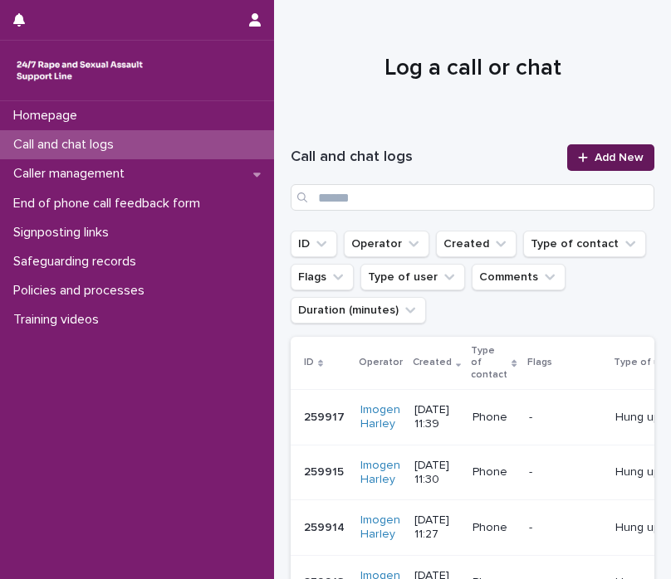
click at [599, 159] on span "Add New" at bounding box center [618, 158] width 49 height 12
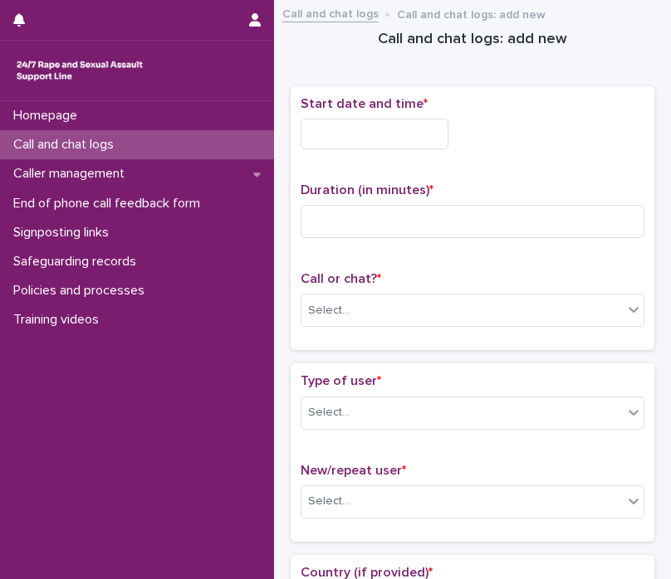
click at [407, 133] on input "text" at bounding box center [374, 134] width 148 height 31
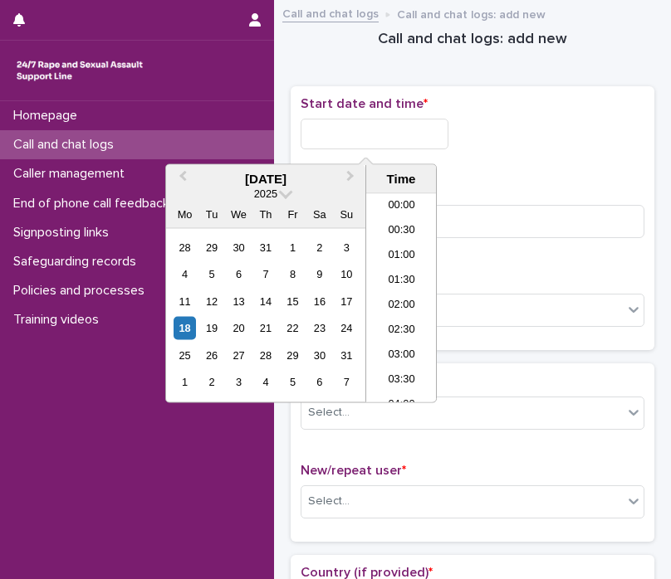
scroll to position [481, 0]
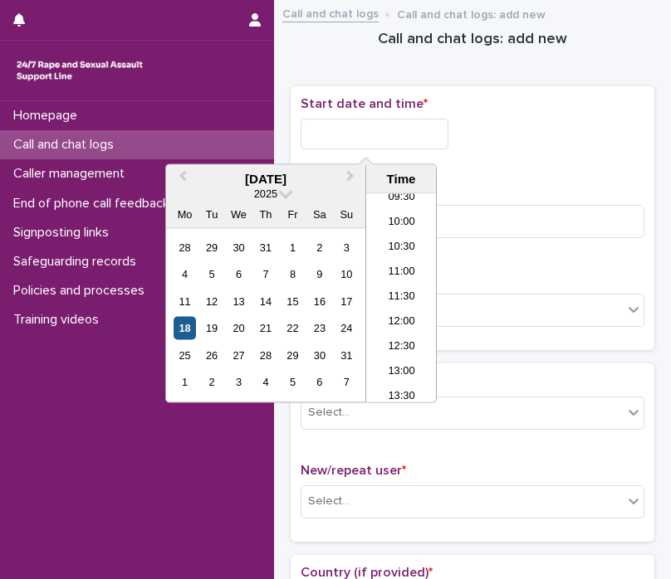
click at [188, 323] on div "18" at bounding box center [184, 328] width 22 height 22
click at [416, 292] on li "11:30" at bounding box center [401, 298] width 71 height 25
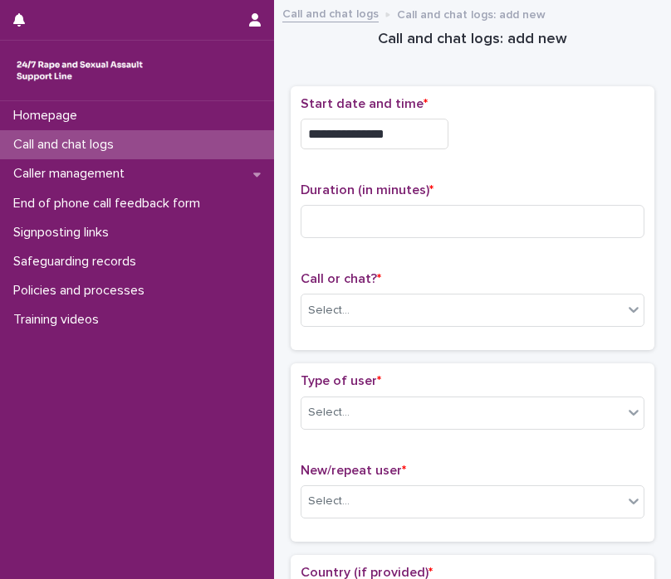
click at [408, 136] on input "**********" at bounding box center [374, 134] width 148 height 31
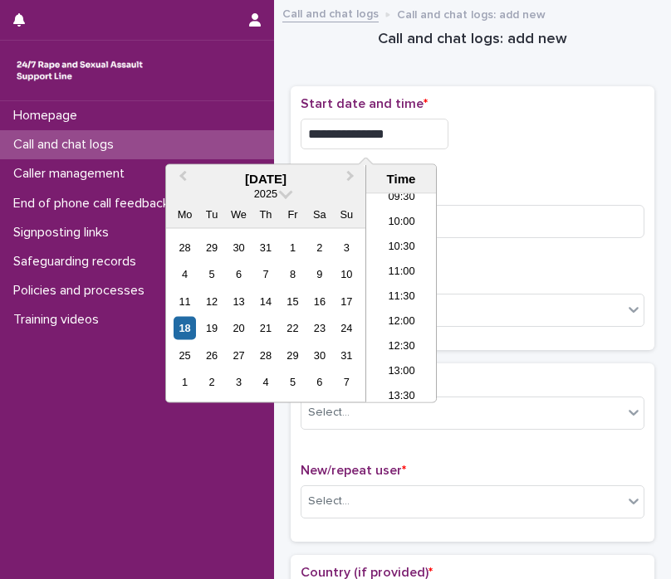
type input "**********"
click at [549, 129] on div "**********" at bounding box center [472, 134] width 344 height 31
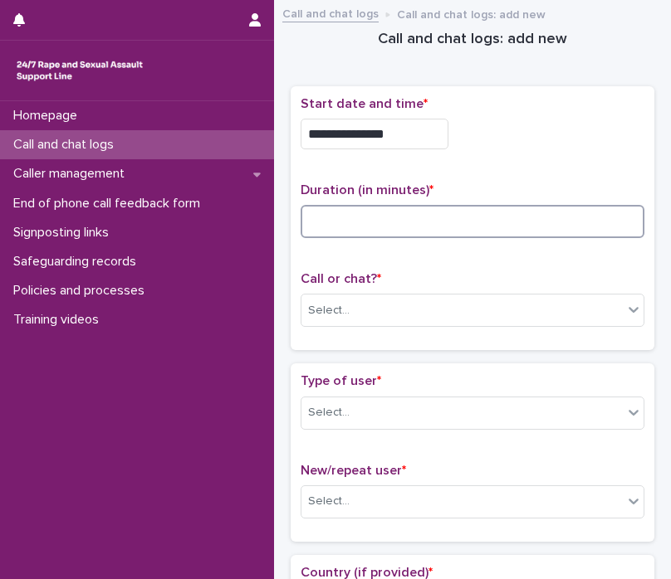
click at [457, 216] on input at bounding box center [472, 221] width 344 height 33
type input "*"
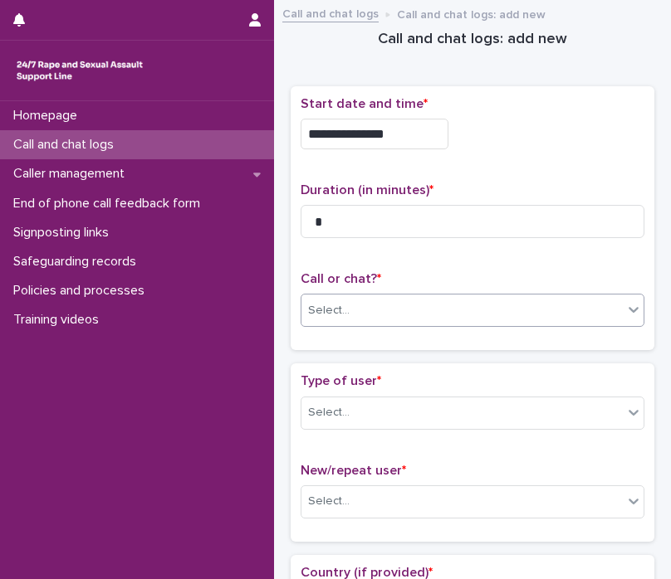
click at [393, 306] on div "Select..." at bounding box center [461, 310] width 321 height 27
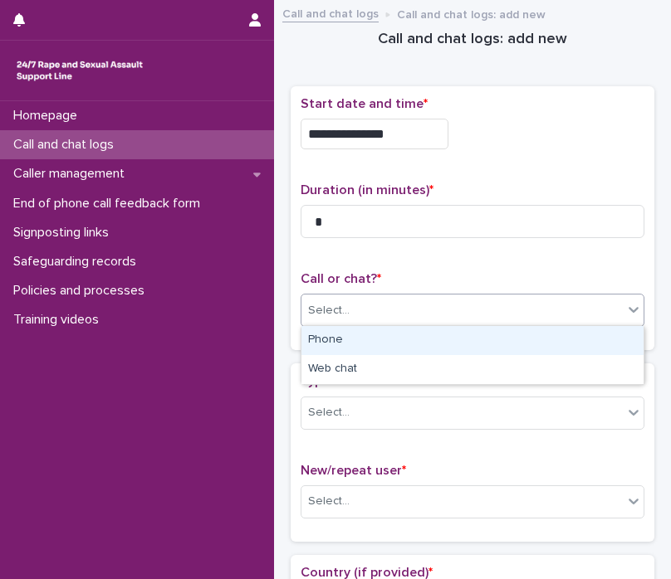
click at [362, 343] on div "Phone" at bounding box center [472, 340] width 342 height 29
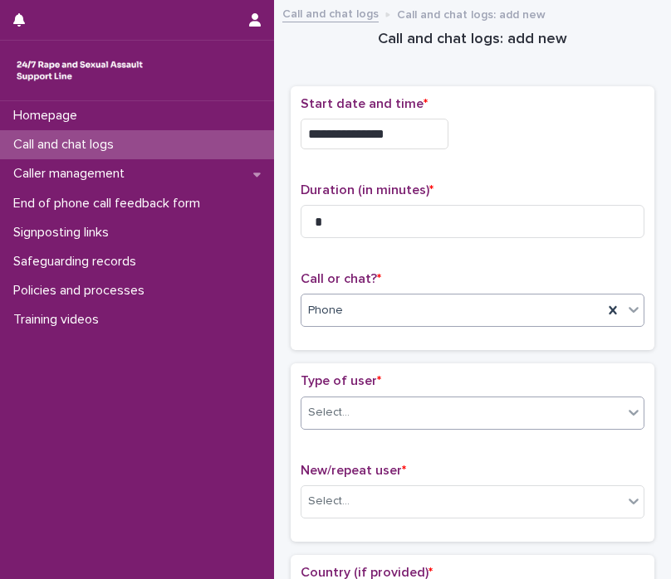
click at [341, 412] on div "Select..." at bounding box center [329, 412] width 42 height 17
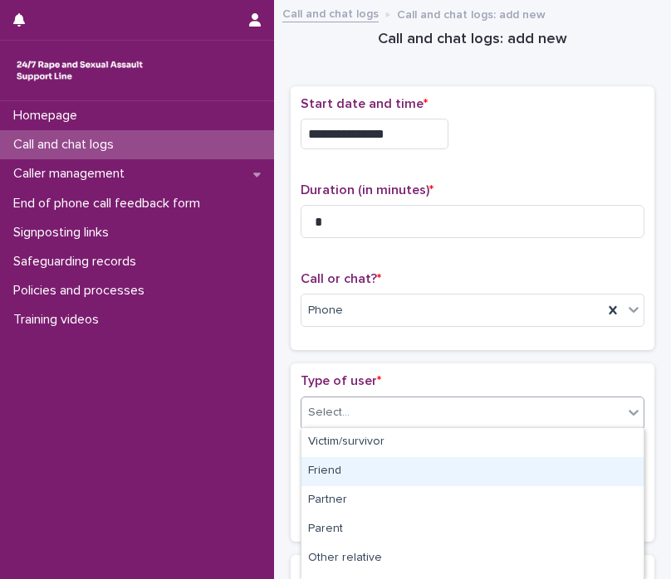
scroll to position [284, 0]
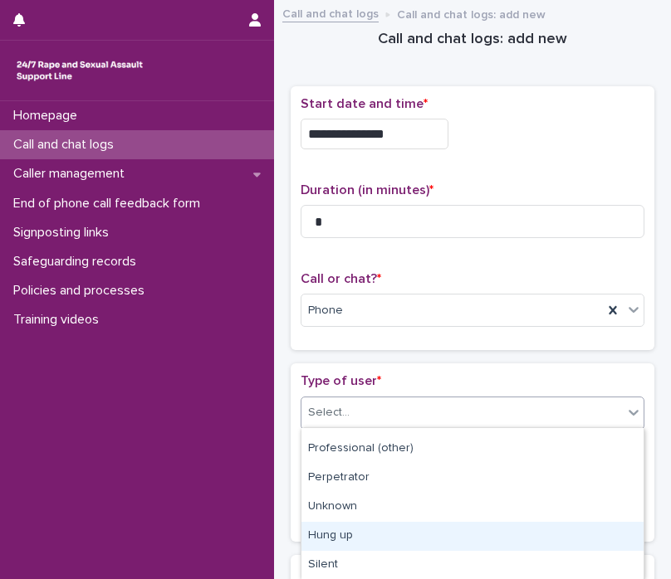
click at [359, 530] on div "Hung up" at bounding box center [472, 536] width 342 height 29
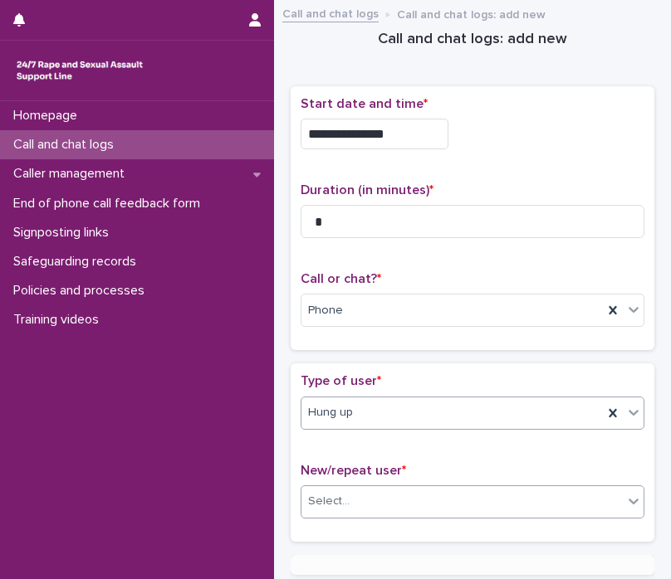
click at [379, 497] on div "Select..." at bounding box center [461, 501] width 321 height 27
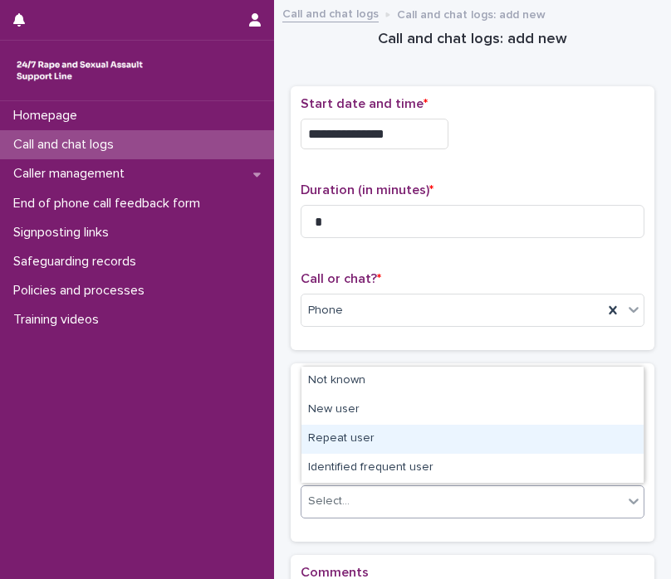
click at [369, 435] on div "Repeat user" at bounding box center [472, 439] width 342 height 29
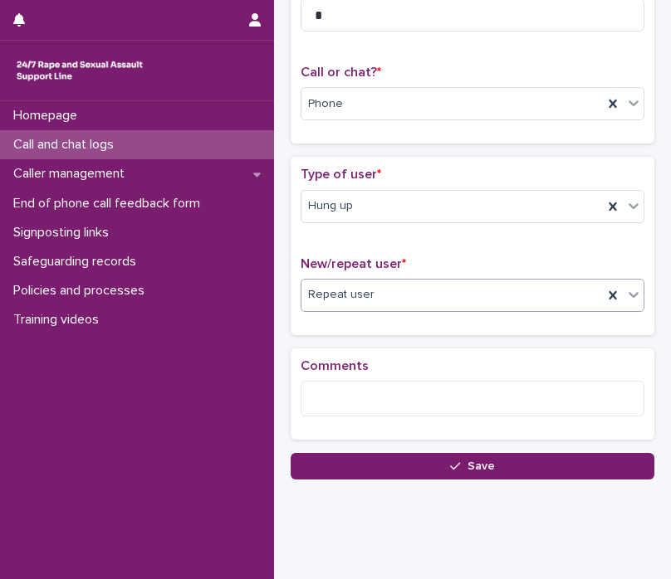
scroll to position [218, 0]
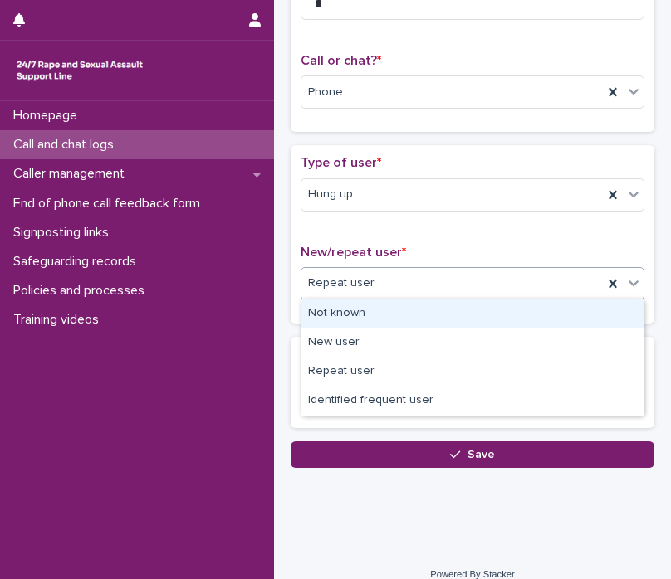
click at [412, 281] on div "Repeat user" at bounding box center [451, 283] width 301 height 27
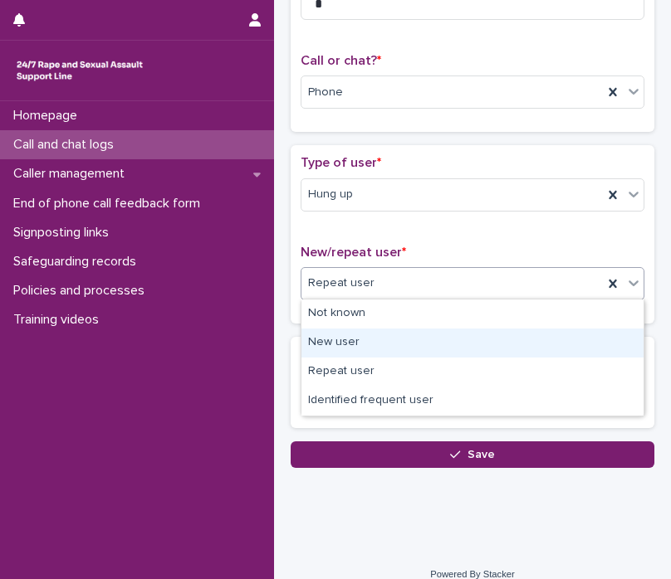
click at [352, 344] on div "New user" at bounding box center [472, 343] width 342 height 29
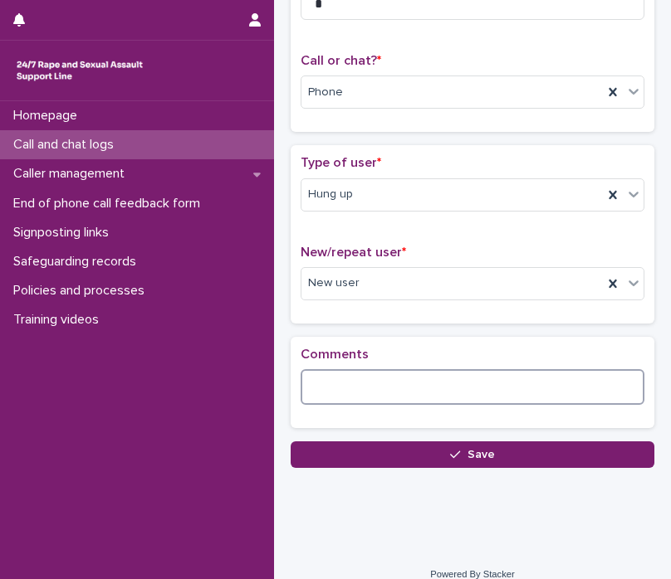
click at [352, 389] on textarea at bounding box center [472, 387] width 344 height 36
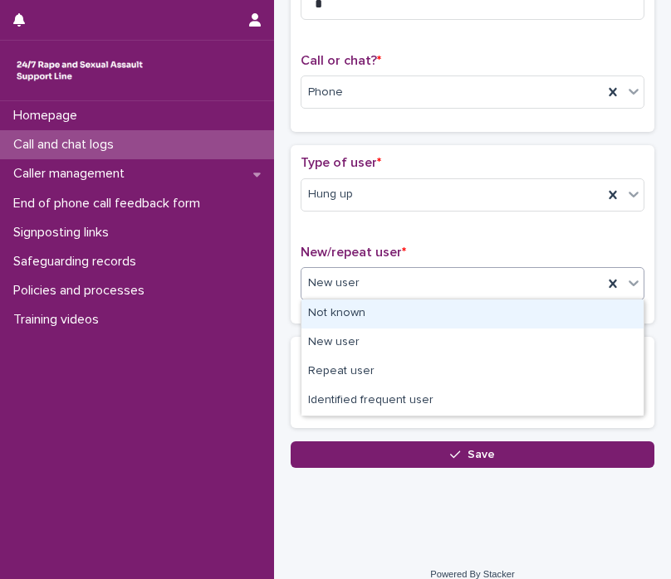
click at [377, 279] on div "New user" at bounding box center [451, 283] width 301 height 27
click at [365, 307] on div "Not known" at bounding box center [472, 314] width 342 height 29
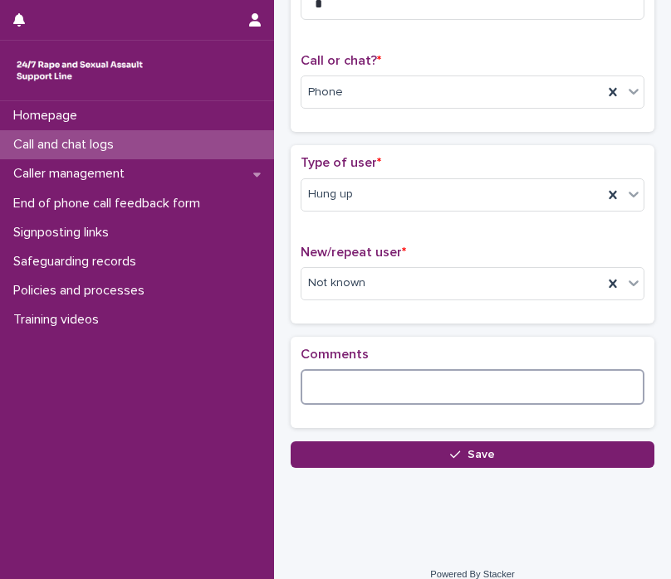
click at [313, 391] on textarea at bounding box center [472, 387] width 344 height 36
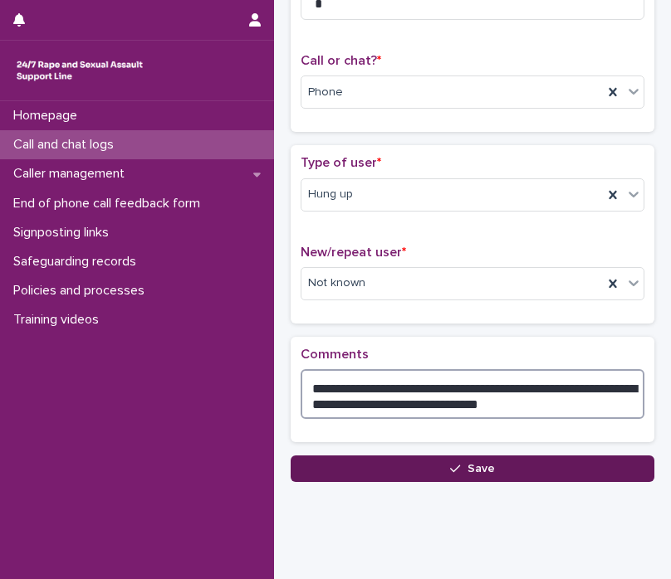
type textarea "**********"
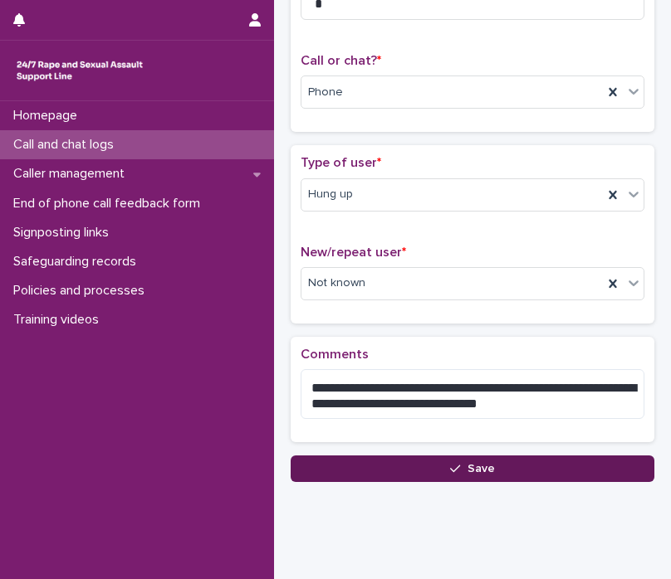
click at [380, 465] on button "Save" at bounding box center [473, 469] width 364 height 27
